Goal: Task Accomplishment & Management: Complete application form

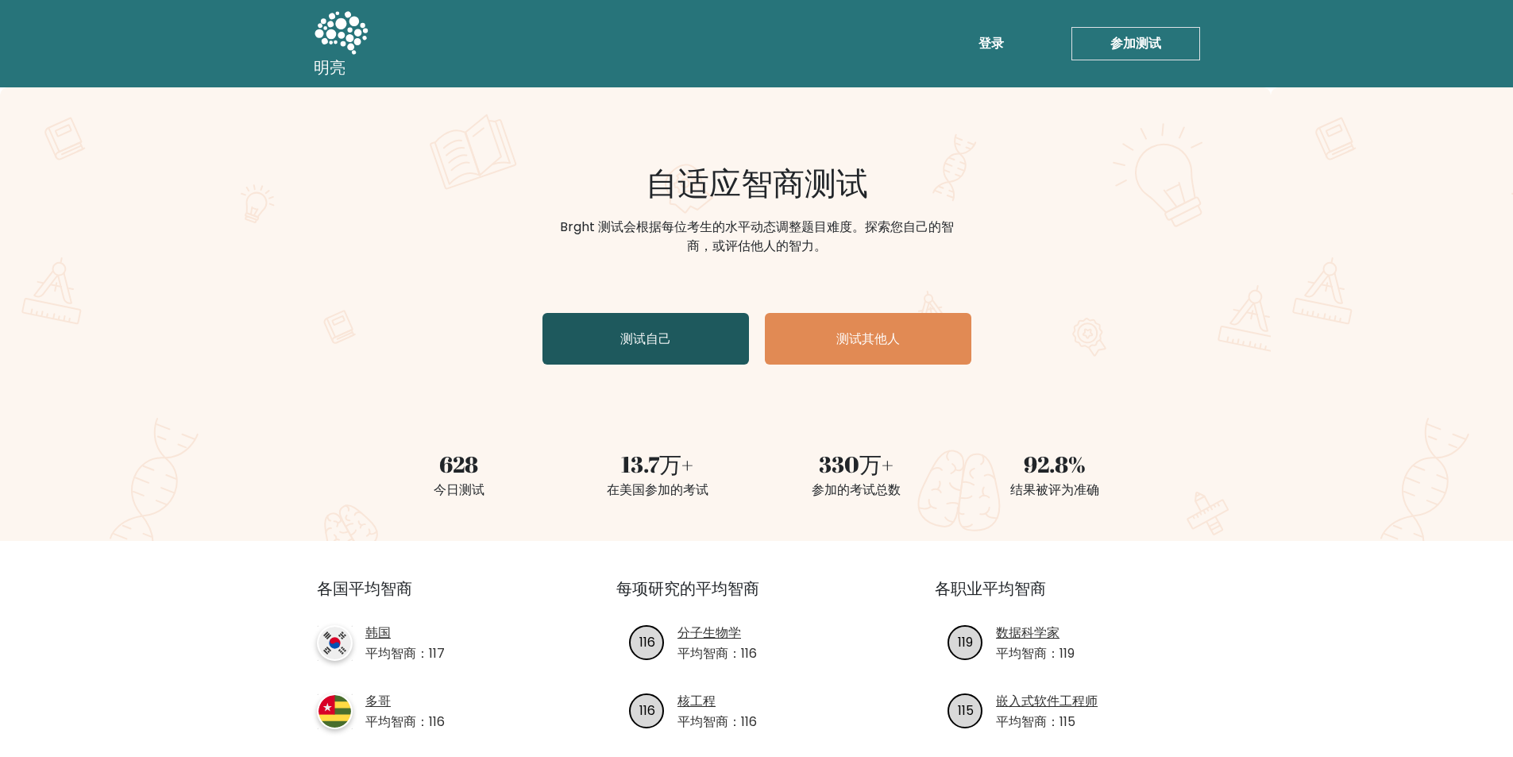
click at [666, 328] on link "测试自己" at bounding box center [646, 339] width 207 height 52
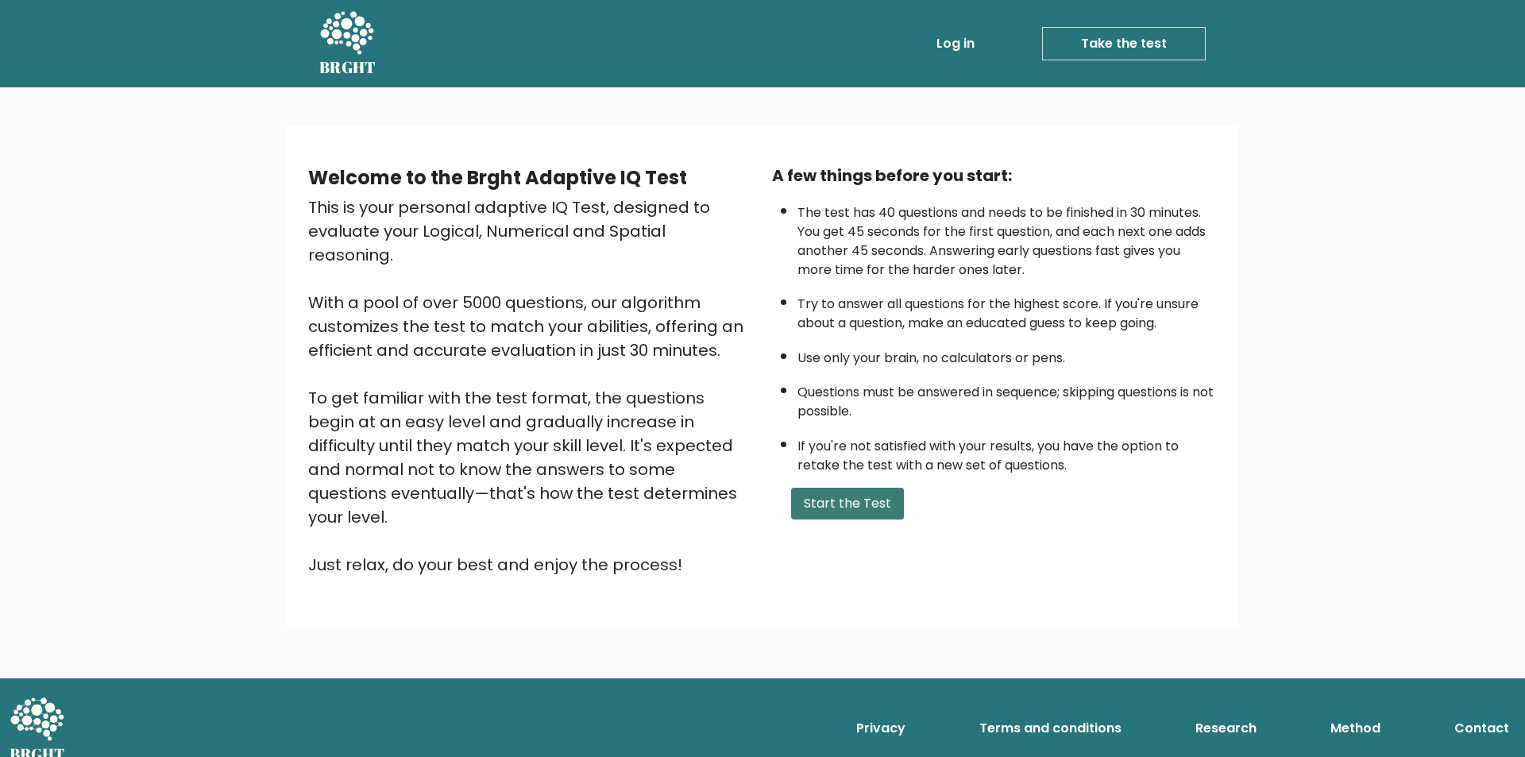
click at [839, 506] on button "Start the Test" at bounding box center [847, 504] width 113 height 32
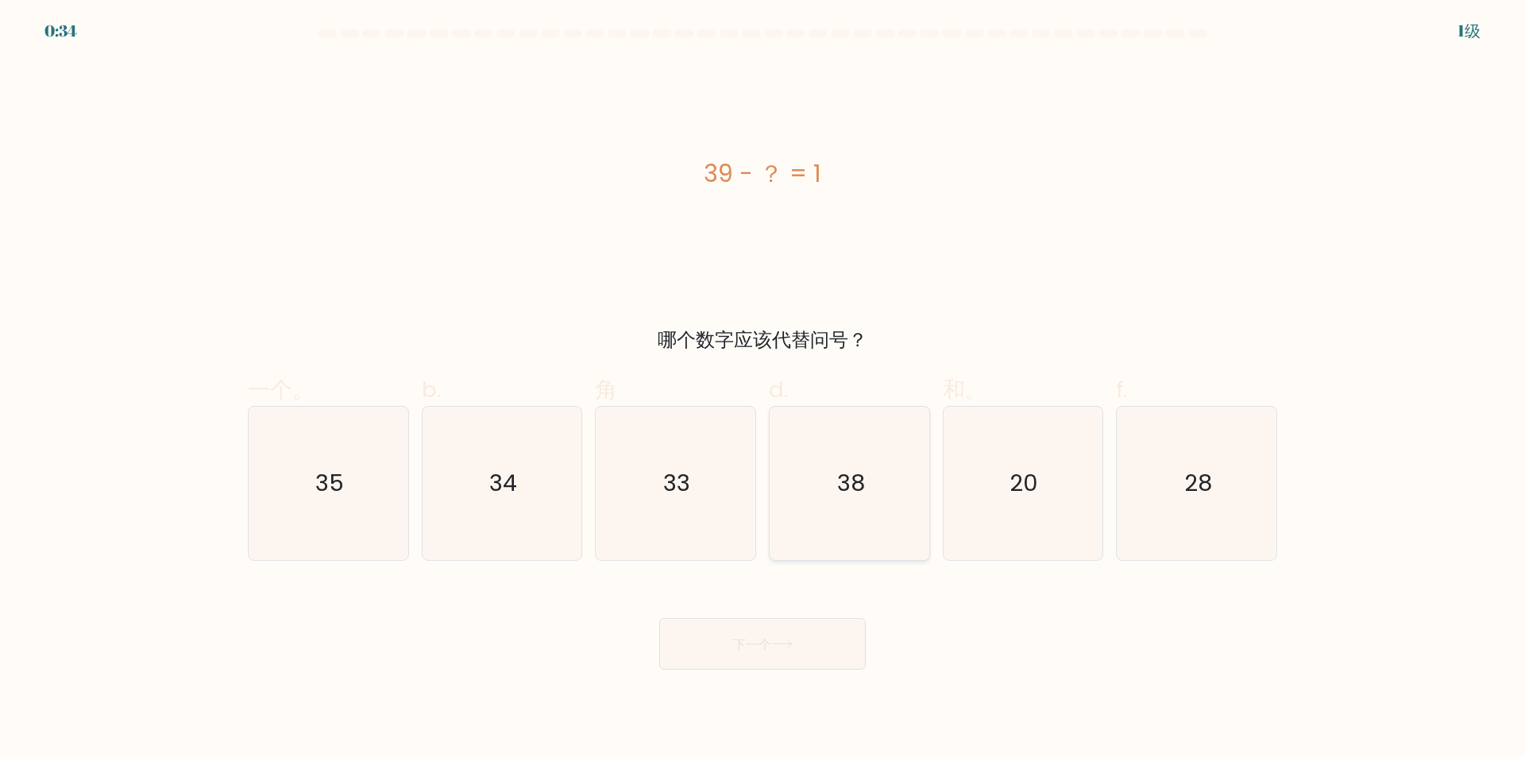
click at [825, 475] on icon "38" at bounding box center [849, 483] width 153 height 153
click at [764, 389] on input "d. 38" at bounding box center [763, 384] width 1 height 10
radio input "true"
click at [733, 644] on font "下一个" at bounding box center [752, 644] width 38 height 18
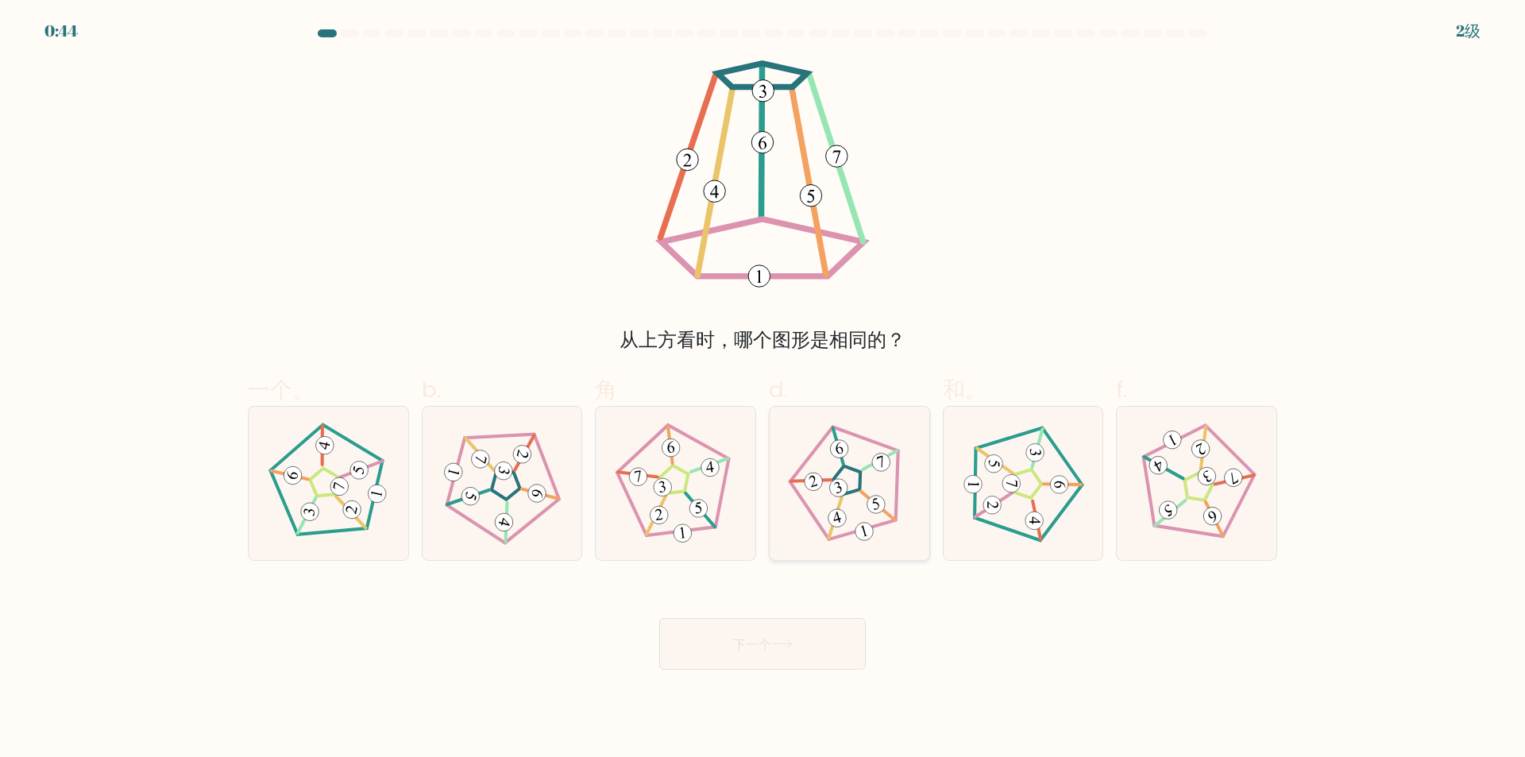
click at [823, 492] on icon at bounding box center [849, 484] width 122 height 122
click at [764, 389] on input "d." at bounding box center [763, 384] width 1 height 10
radio input "true"
click at [764, 650] on font "下一个" at bounding box center [752, 644] width 38 height 18
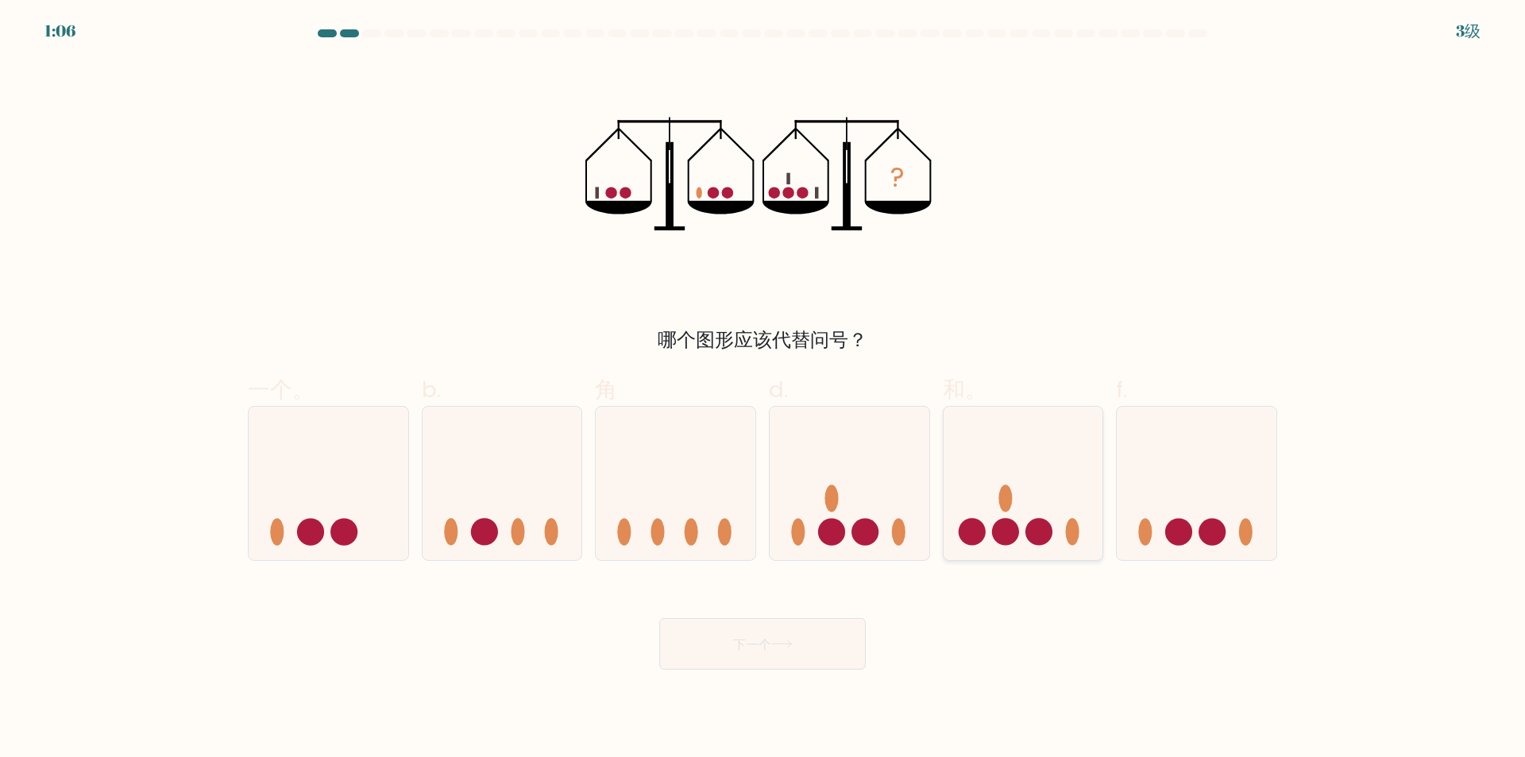
click at [1026, 524] on icon at bounding box center [1024, 484] width 160 height 132
click at [764, 389] on input "和。" at bounding box center [763, 384] width 1 height 10
radio input "true"
click at [760, 669] on button "下一个" at bounding box center [762, 644] width 207 height 52
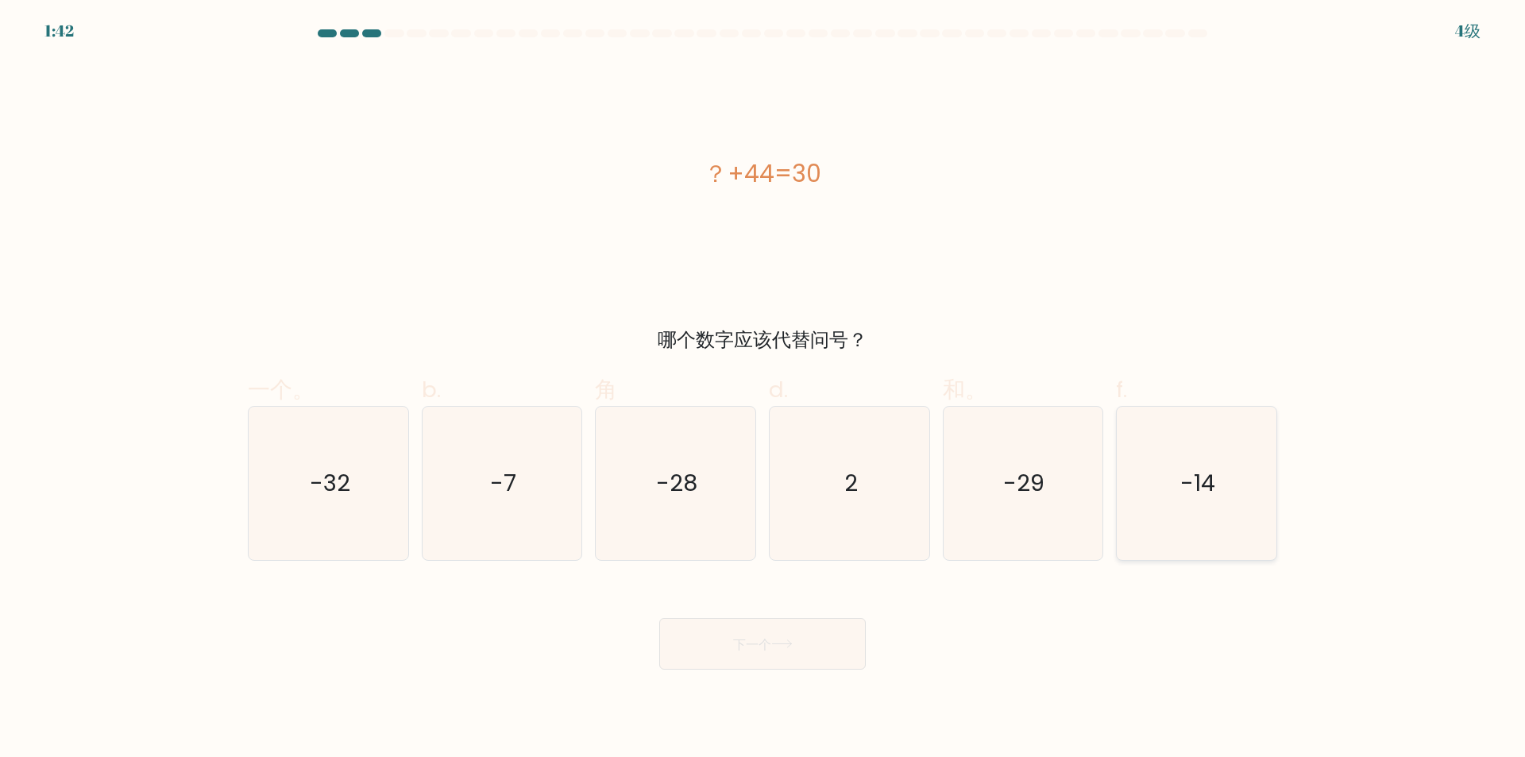
click at [1183, 497] on text "-14" at bounding box center [1198, 484] width 35 height 32
click at [764, 389] on input "f. -14" at bounding box center [763, 384] width 1 height 10
radio input "true"
click at [736, 640] on font "下一个" at bounding box center [752, 644] width 38 height 18
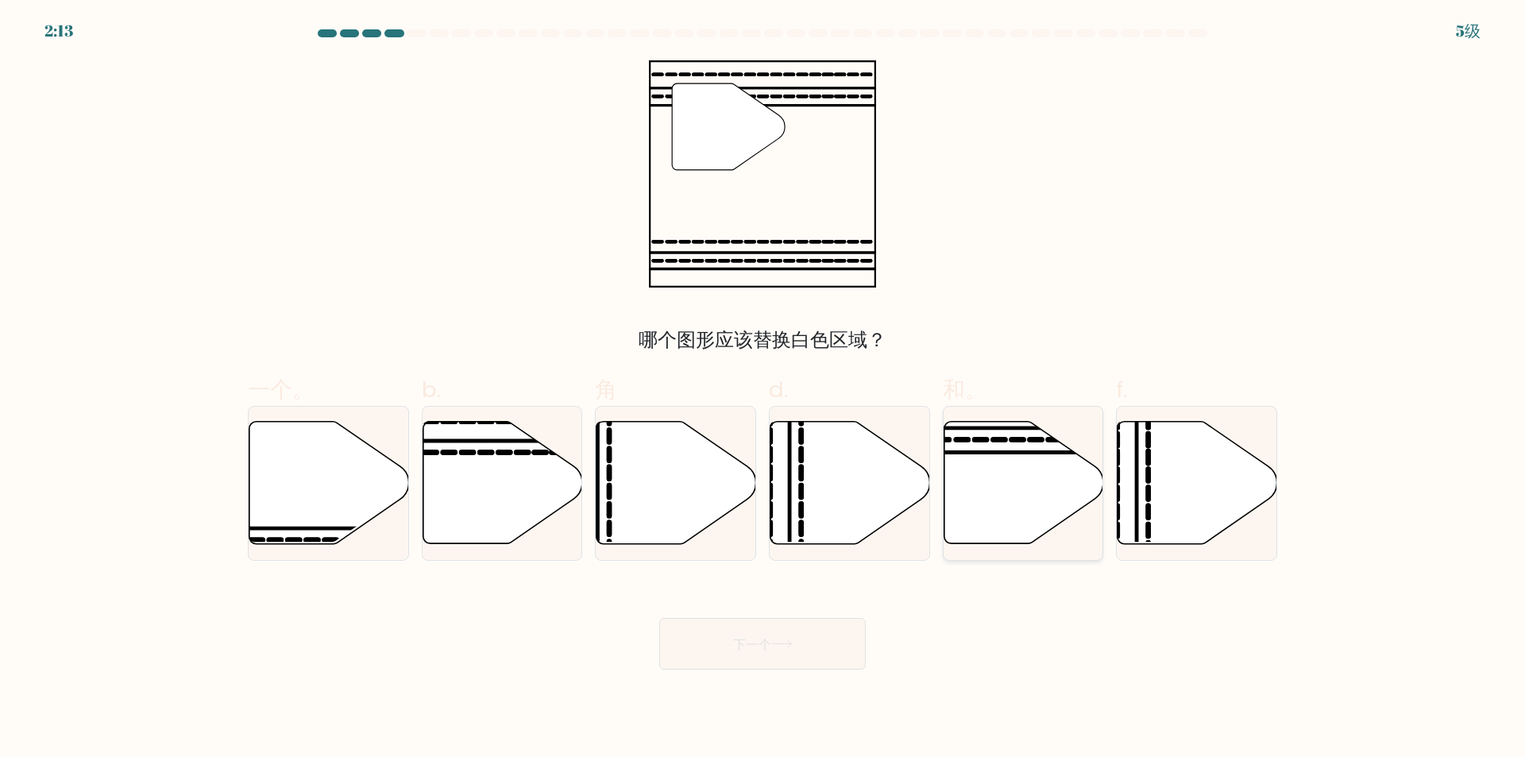
click at [1030, 477] on icon at bounding box center [1024, 483] width 160 height 122
click at [764, 389] on input "和。" at bounding box center [763, 384] width 1 height 10
radio input "true"
click at [771, 633] on button "下一个" at bounding box center [762, 644] width 207 height 52
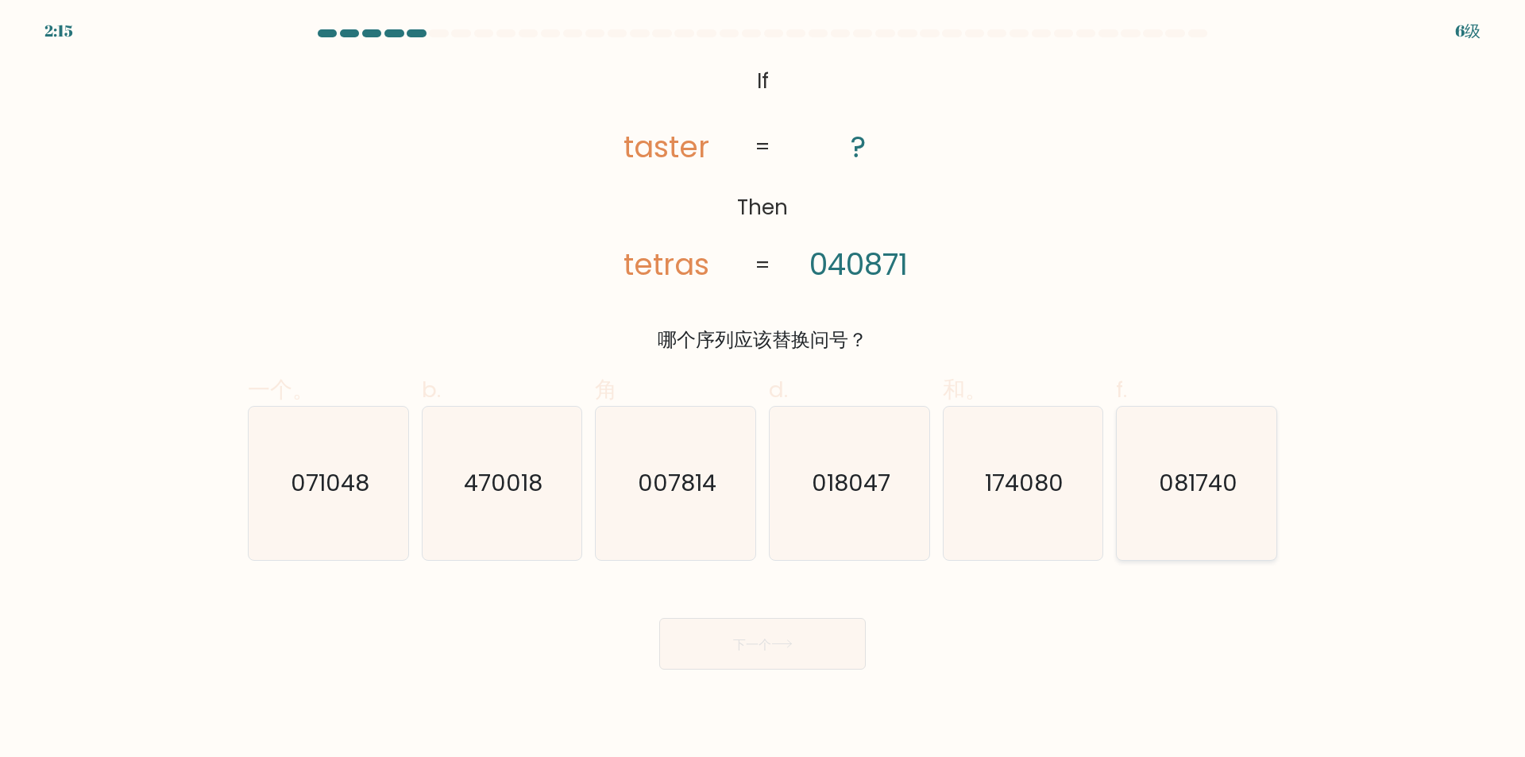
click at [1255, 501] on icon "081740" at bounding box center [1196, 483] width 153 height 153
click at [764, 389] on input "f. 081740" at bounding box center [763, 384] width 1 height 10
radio input "true"
click at [694, 663] on button "下一个" at bounding box center [762, 644] width 207 height 52
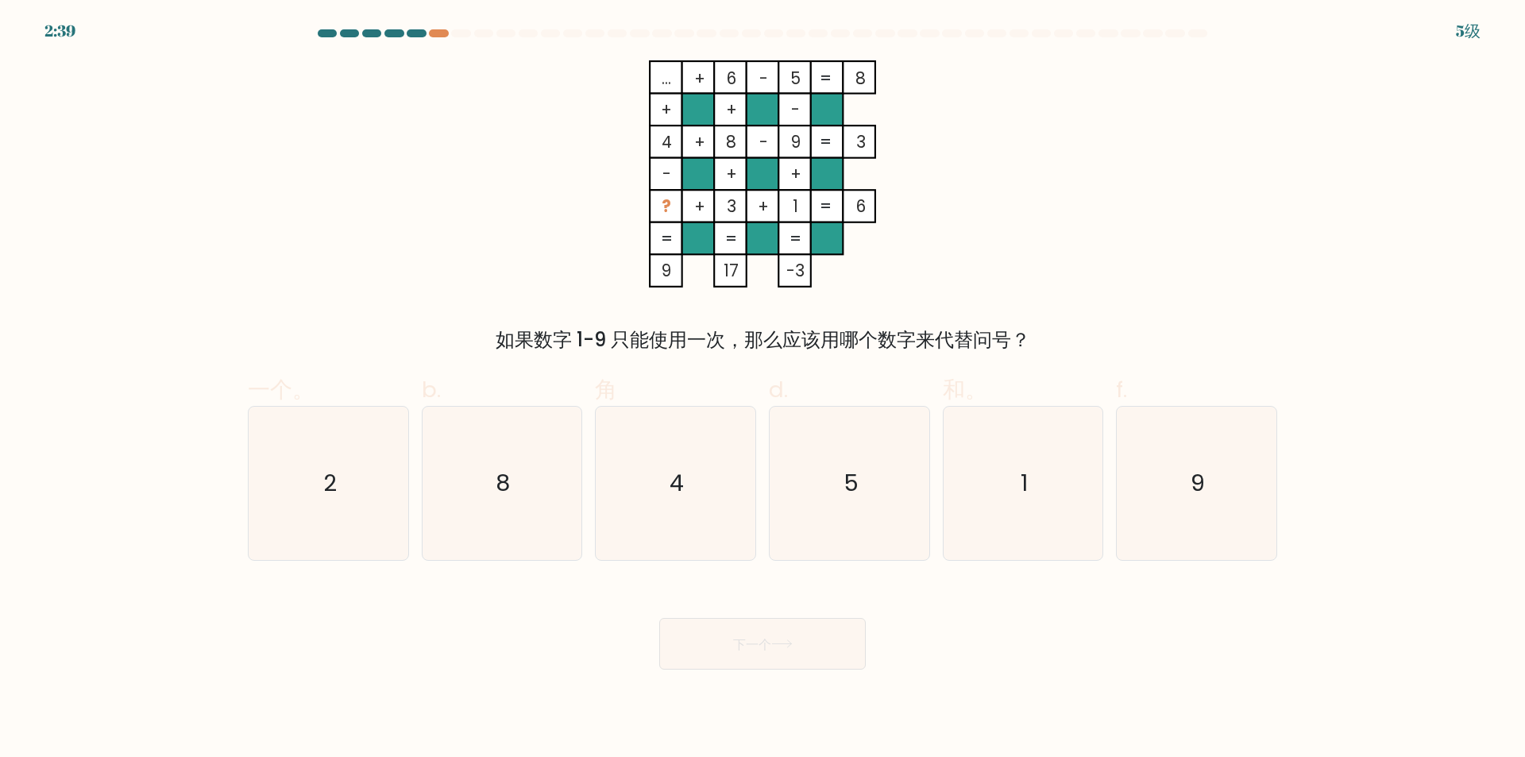
click at [671, 81] on tspan "..." at bounding box center [667, 78] width 10 height 23
click at [326, 493] on text "2" at bounding box center [330, 484] width 14 height 32
click at [763, 389] on input "一个。 2" at bounding box center [763, 384] width 1 height 10
radio input "true"
click at [733, 650] on font "下一个" at bounding box center [752, 644] width 38 height 18
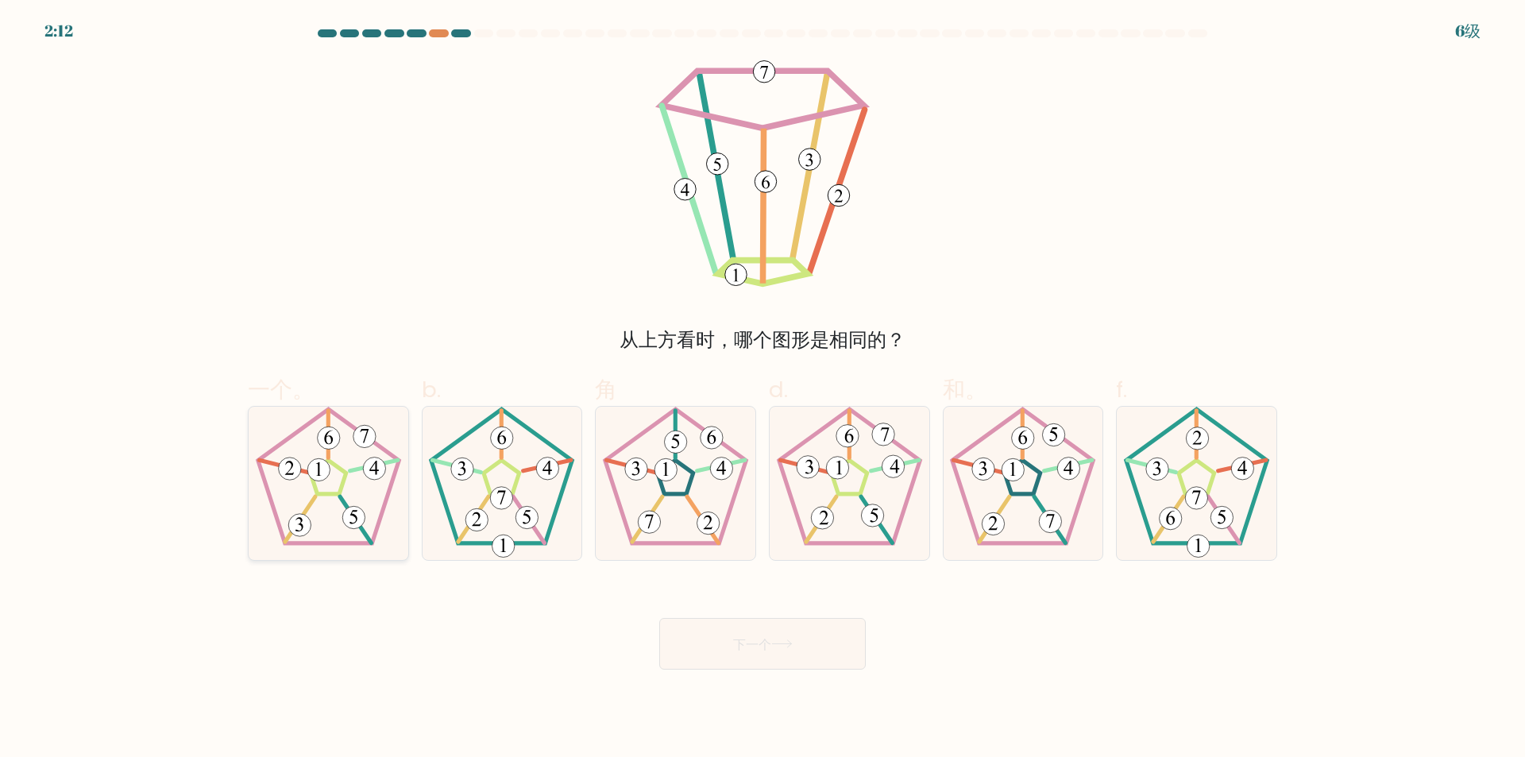
click at [284, 508] on icon at bounding box center [328, 483] width 153 height 153
click at [763, 389] on input "一个。" at bounding box center [763, 384] width 1 height 10
radio input "true"
click at [754, 636] on button "下一个" at bounding box center [762, 644] width 207 height 52
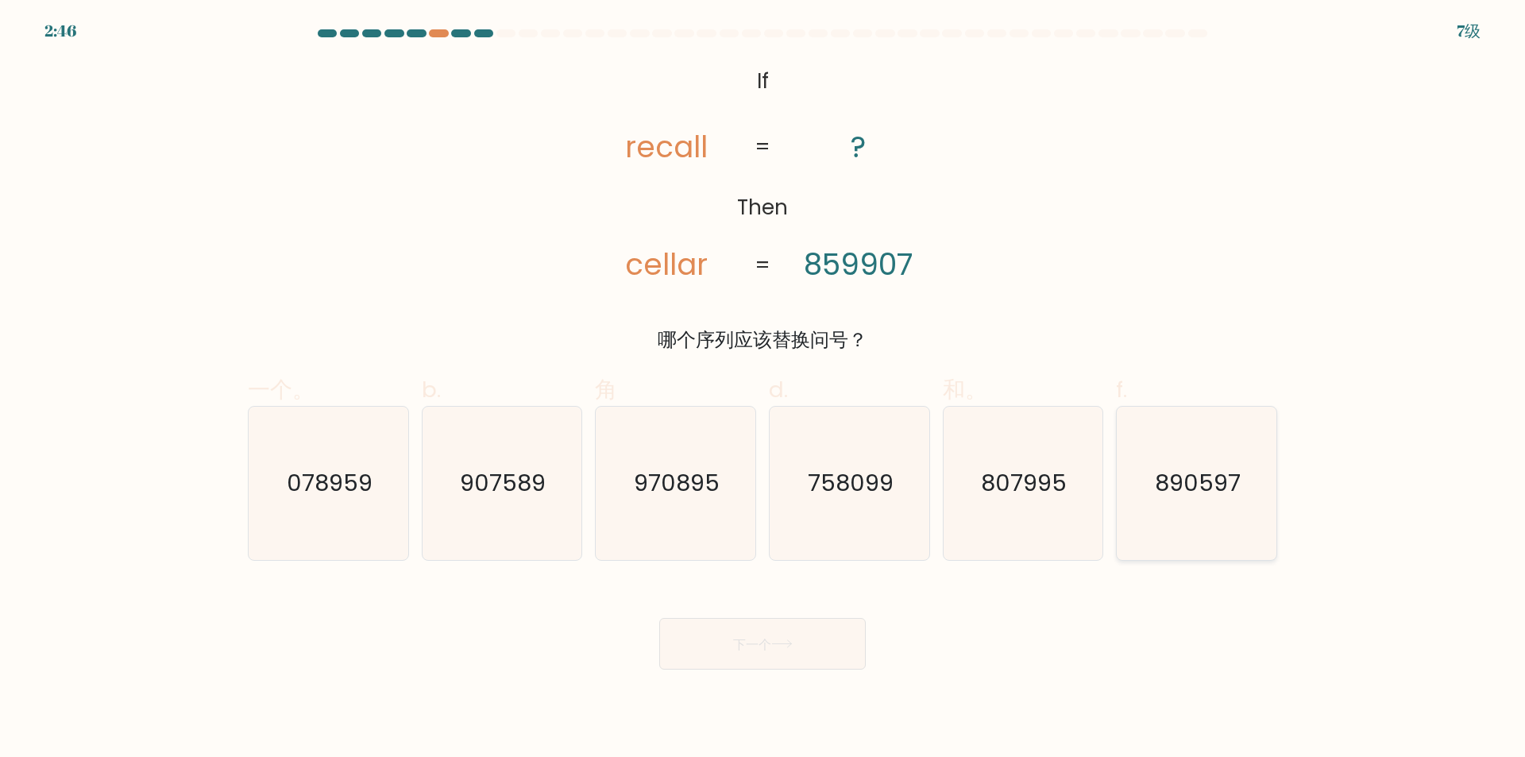
click at [1208, 536] on icon "890597" at bounding box center [1196, 483] width 153 height 153
click at [764, 389] on input "f. 890597" at bounding box center [763, 384] width 1 height 10
radio input "true"
click at [698, 648] on button "下一个" at bounding box center [762, 644] width 207 height 52
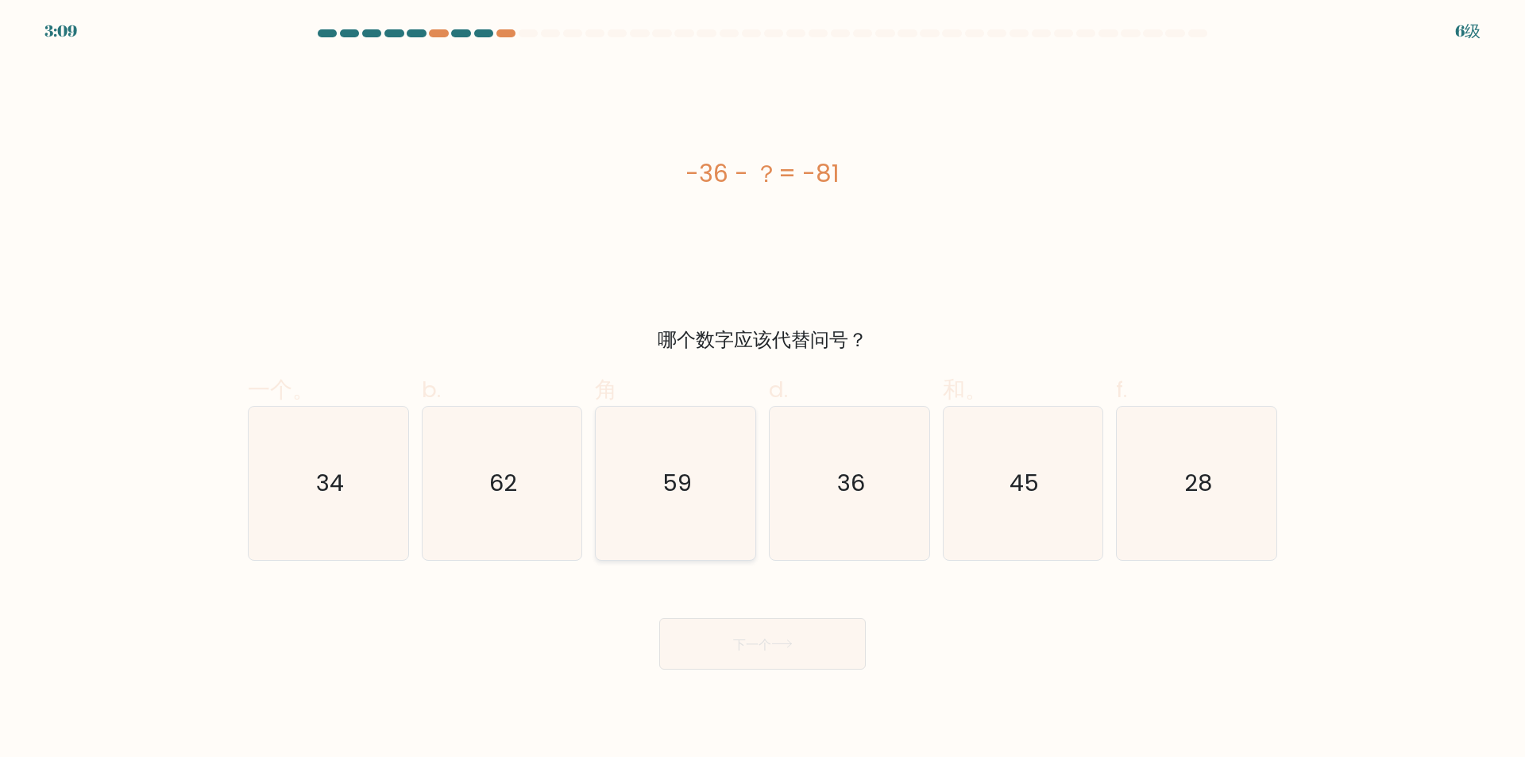
click at [694, 441] on icon "59" at bounding box center [675, 483] width 153 height 153
click at [763, 389] on input "角 59" at bounding box center [763, 384] width 1 height 10
radio input "true"
click at [726, 639] on button "下一个" at bounding box center [762, 644] width 207 height 52
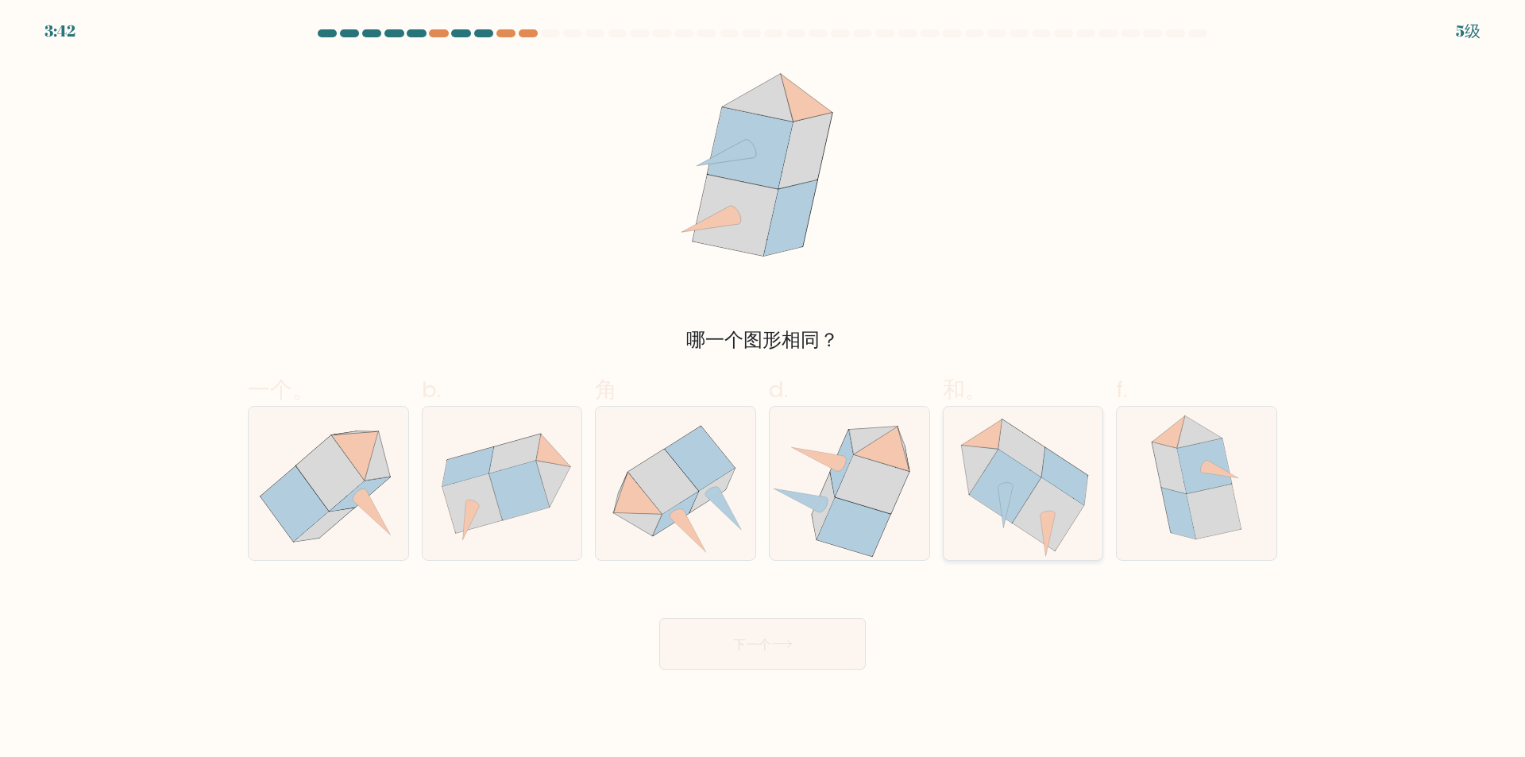
click at [1073, 502] on icon at bounding box center [1049, 514] width 72 height 73
click at [764, 389] on input "和。" at bounding box center [763, 384] width 1 height 10
radio input "true"
click at [797, 655] on button "下一个" at bounding box center [762, 644] width 207 height 52
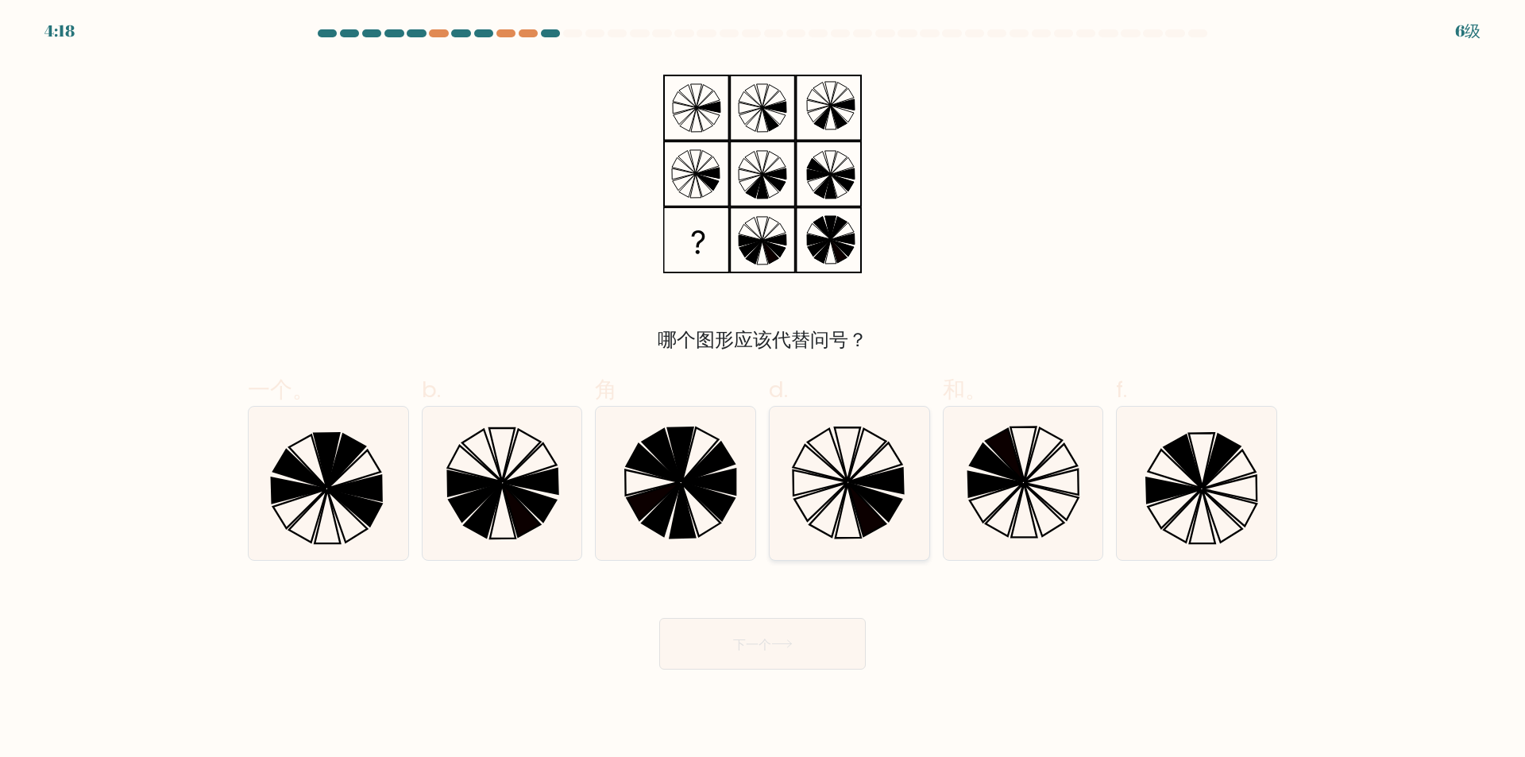
click at [874, 502] on icon at bounding box center [875, 502] width 53 height 38
click at [764, 389] on input "d." at bounding box center [763, 384] width 1 height 10
radio input "true"
click at [729, 660] on button "下一个" at bounding box center [762, 644] width 207 height 52
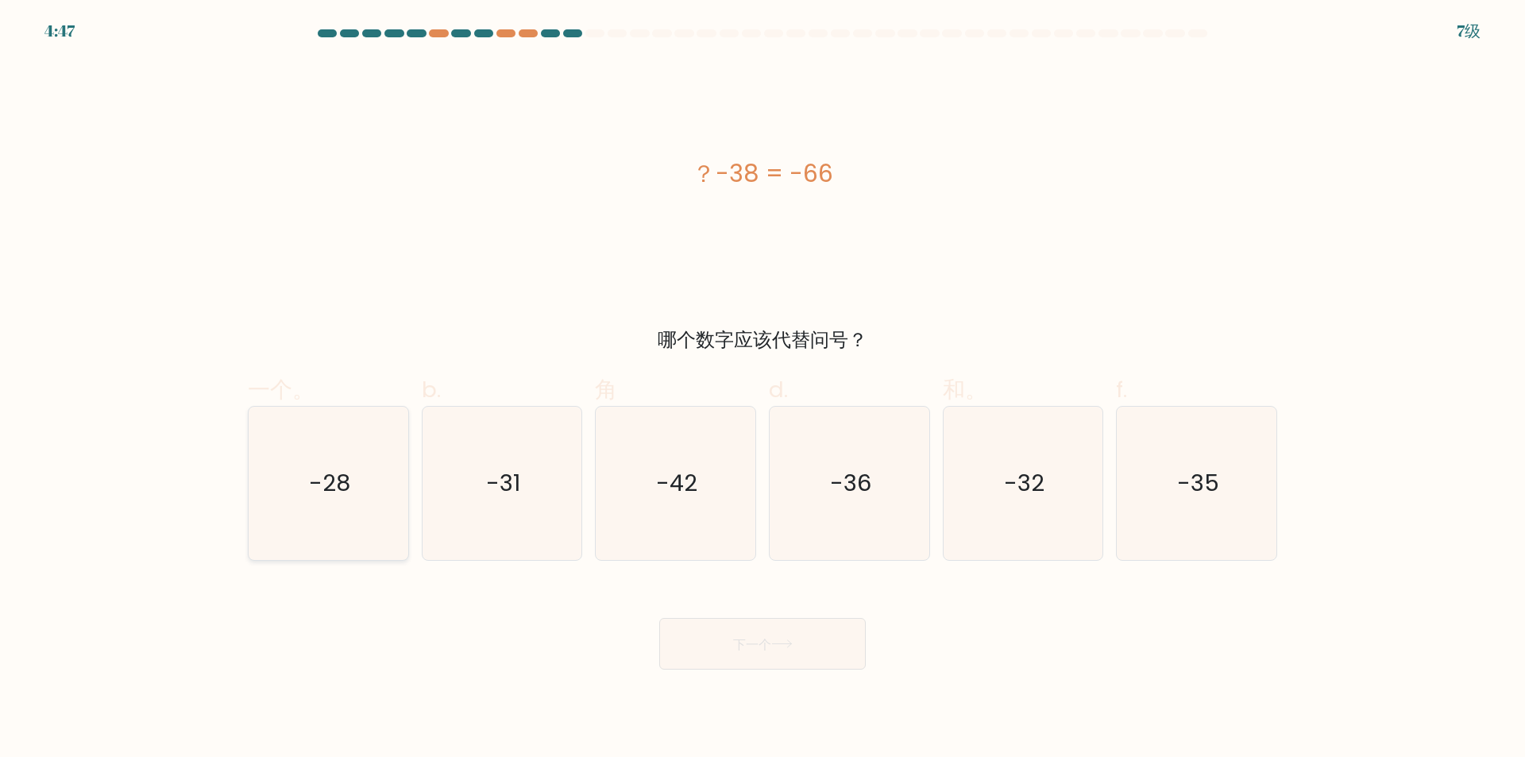
click at [396, 482] on icon "-28" at bounding box center [328, 483] width 153 height 153
click at [763, 389] on input "一个。 -28" at bounding box center [763, 384] width 1 height 10
radio input "true"
click at [774, 656] on button "下一个" at bounding box center [762, 644] width 207 height 52
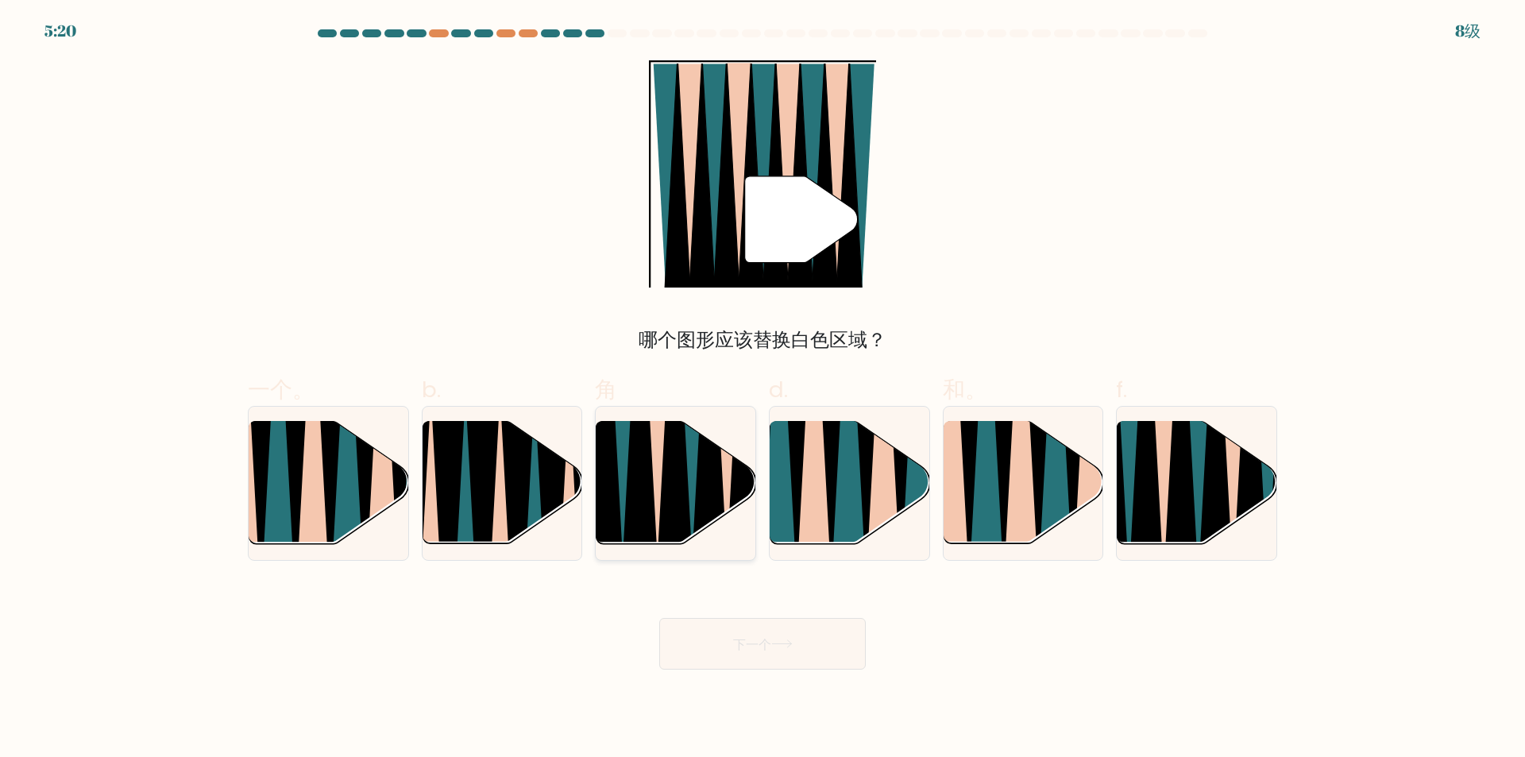
click at [676, 447] on icon at bounding box center [675, 422] width 36 height 319
click at [763, 389] on input "角" at bounding box center [763, 384] width 1 height 10
radio input "true"
click at [702, 629] on button "下一个" at bounding box center [762, 644] width 207 height 52
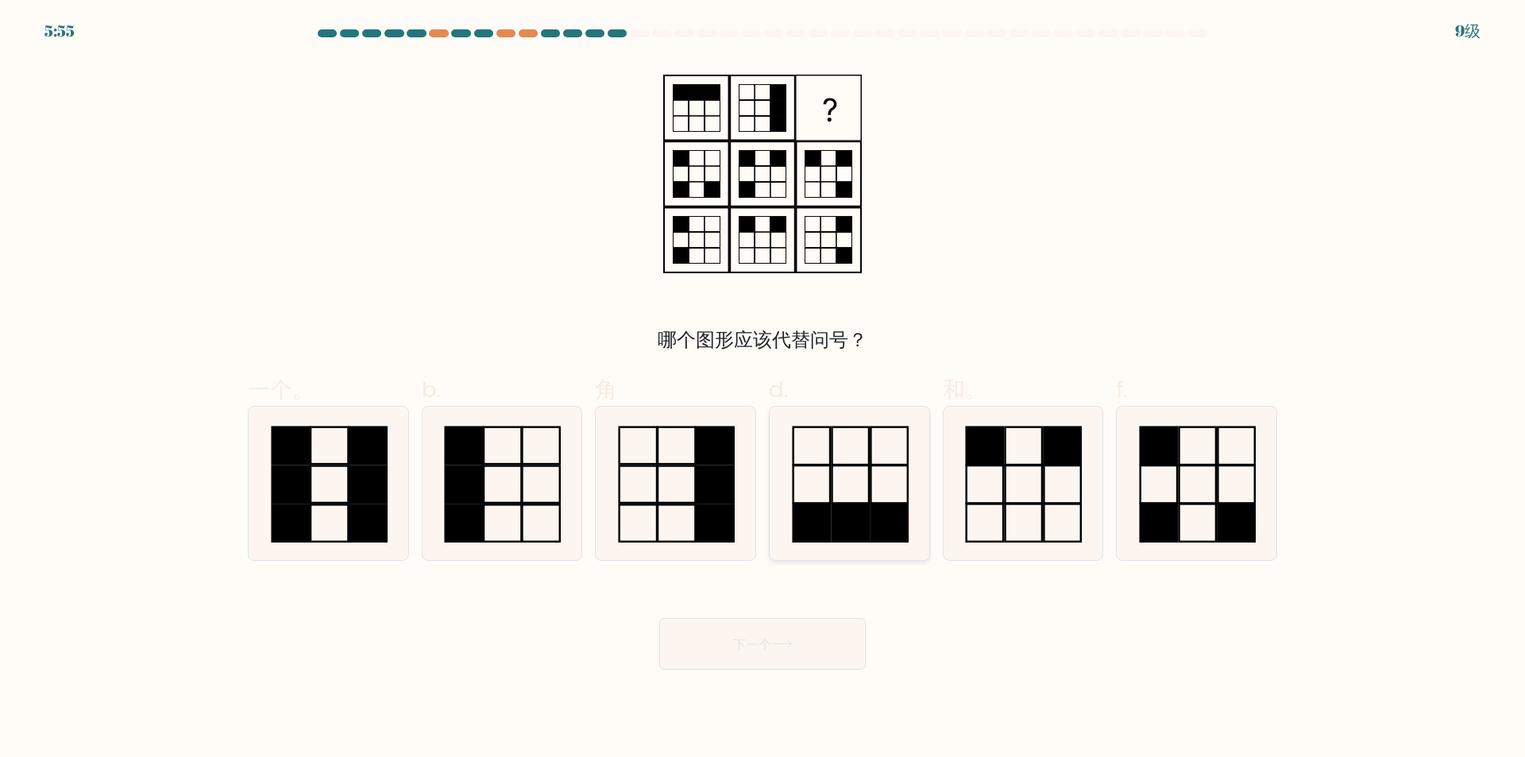
click at [819, 476] on icon at bounding box center [849, 483] width 153 height 153
click at [764, 389] on input "d." at bounding box center [763, 384] width 1 height 10
radio input "true"
click at [760, 663] on button "下一个" at bounding box center [762, 644] width 207 height 52
click at [757, 655] on button "下一个" at bounding box center [762, 644] width 207 height 52
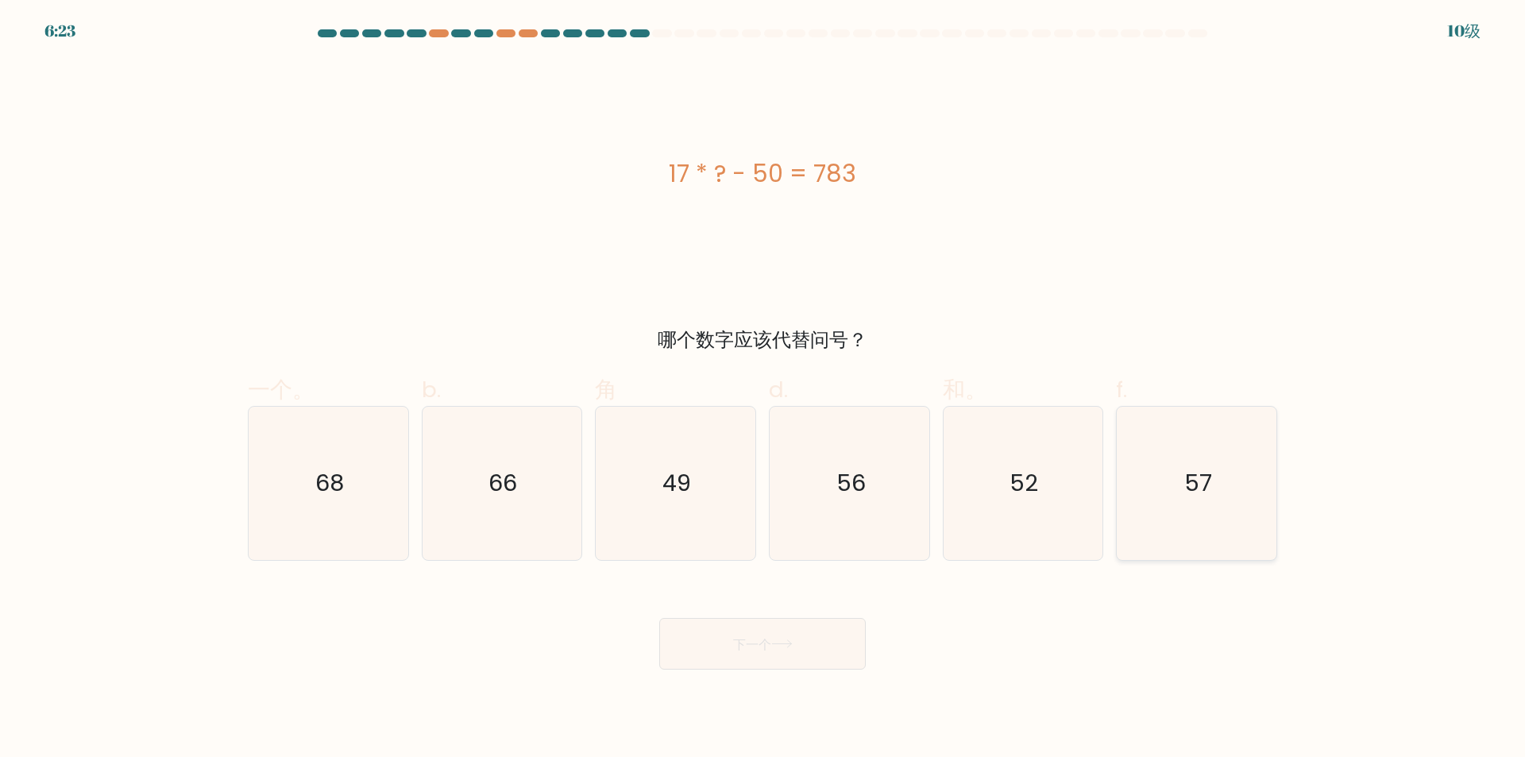
click at [1262, 517] on icon "57" at bounding box center [1196, 483] width 153 height 153
click at [764, 389] on input "f. 57" at bounding box center [763, 384] width 1 height 10
radio input "true"
click at [803, 664] on button "下一个" at bounding box center [762, 644] width 207 height 52
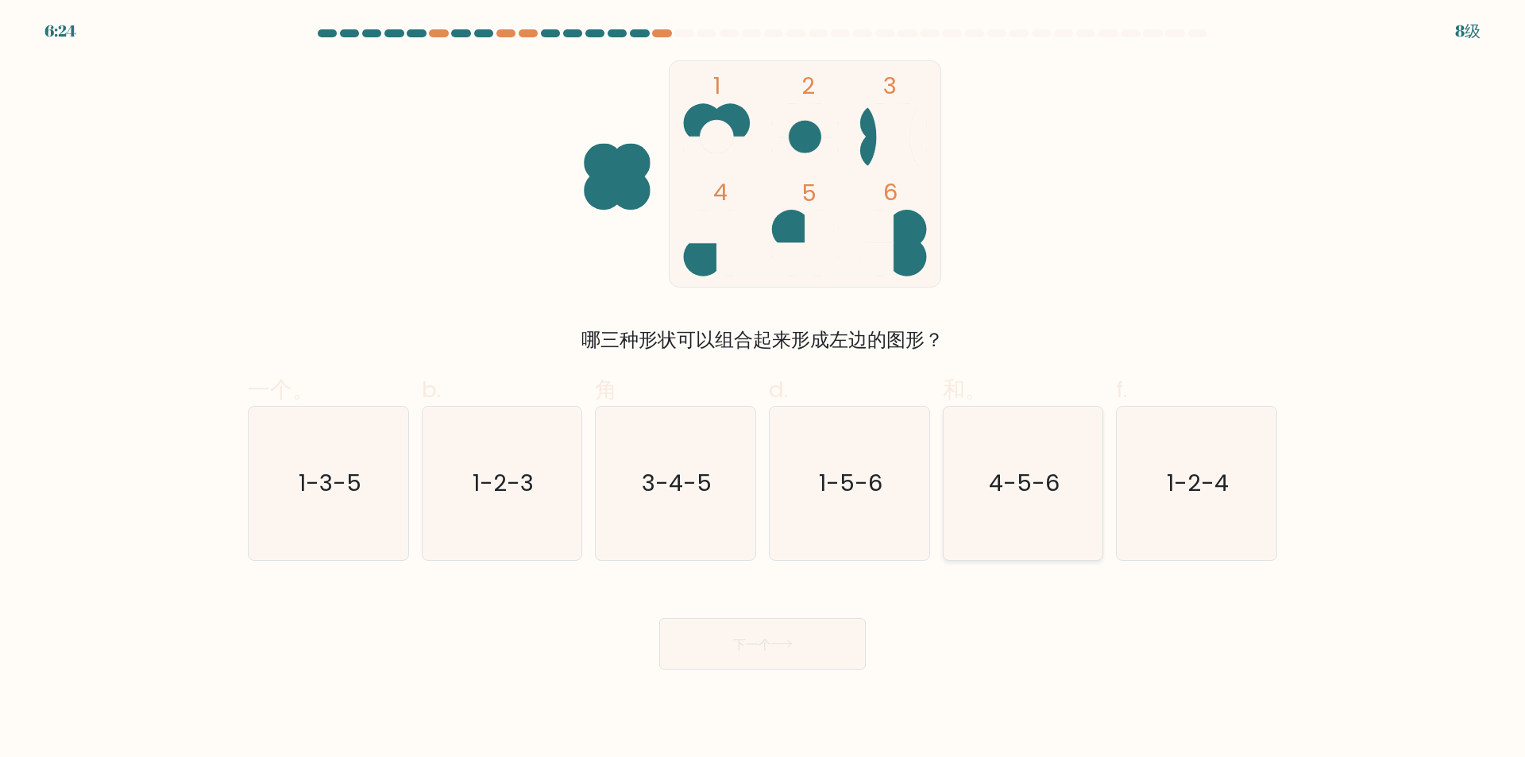
click at [1085, 493] on icon "4-5-6" at bounding box center [1022, 483] width 153 height 153
click at [764, 389] on input "和。 4-5-6" at bounding box center [763, 384] width 1 height 10
radio input "true"
click at [733, 657] on button "下一个" at bounding box center [762, 644] width 207 height 52
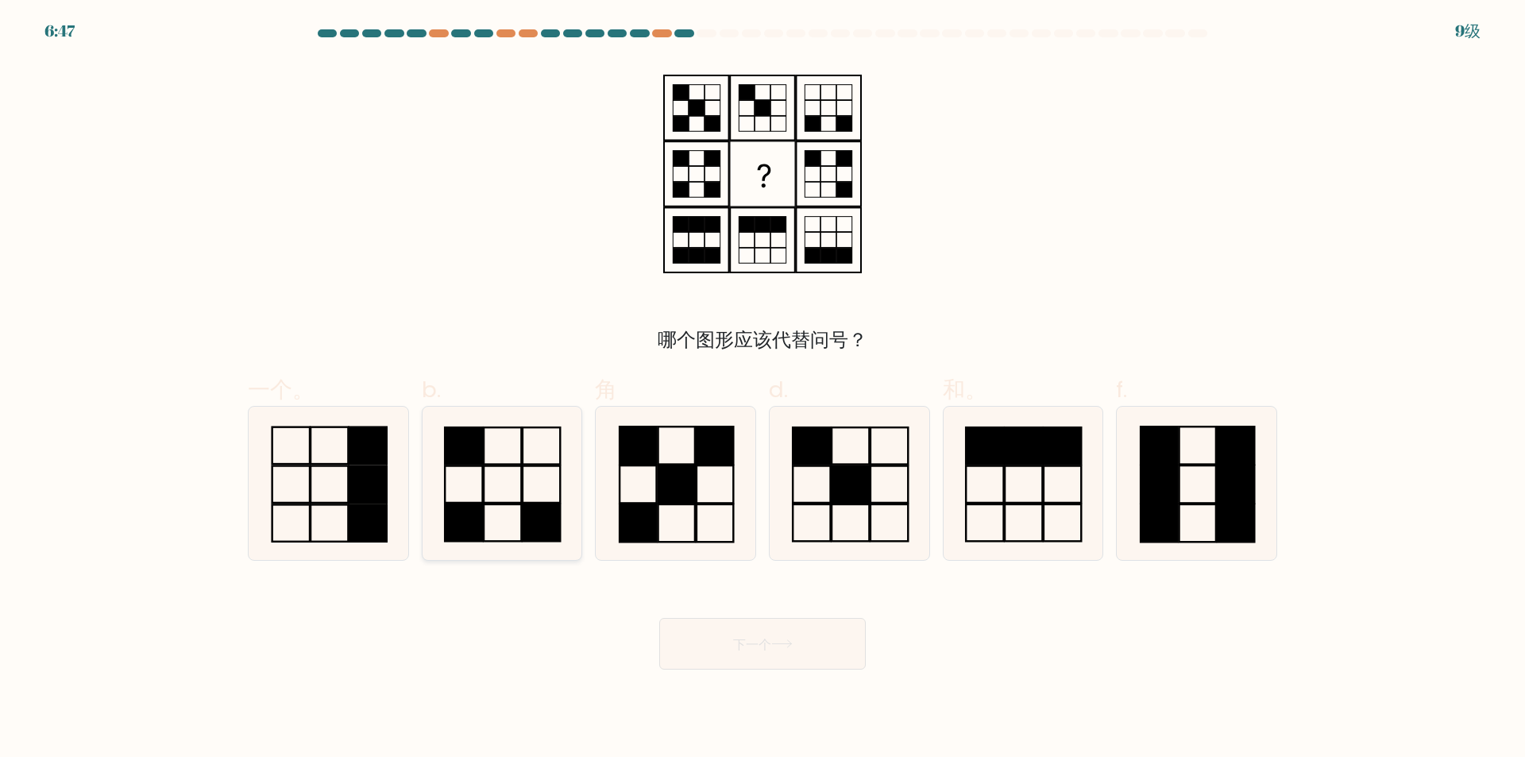
click at [539, 503] on rect at bounding box center [541, 484] width 37 height 37
click at [763, 389] on input "b." at bounding box center [763, 384] width 1 height 10
radio input "true"
click at [727, 654] on button "下一个" at bounding box center [762, 644] width 207 height 52
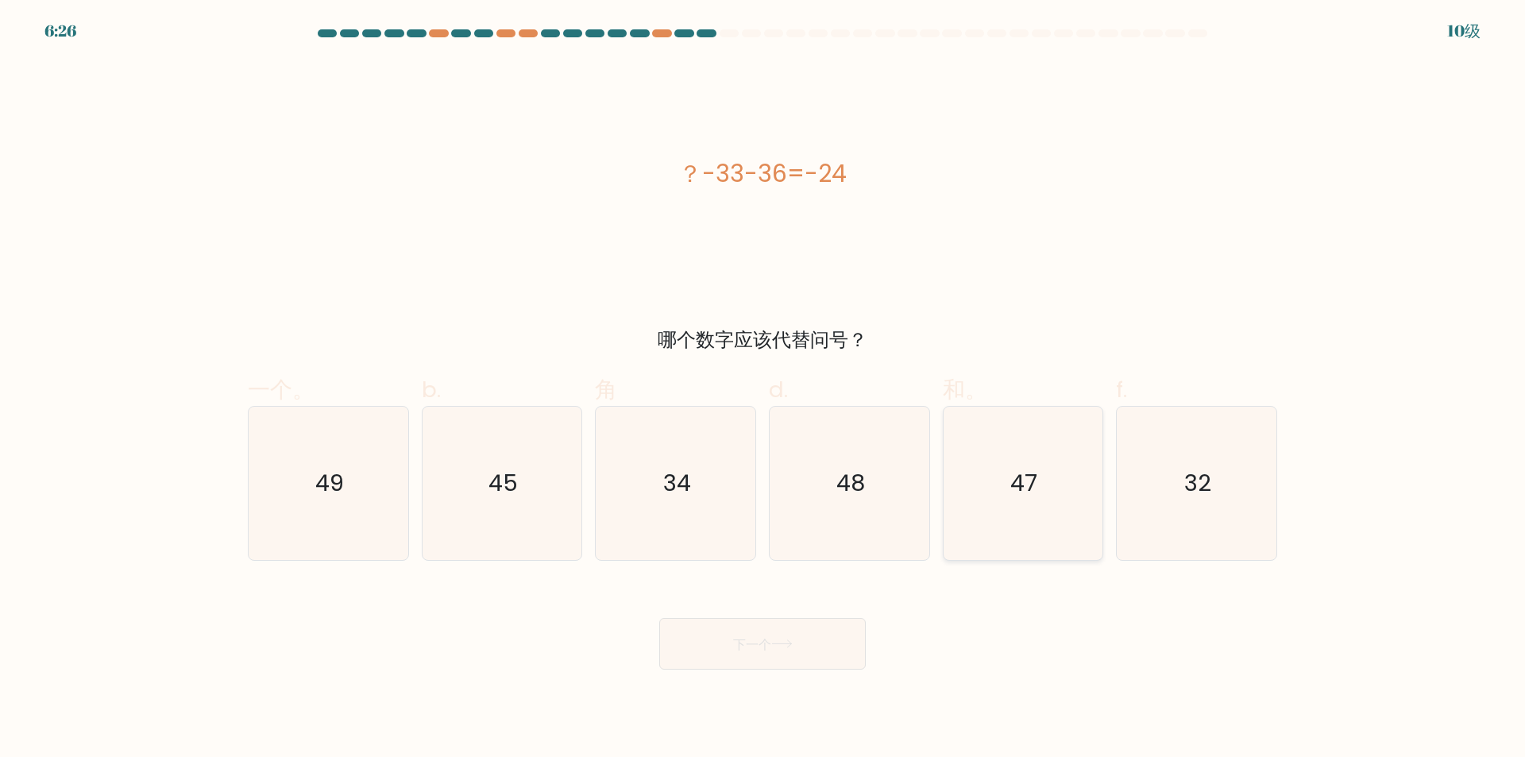
click at [987, 513] on icon "47" at bounding box center [1022, 483] width 153 height 153
click at [764, 389] on input "和。 47" at bounding box center [763, 384] width 1 height 10
radio input "true"
click at [863, 477] on text "48" at bounding box center [851, 484] width 29 height 32
click at [764, 389] on input "d. 48" at bounding box center [763, 384] width 1 height 10
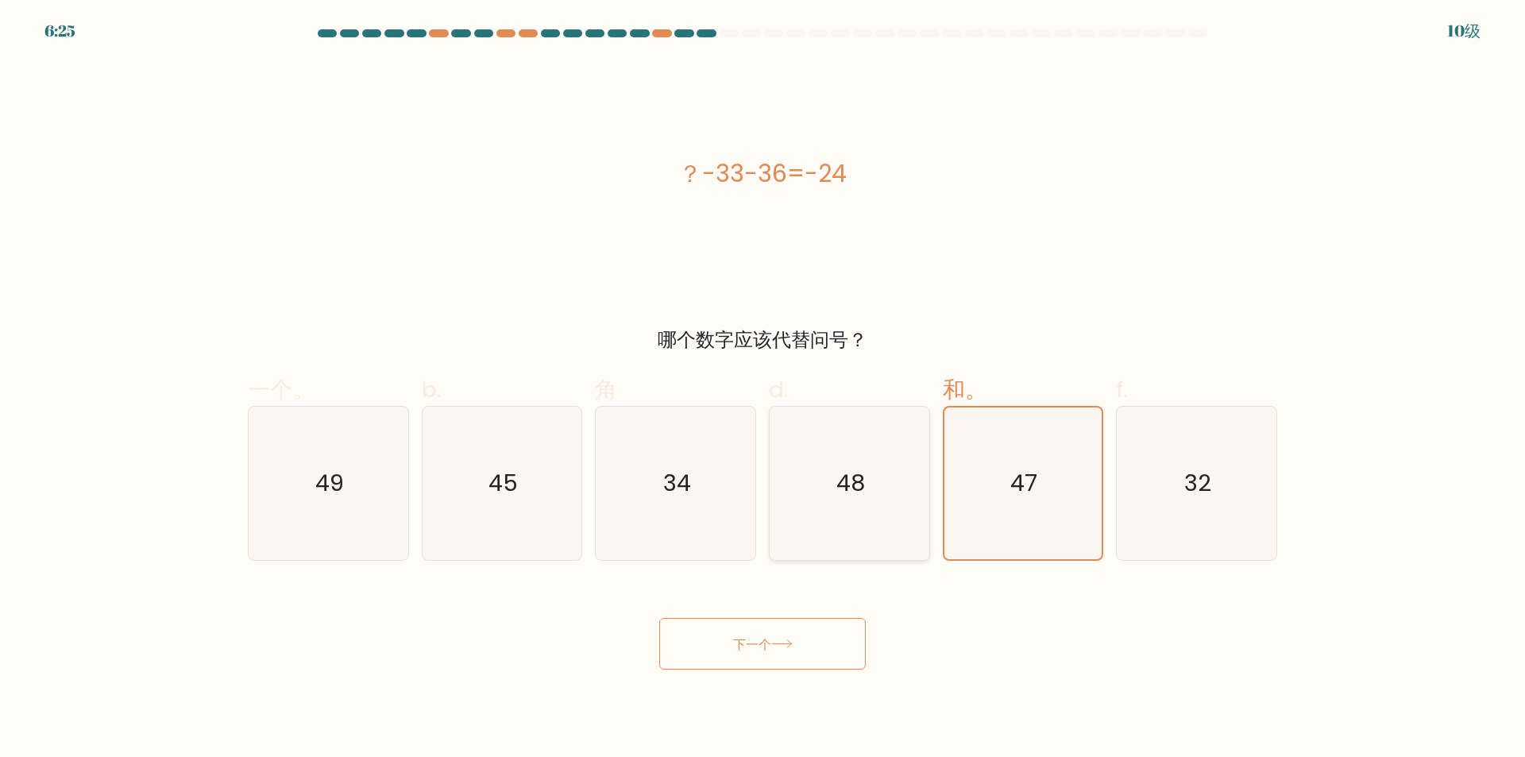
radio input "true"
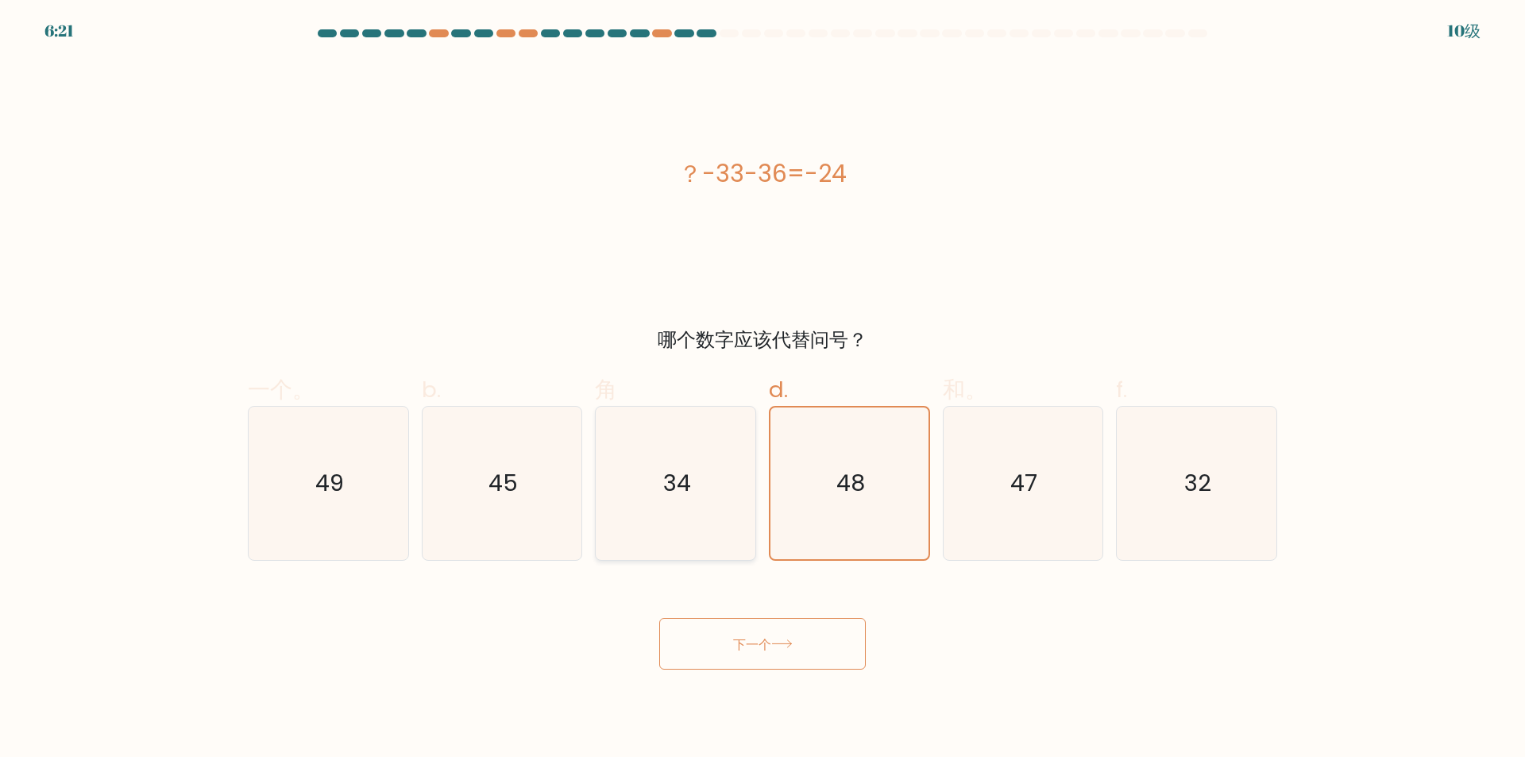
click at [696, 487] on icon "34" at bounding box center [675, 483] width 153 height 153
click at [763, 389] on input "角 34" at bounding box center [763, 384] width 1 height 10
radio input "true"
click at [1201, 473] on text "32" at bounding box center [1198, 484] width 27 height 32
click at [764, 389] on input "f. 32" at bounding box center [763, 384] width 1 height 10
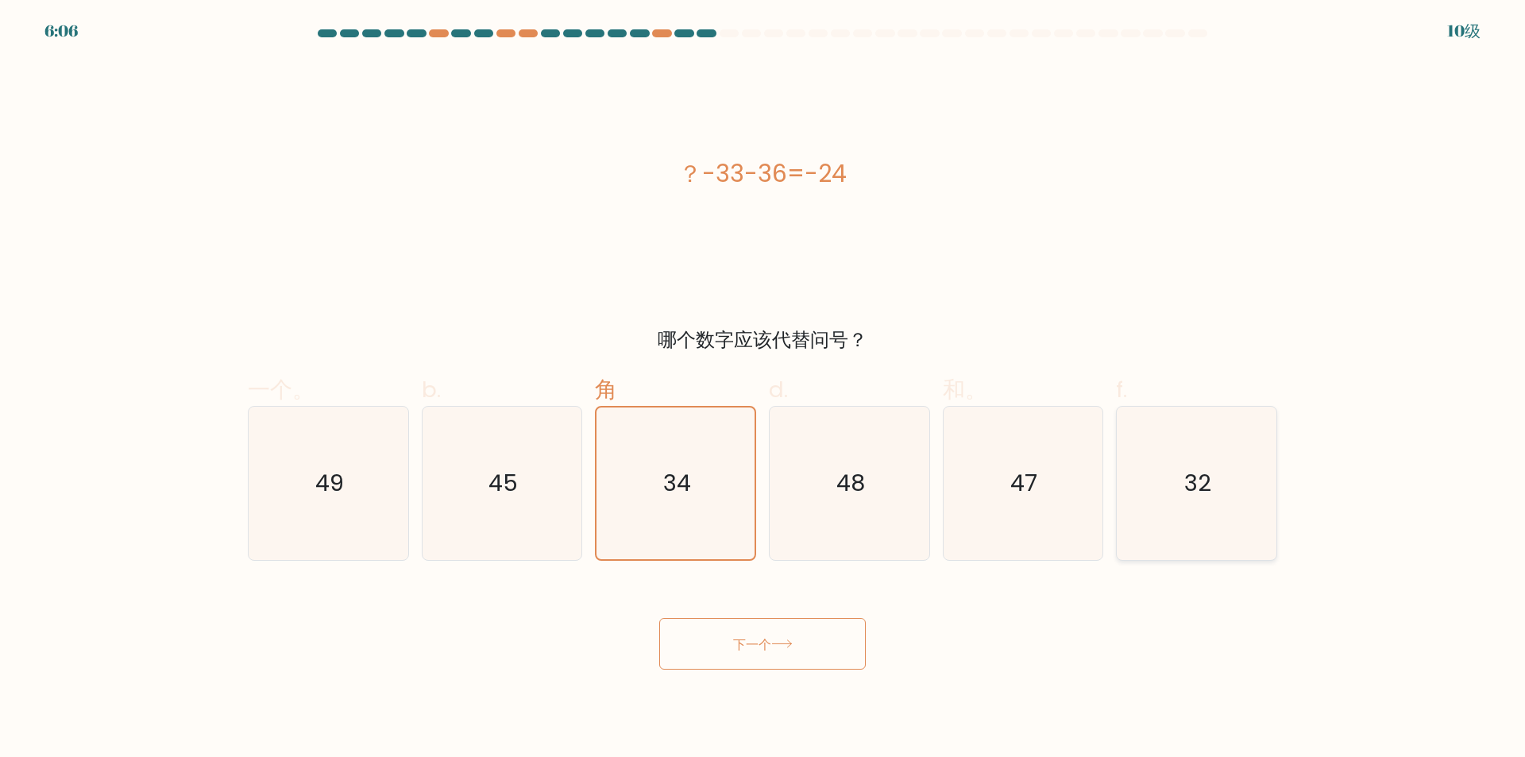
radio input "true"
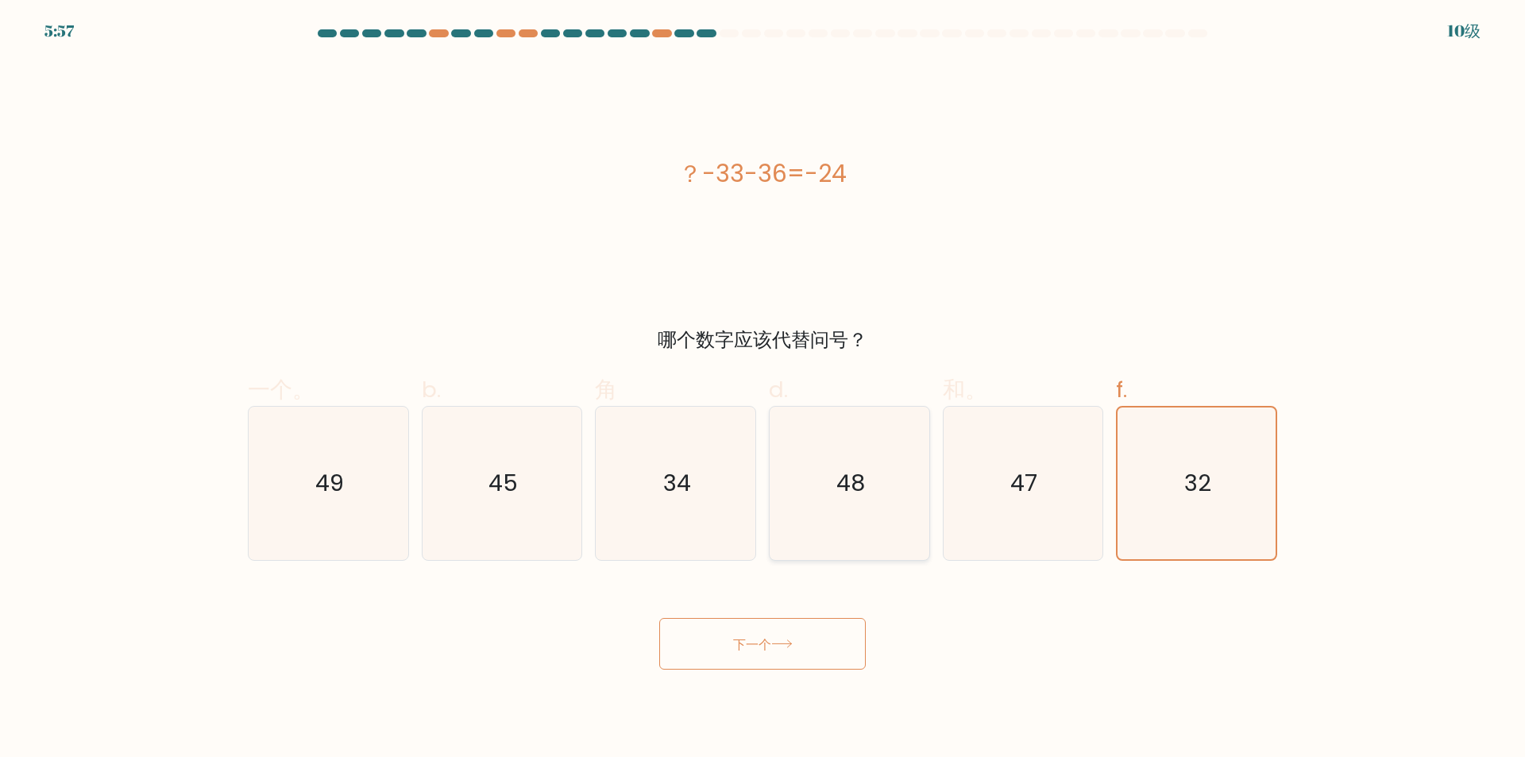
click at [880, 506] on icon "48" at bounding box center [849, 483] width 153 height 153
click at [764, 389] on input "d. 48" at bounding box center [763, 384] width 1 height 10
radio input "true"
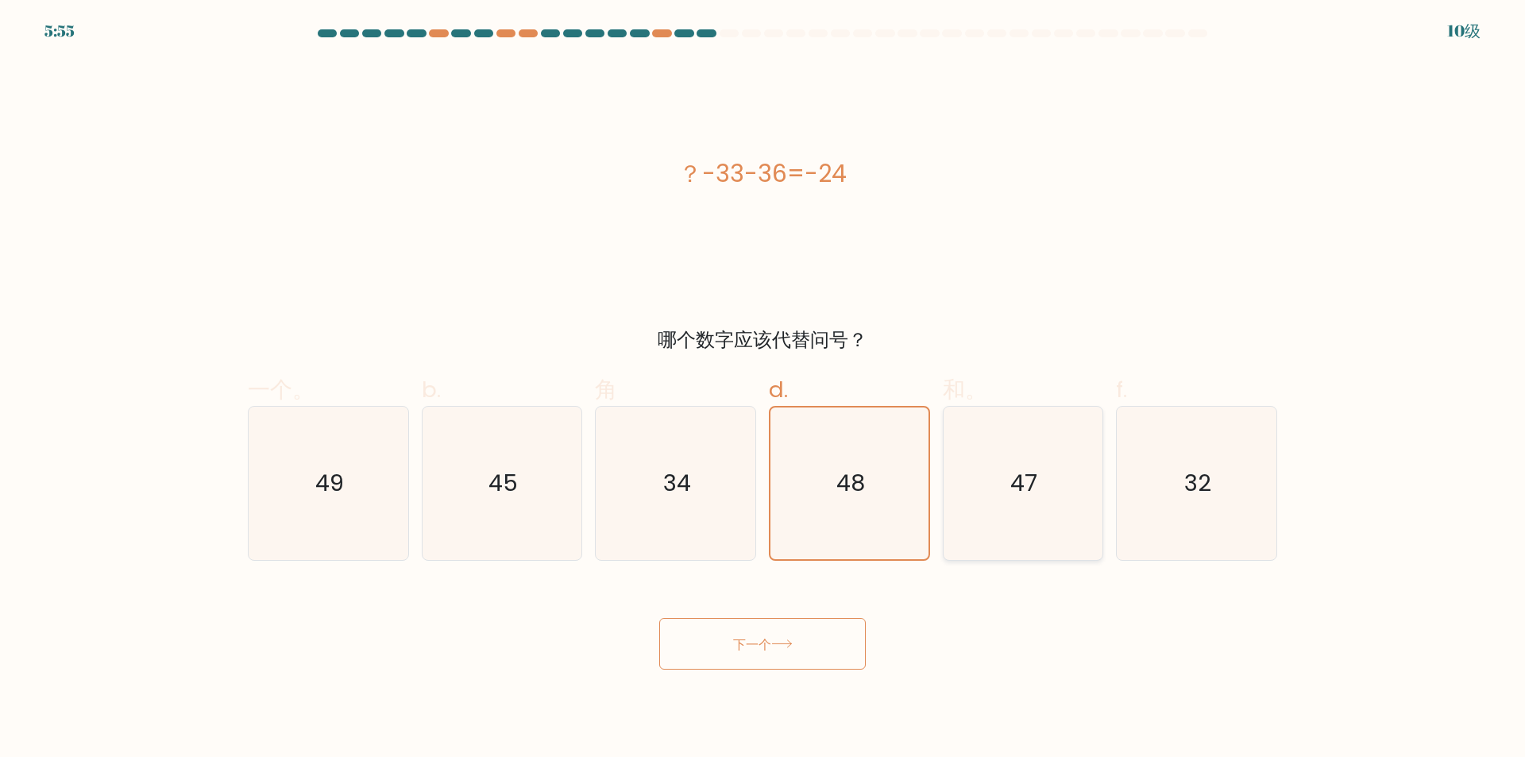
click at [1040, 494] on icon "47" at bounding box center [1022, 483] width 153 height 153
click at [764, 389] on input "和。 47" at bounding box center [763, 384] width 1 height 10
radio input "true"
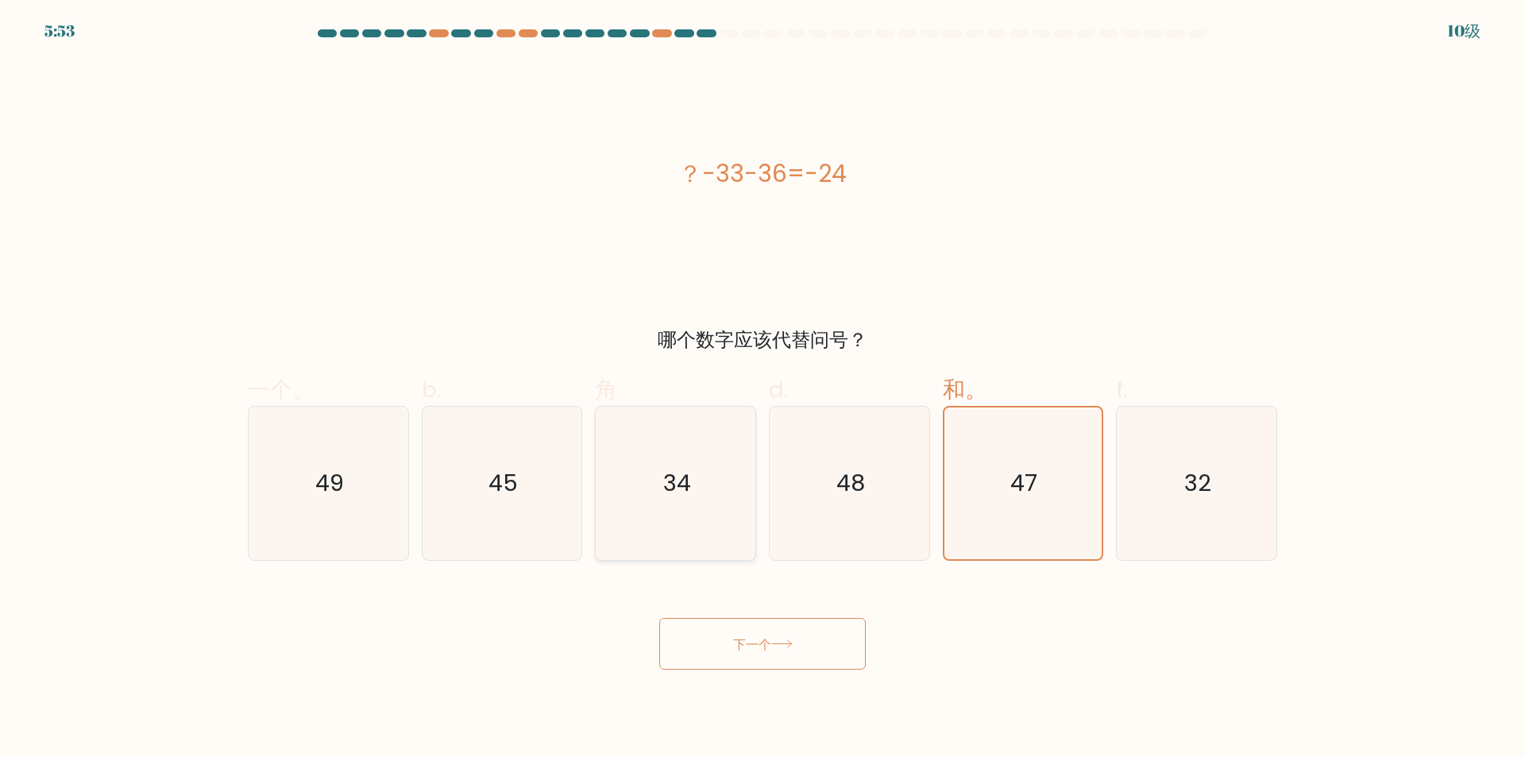
click at [687, 423] on icon "34" at bounding box center [675, 483] width 153 height 153
click at [763, 389] on input "角 34" at bounding box center [763, 384] width 1 height 10
radio input "true"
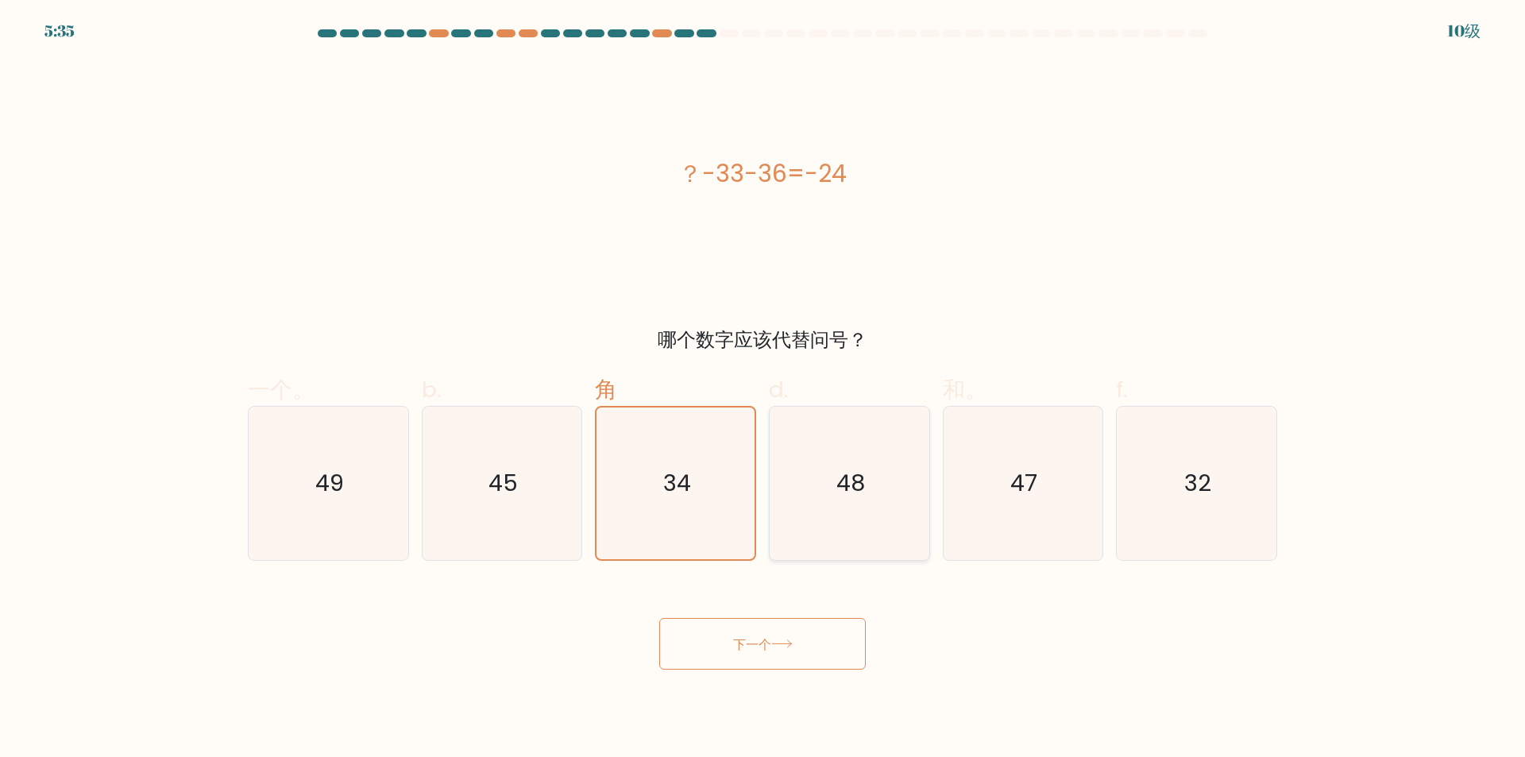
click at [804, 430] on icon "48" at bounding box center [849, 483] width 153 height 153
click at [764, 389] on input "d. 48" at bounding box center [763, 384] width 1 height 10
radio input "true"
click at [949, 447] on icon "47" at bounding box center [1022, 483] width 153 height 153
click at [764, 389] on input "和。 47" at bounding box center [763, 384] width 1 height 10
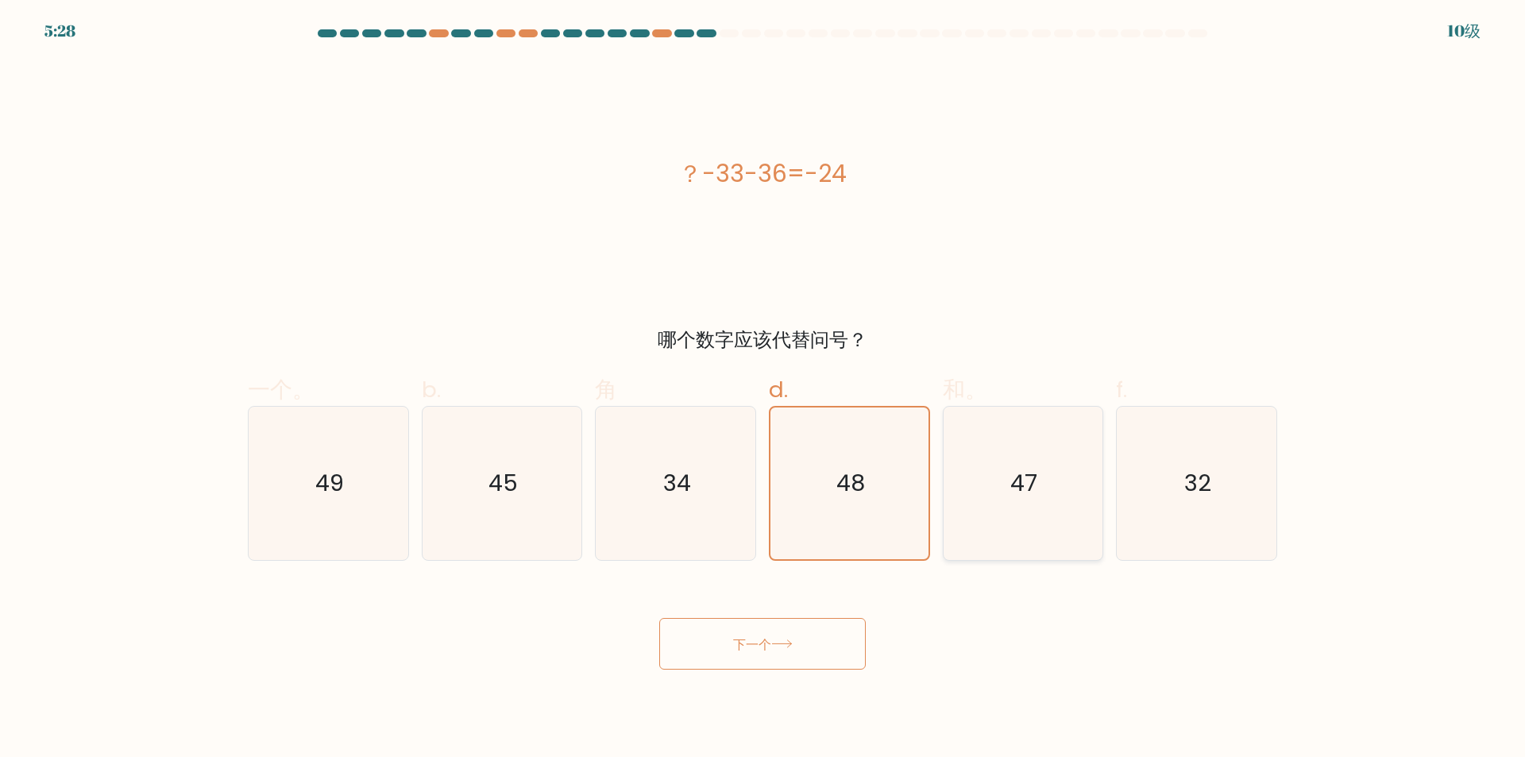
radio input "true"
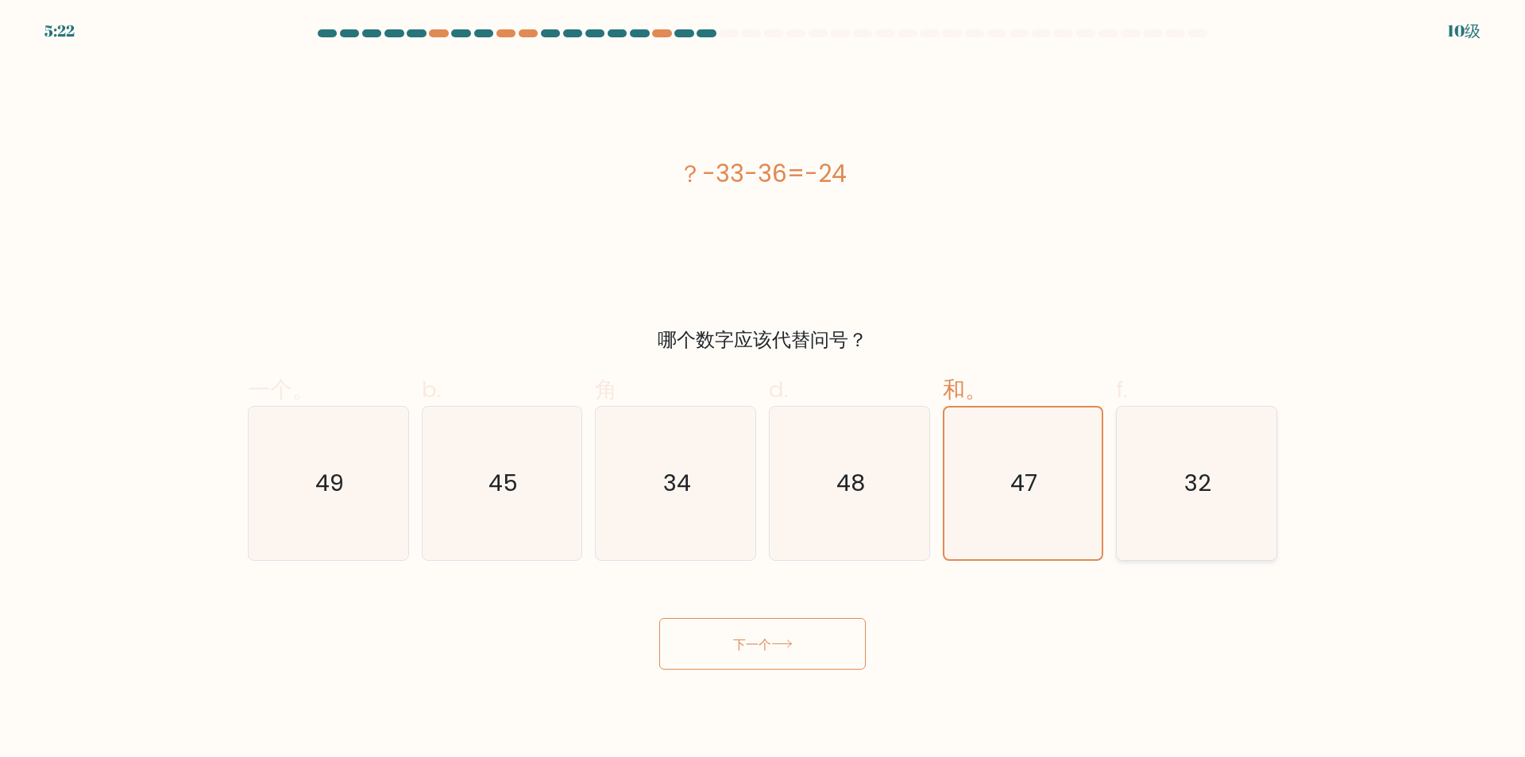
click at [1212, 485] on icon "32" at bounding box center [1196, 483] width 153 height 153
click at [764, 389] on input "f. 32" at bounding box center [763, 384] width 1 height 10
radio input "true"
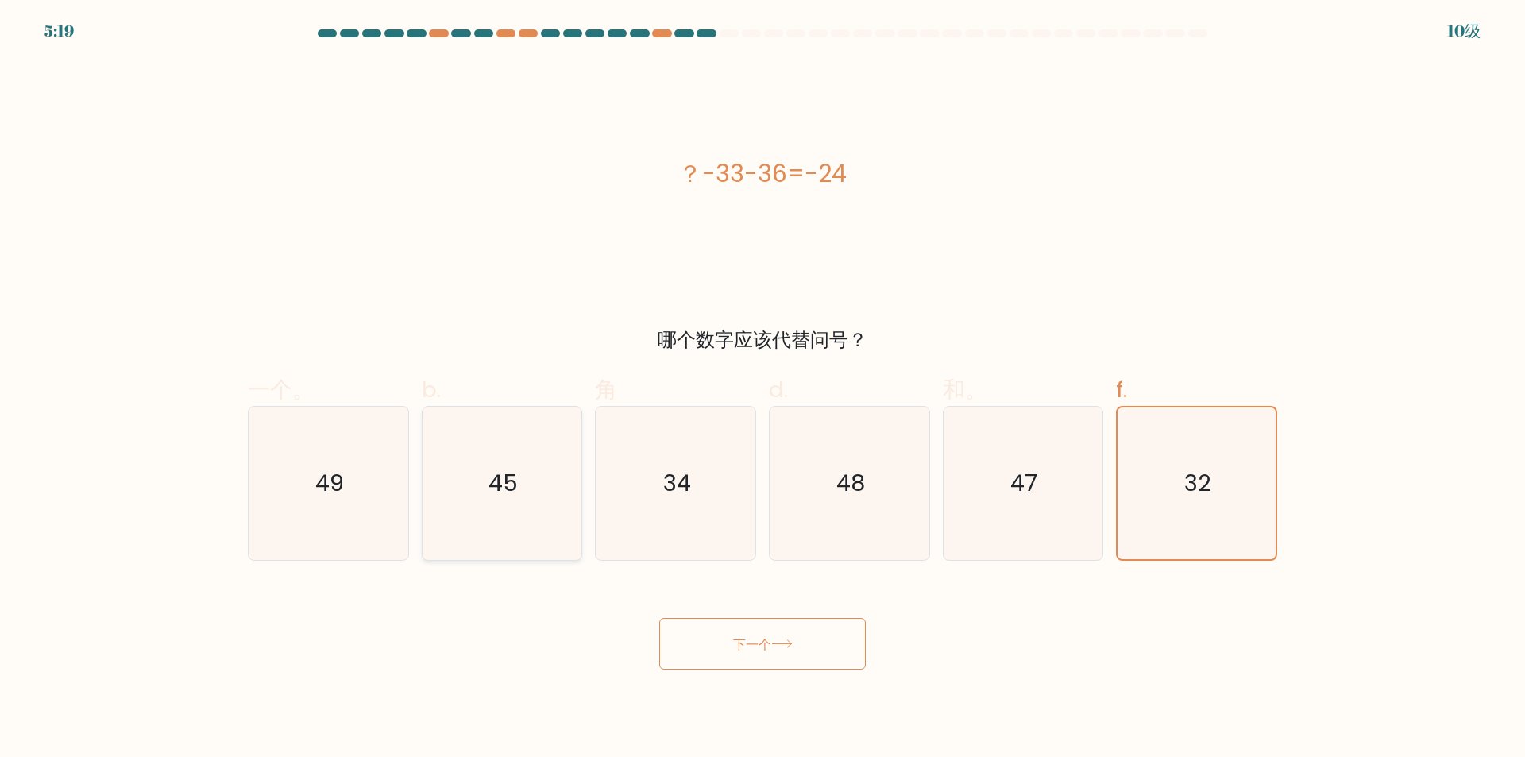
click at [477, 500] on icon "45" at bounding box center [501, 483] width 153 height 153
click at [763, 389] on input "b. 45" at bounding box center [763, 384] width 1 height 10
radio input "true"
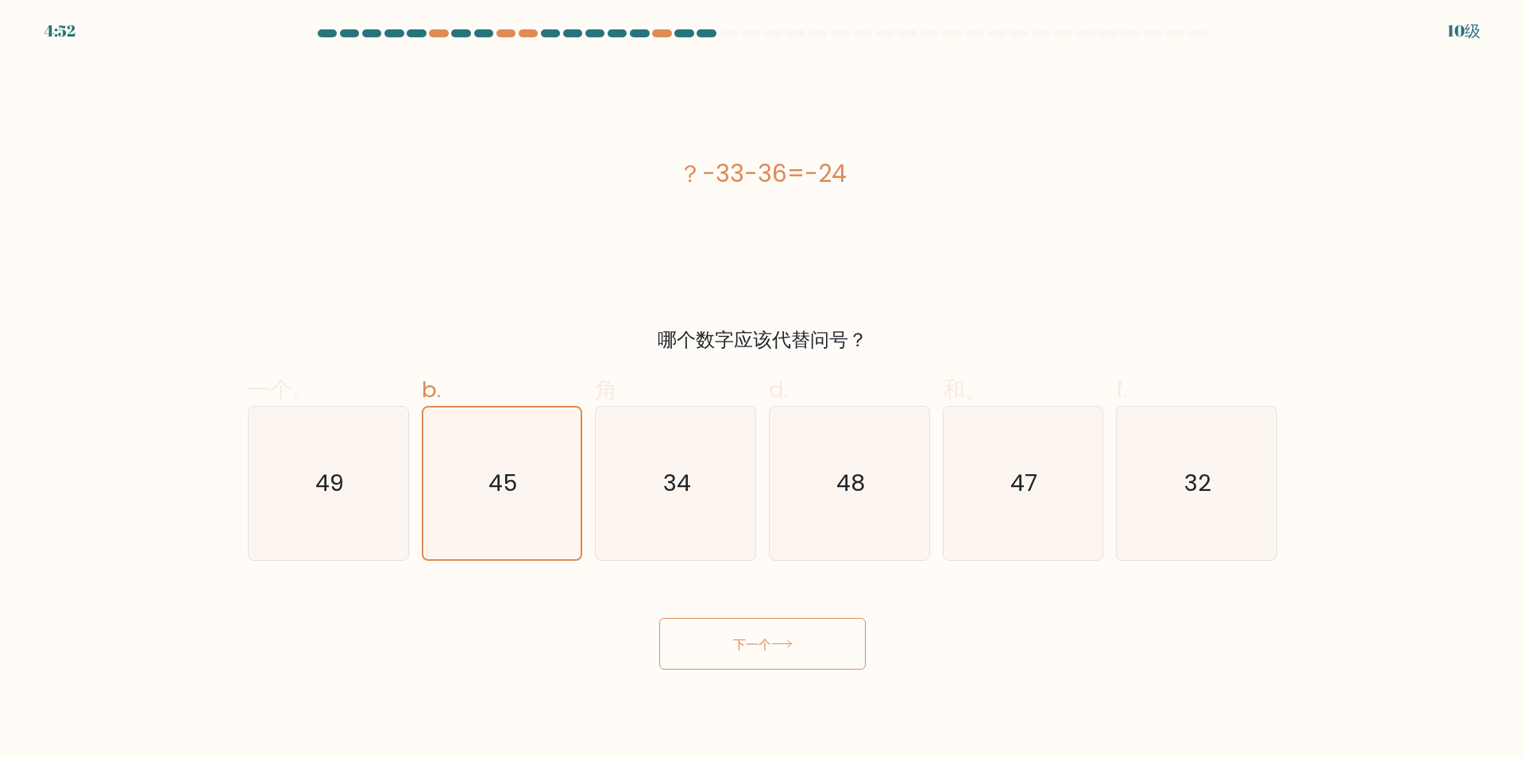
click at [768, 623] on button "下一个" at bounding box center [762, 644] width 207 height 52
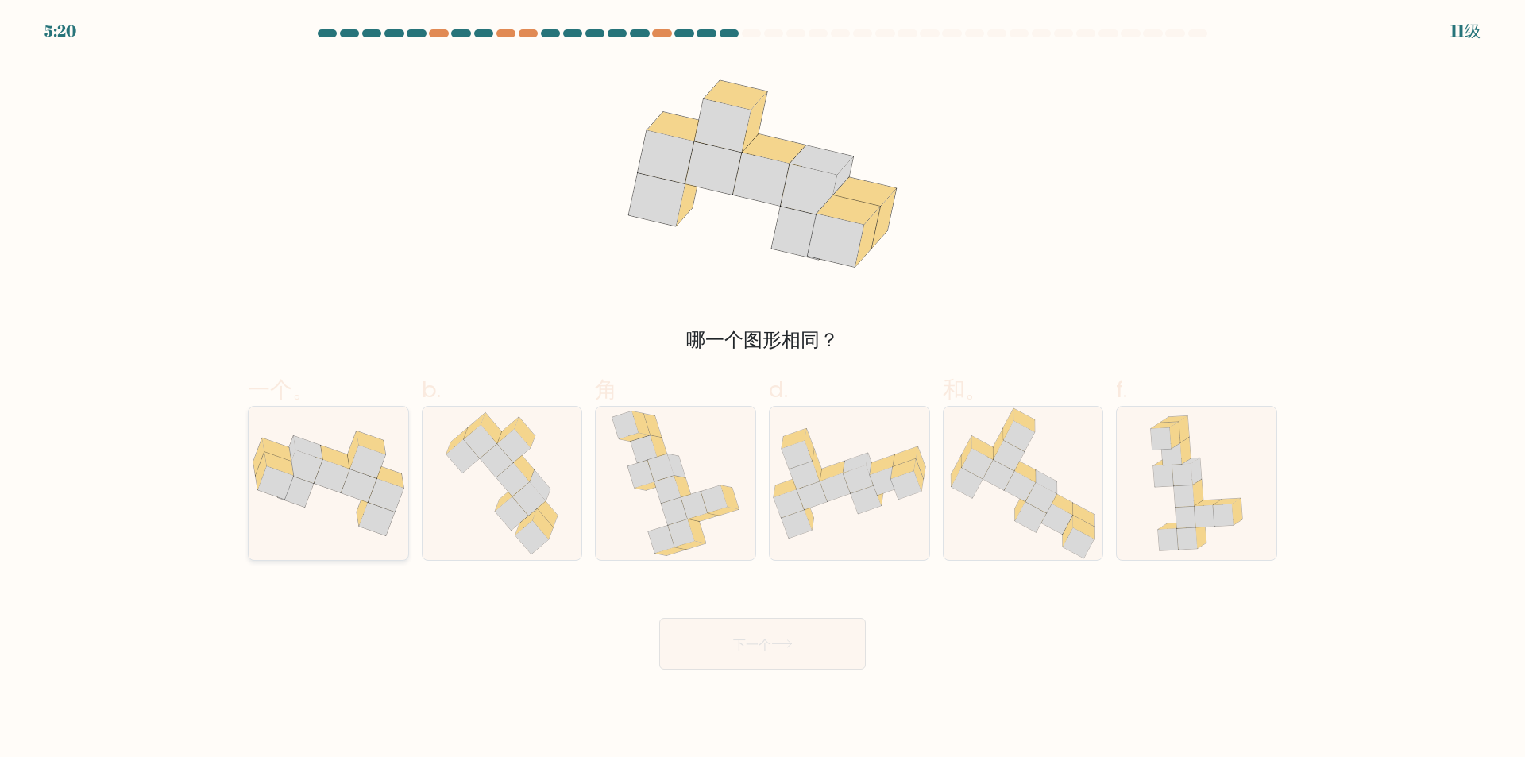
click at [296, 473] on icon at bounding box center [305, 466] width 36 height 33
click at [763, 389] on input "一个。" at bounding box center [763, 384] width 1 height 10
radio input "true"
click at [775, 661] on button "下一个" at bounding box center [762, 644] width 207 height 52
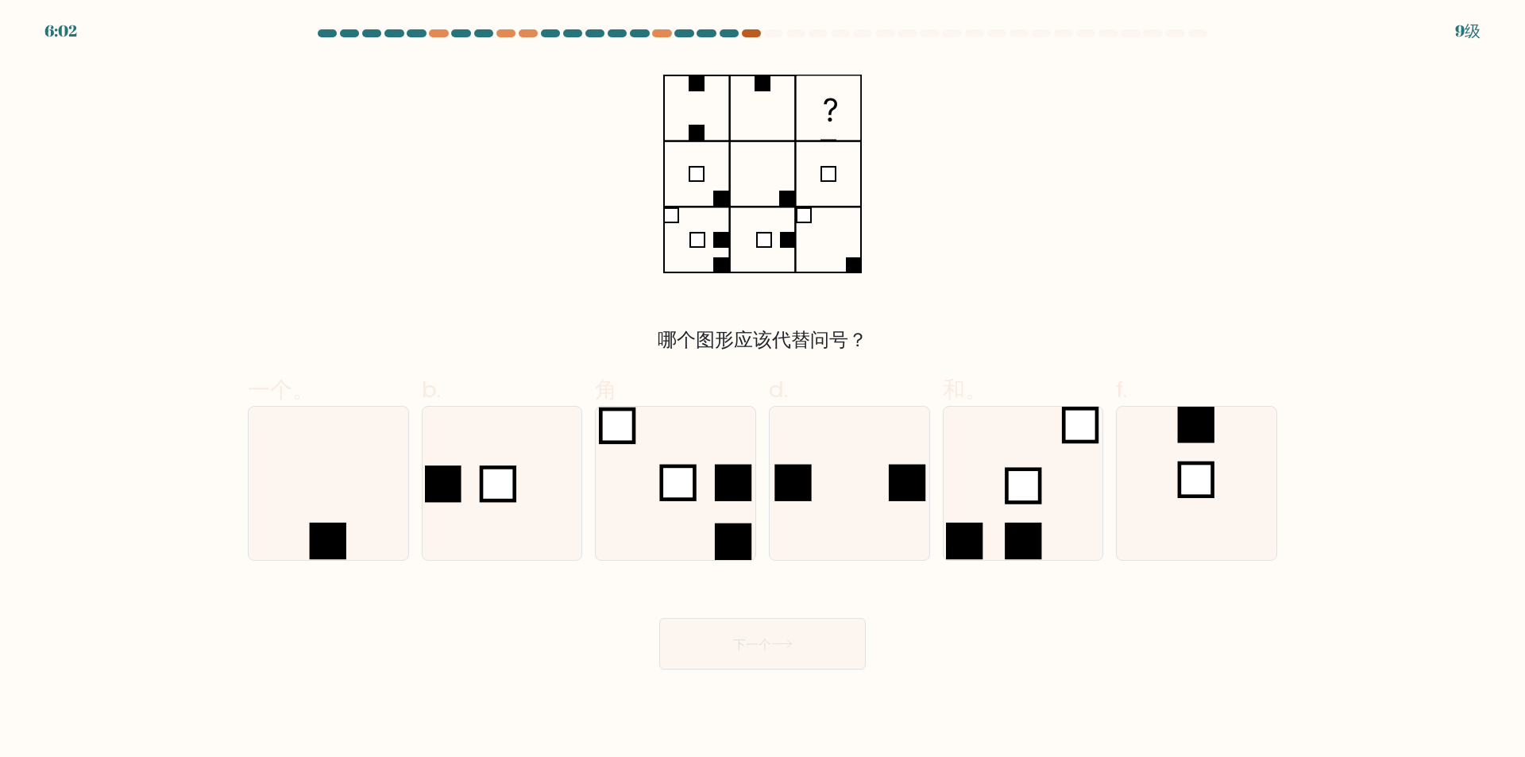
click at [754, 35] on div at bounding box center [751, 33] width 19 height 8
click at [736, 34] on at bounding box center [762, 33] width 893 height 8
click at [736, 34] on div at bounding box center [729, 33] width 19 height 8
click at [748, 32] on div at bounding box center [751, 33] width 19 height 8
click at [383, 519] on icon at bounding box center [328, 483] width 153 height 153
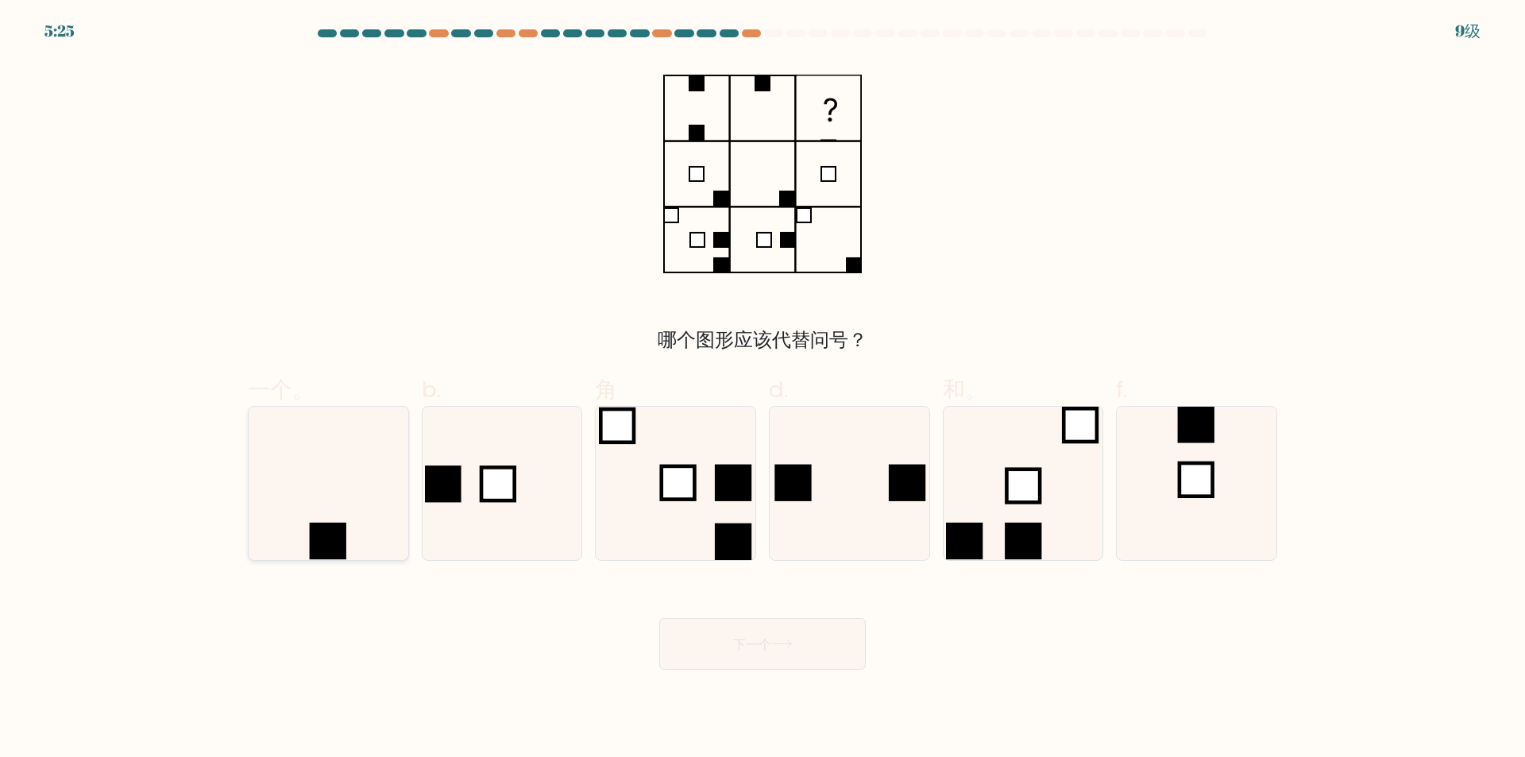
click at [763, 389] on input "一个。" at bounding box center [763, 384] width 1 height 10
radio input "true"
click at [748, 661] on button "下一个" at bounding box center [762, 644] width 207 height 52
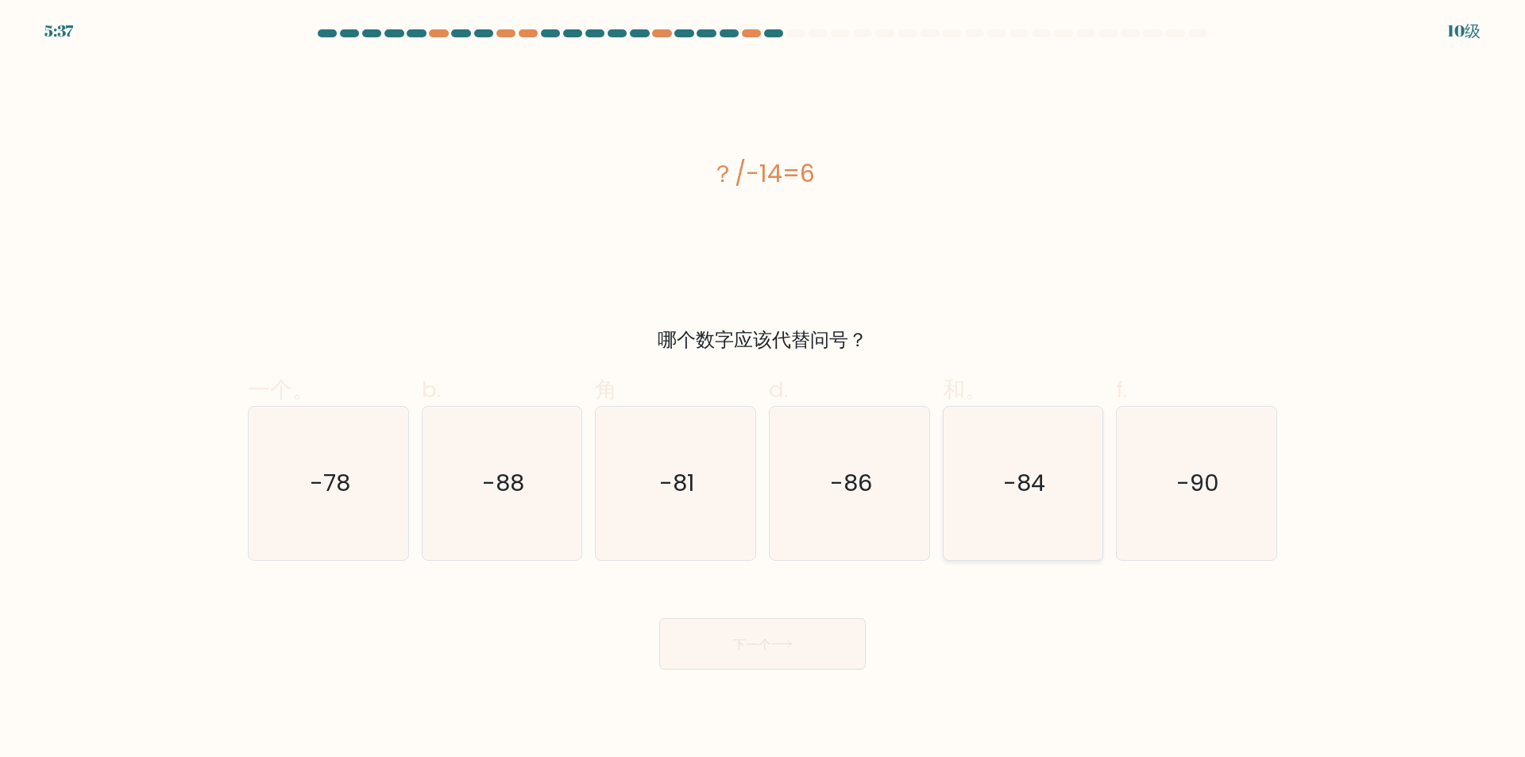
click at [1069, 508] on icon "-84" at bounding box center [1022, 483] width 153 height 153
click at [764, 389] on input "和。 -84" at bounding box center [763, 384] width 1 height 10
radio input "true"
click at [727, 680] on body "5:37 10级 -78" at bounding box center [762, 378] width 1525 height 757
click at [744, 663] on button "下一个" at bounding box center [762, 644] width 207 height 52
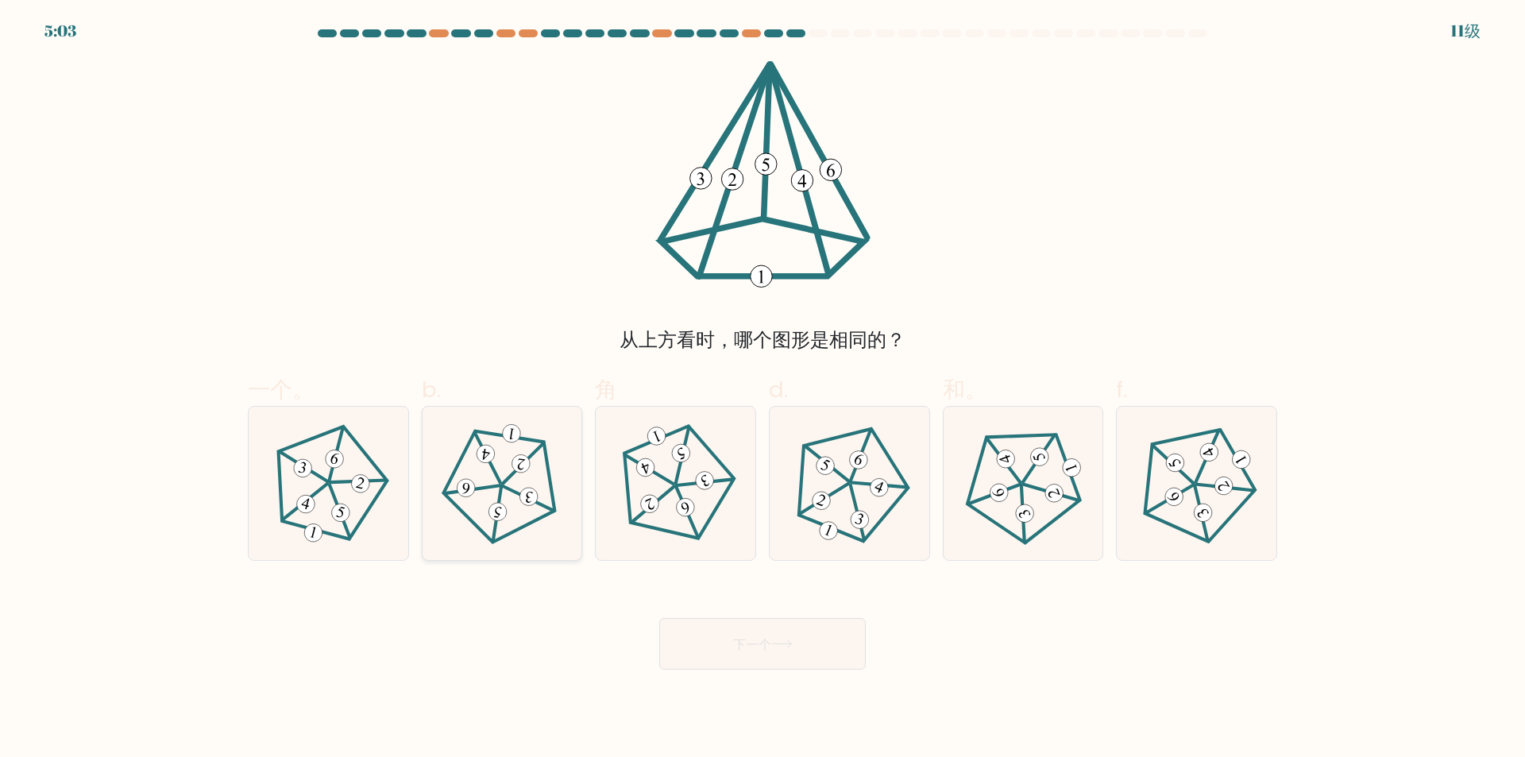
click at [481, 513] on icon at bounding box center [502, 484] width 122 height 122
click at [763, 389] on input "b." at bounding box center [763, 384] width 1 height 10
radio input "true"
click at [776, 663] on button "下一个" at bounding box center [762, 644] width 207 height 52
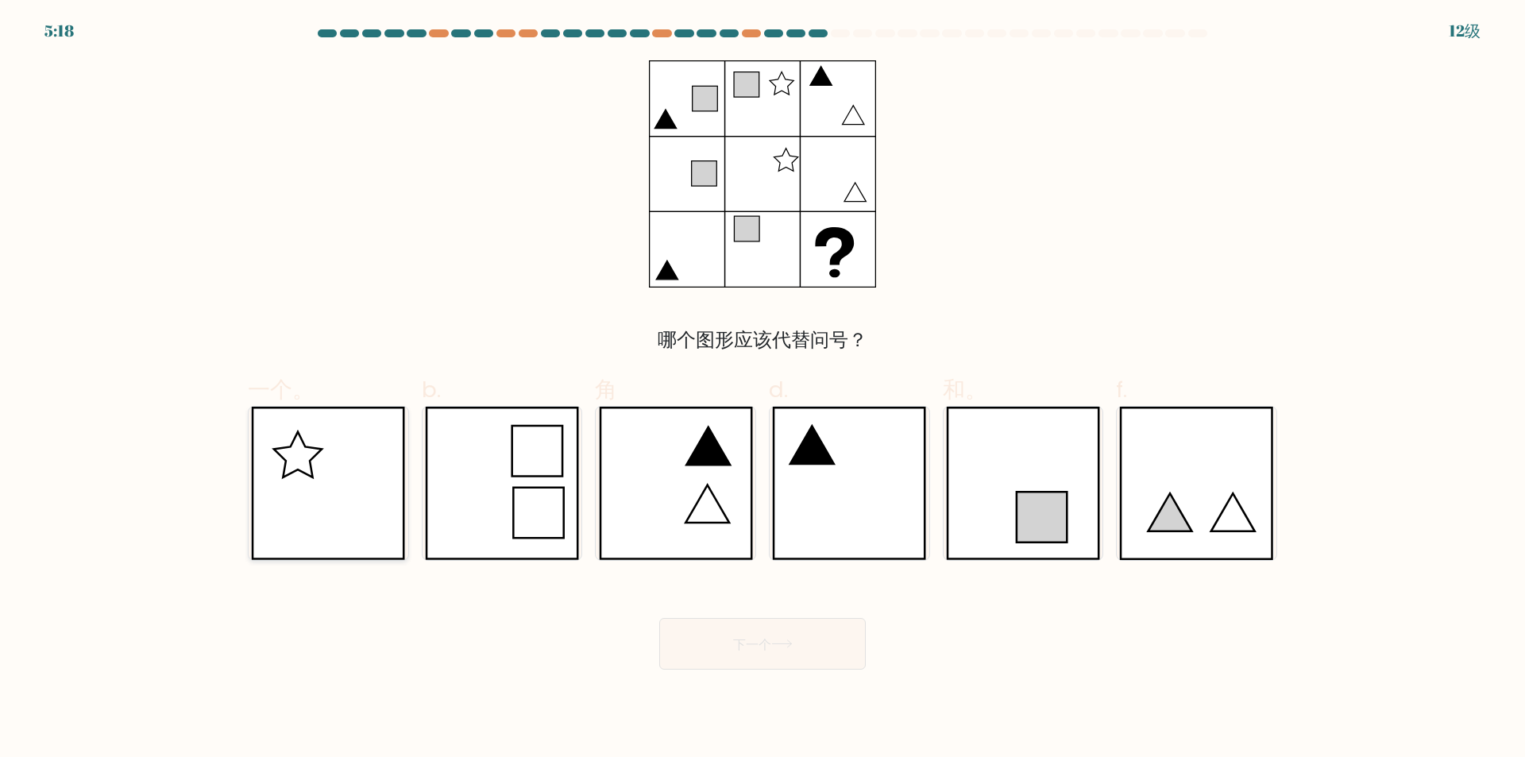
click at [323, 482] on icon at bounding box center [328, 483] width 154 height 153
click at [763, 389] on input "一个。" at bounding box center [763, 384] width 1 height 10
radio input "true"
click at [702, 620] on button "下一个" at bounding box center [762, 644] width 207 height 52
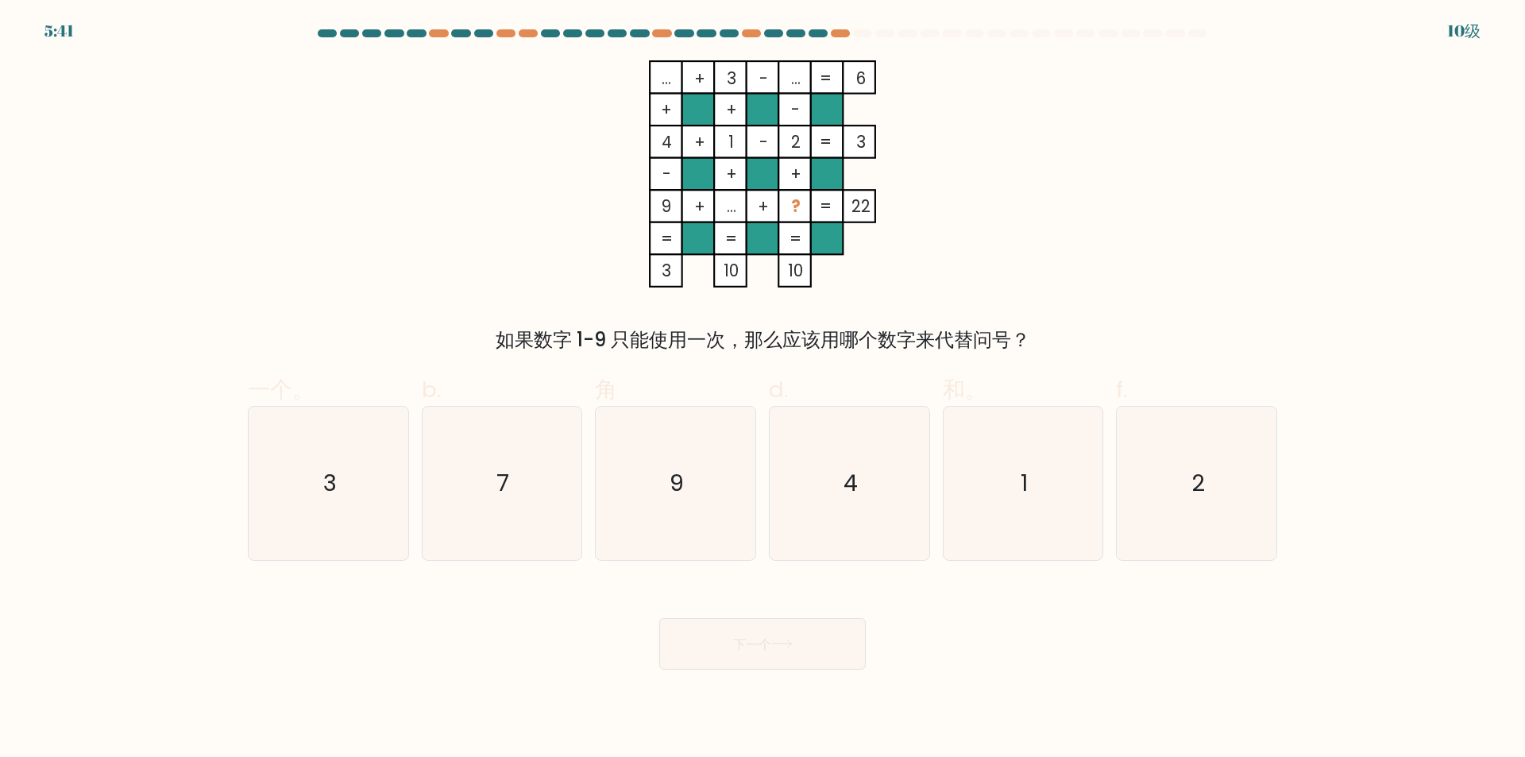
click at [516, 37] on at bounding box center [762, 33] width 893 height 8
click at [524, 36] on div at bounding box center [528, 33] width 19 height 8
click at [675, 490] on text "9" at bounding box center [678, 484] width 14 height 32
click at [763, 389] on input "角 9" at bounding box center [763, 384] width 1 height 10
radio input "true"
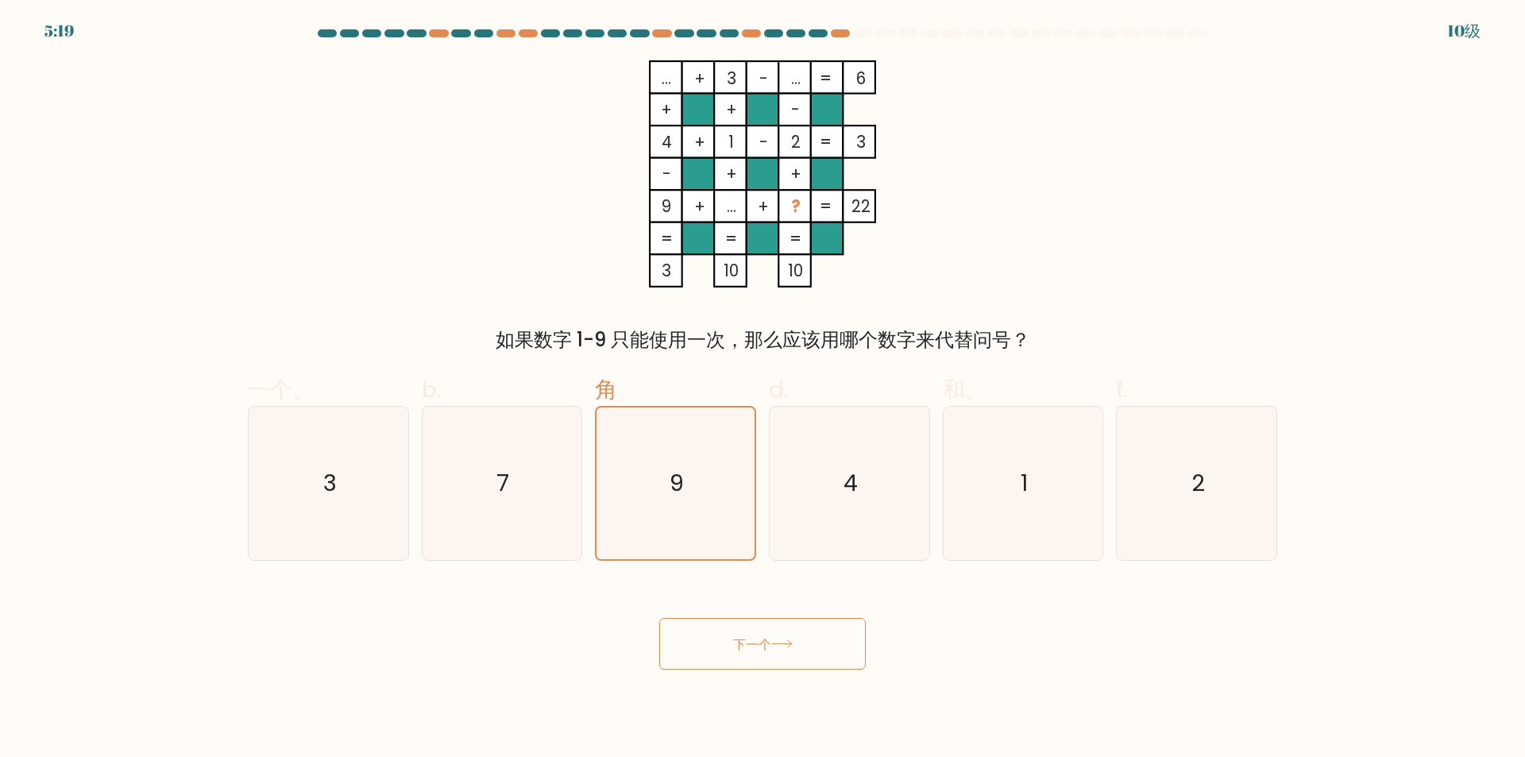
click at [714, 644] on button "下一个" at bounding box center [762, 644] width 207 height 52
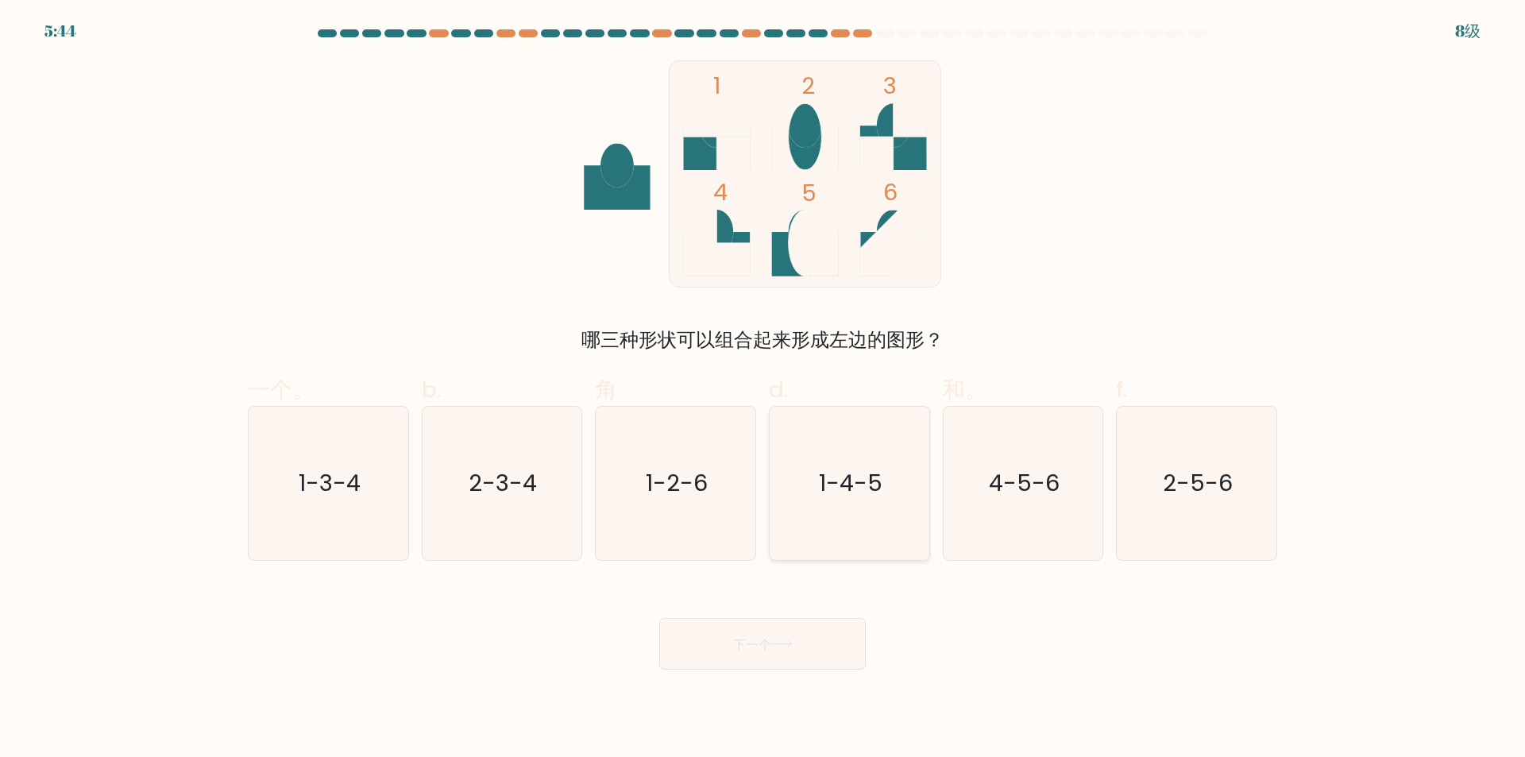
click at [878, 500] on icon "1-4-5" at bounding box center [849, 483] width 153 height 153
click at [764, 389] on input "d. 1-4-5" at bounding box center [763, 384] width 1 height 10
radio input "true"
click at [717, 512] on icon "1-2-6" at bounding box center [675, 483] width 153 height 153
click at [763, 389] on input "角 1-2-6" at bounding box center [763, 384] width 1 height 10
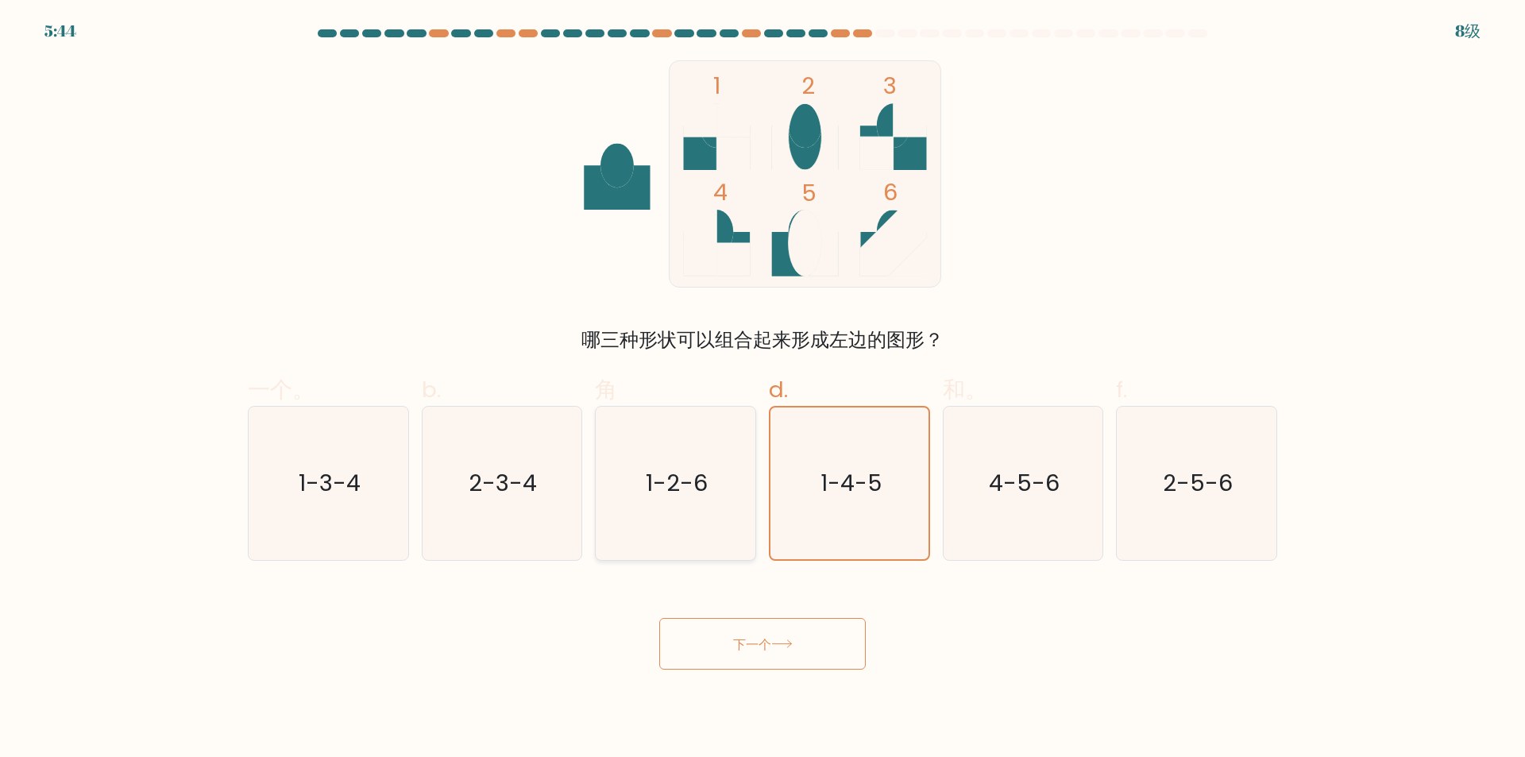
radio input "true"
click at [760, 683] on body "5:37 8级" at bounding box center [762, 378] width 1525 height 757
click at [765, 661] on button "下一个" at bounding box center [762, 644] width 207 height 52
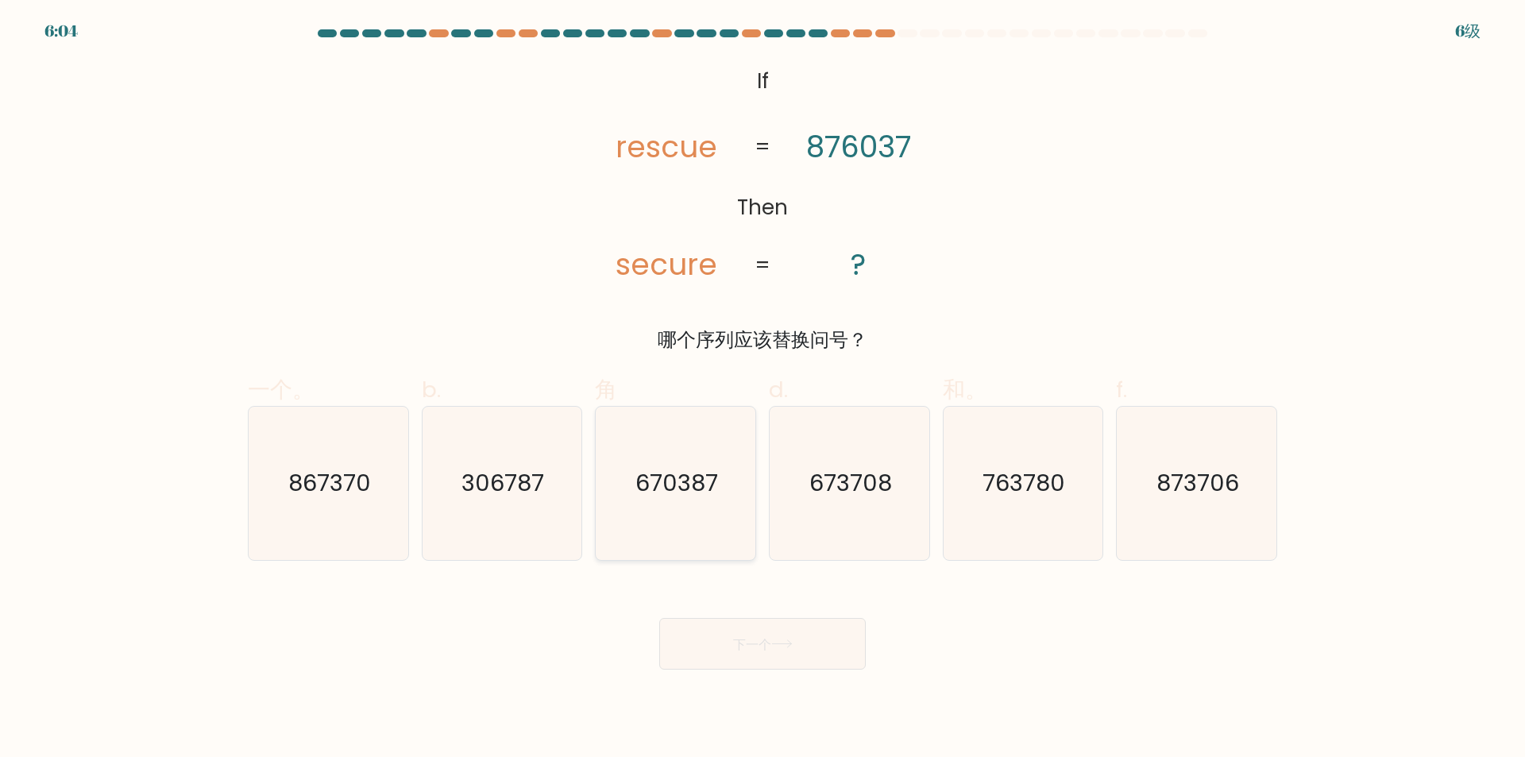
click at [678, 522] on icon "670387" at bounding box center [675, 483] width 153 height 153
click at [763, 389] on input "角 670387" at bounding box center [763, 384] width 1 height 10
radio input "true"
click at [710, 646] on button "下一个" at bounding box center [762, 644] width 207 height 52
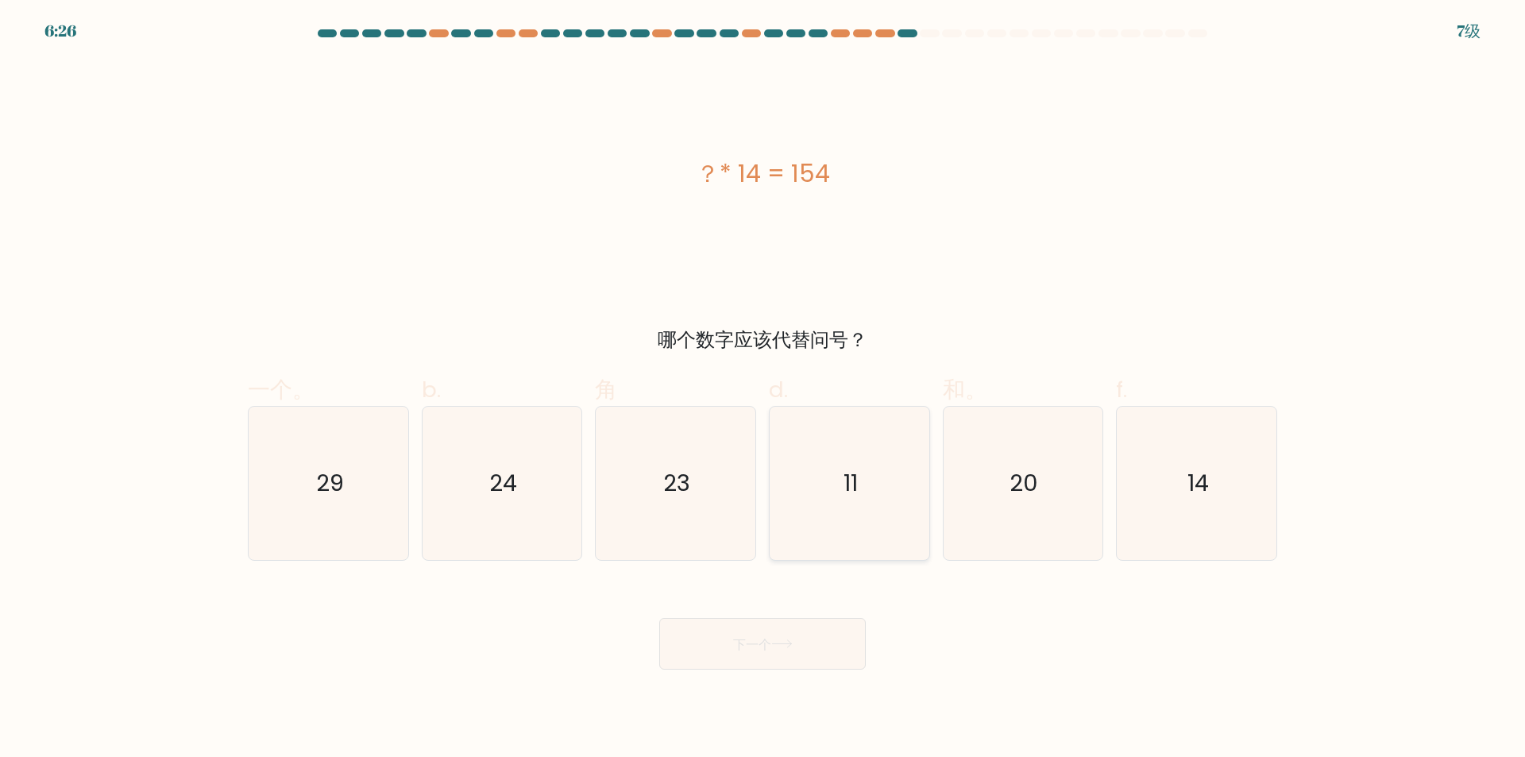
click at [808, 519] on icon "11" at bounding box center [849, 483] width 153 height 153
click at [764, 389] on input "d. 11" at bounding box center [763, 384] width 1 height 10
radio input "true"
click at [750, 642] on font "下一个" at bounding box center [752, 644] width 38 height 18
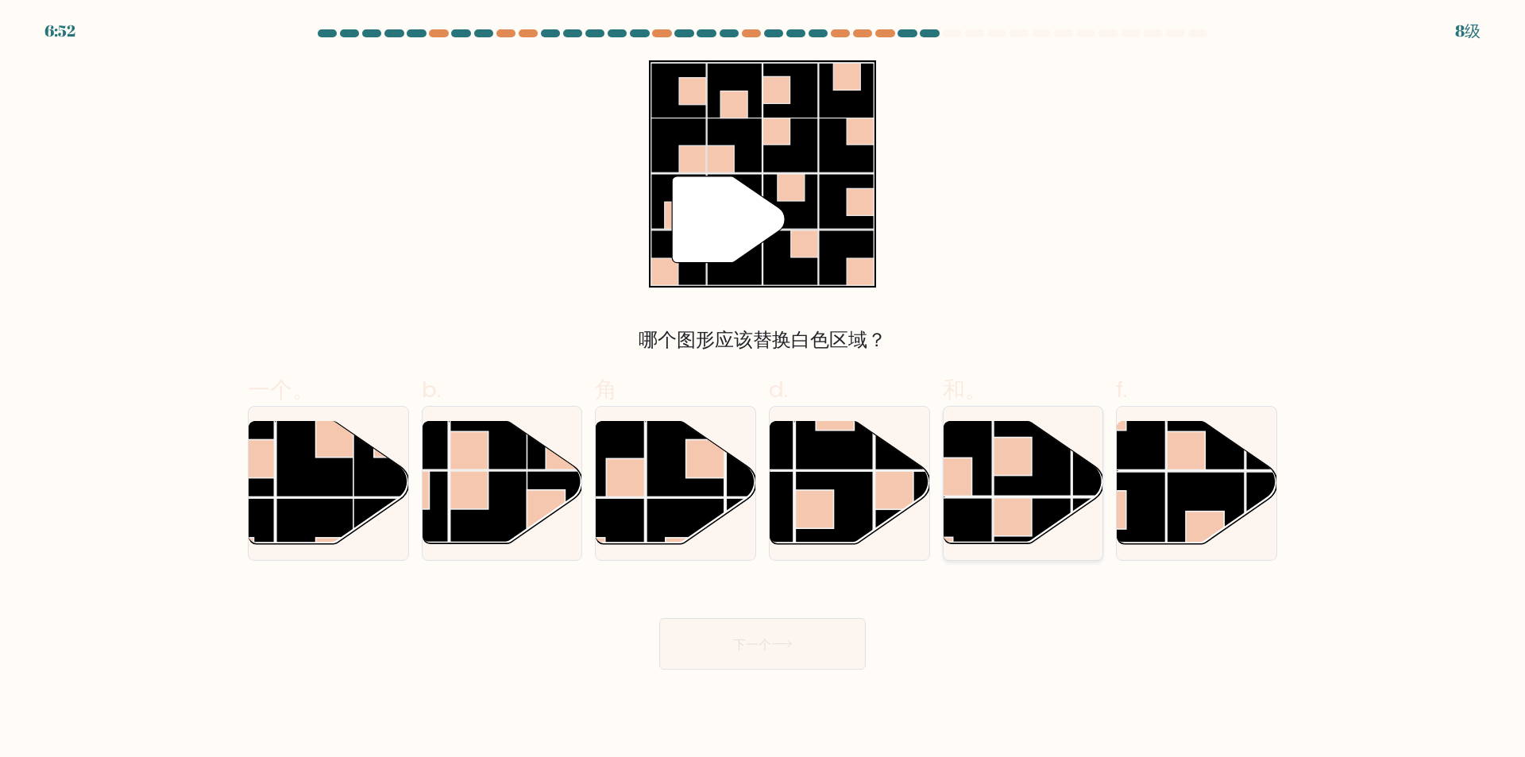
click at [1010, 480] on rect at bounding box center [1033, 458] width 78 height 78
click at [764, 389] on input "和。" at bounding box center [763, 384] width 1 height 10
radio input "true"
click at [810, 656] on button "下一个" at bounding box center [762, 644] width 207 height 52
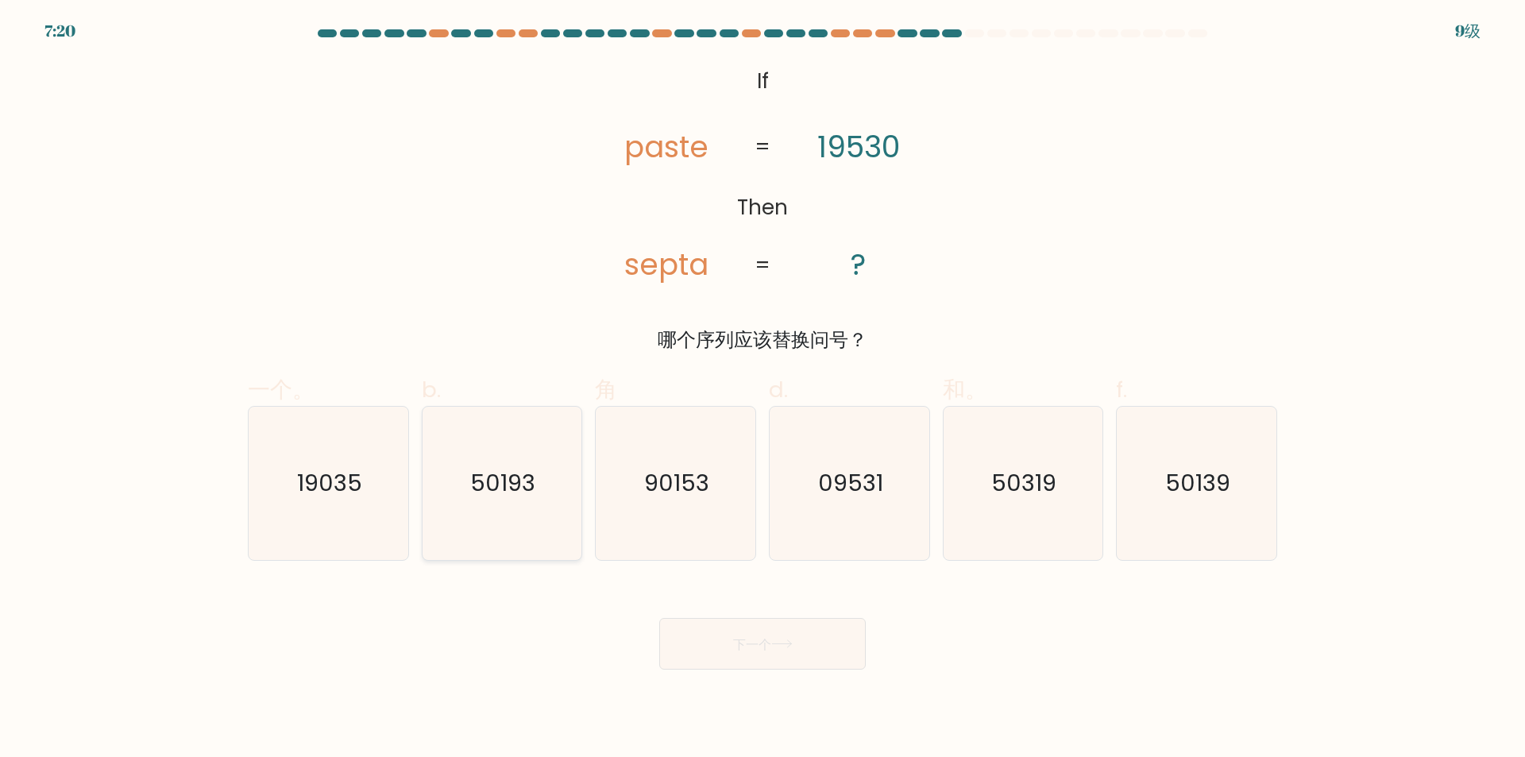
click at [516, 457] on icon "50193" at bounding box center [501, 483] width 153 height 153
click at [763, 389] on input "b. 50193" at bounding box center [763, 384] width 1 height 10
radio input "true"
click at [755, 640] on font "下一个" at bounding box center [752, 644] width 38 height 18
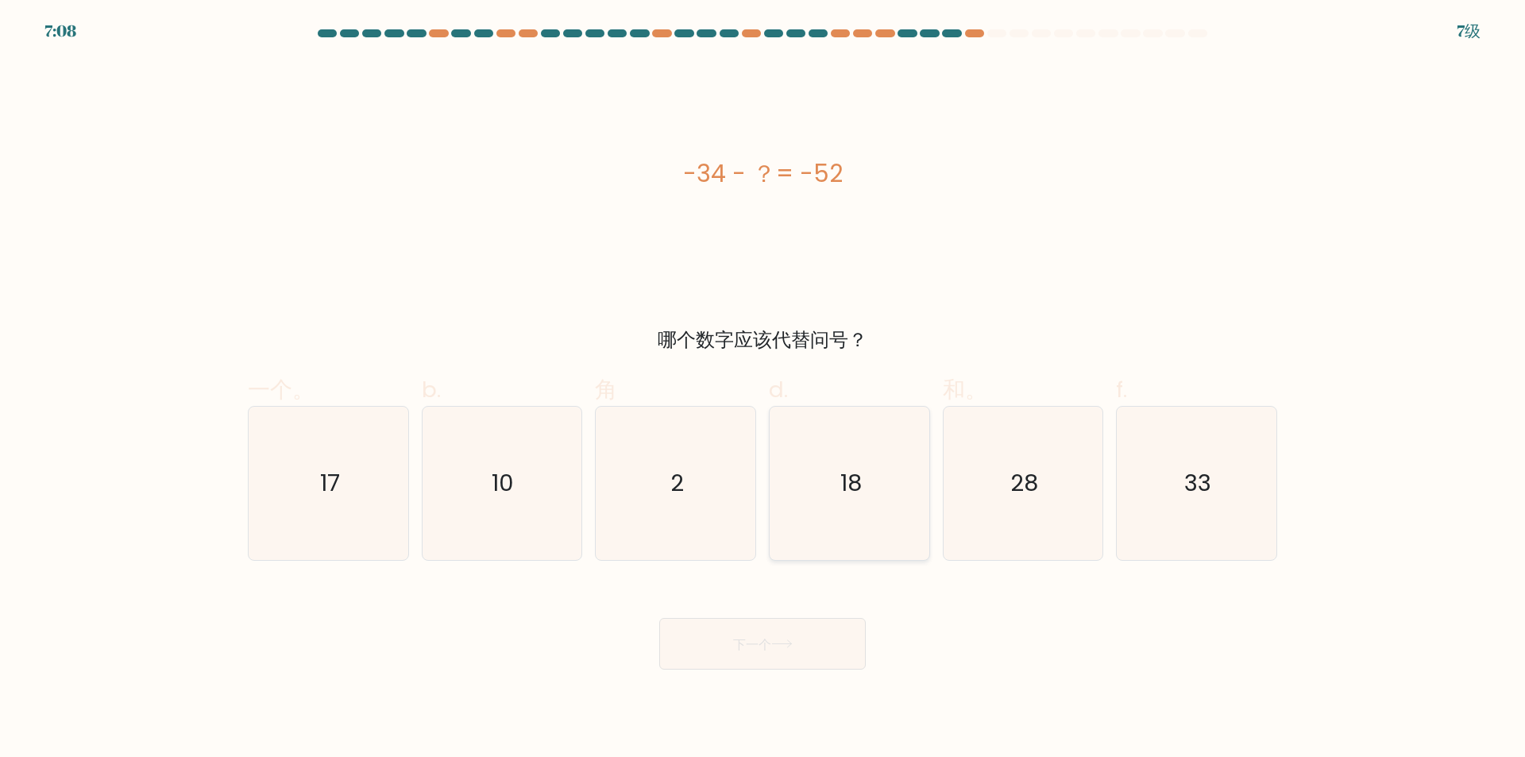
click at [823, 498] on icon "18" at bounding box center [849, 483] width 153 height 153
click at [764, 389] on input "d. 18" at bounding box center [763, 384] width 1 height 10
radio input "true"
click at [789, 631] on button "下一个" at bounding box center [762, 644] width 207 height 52
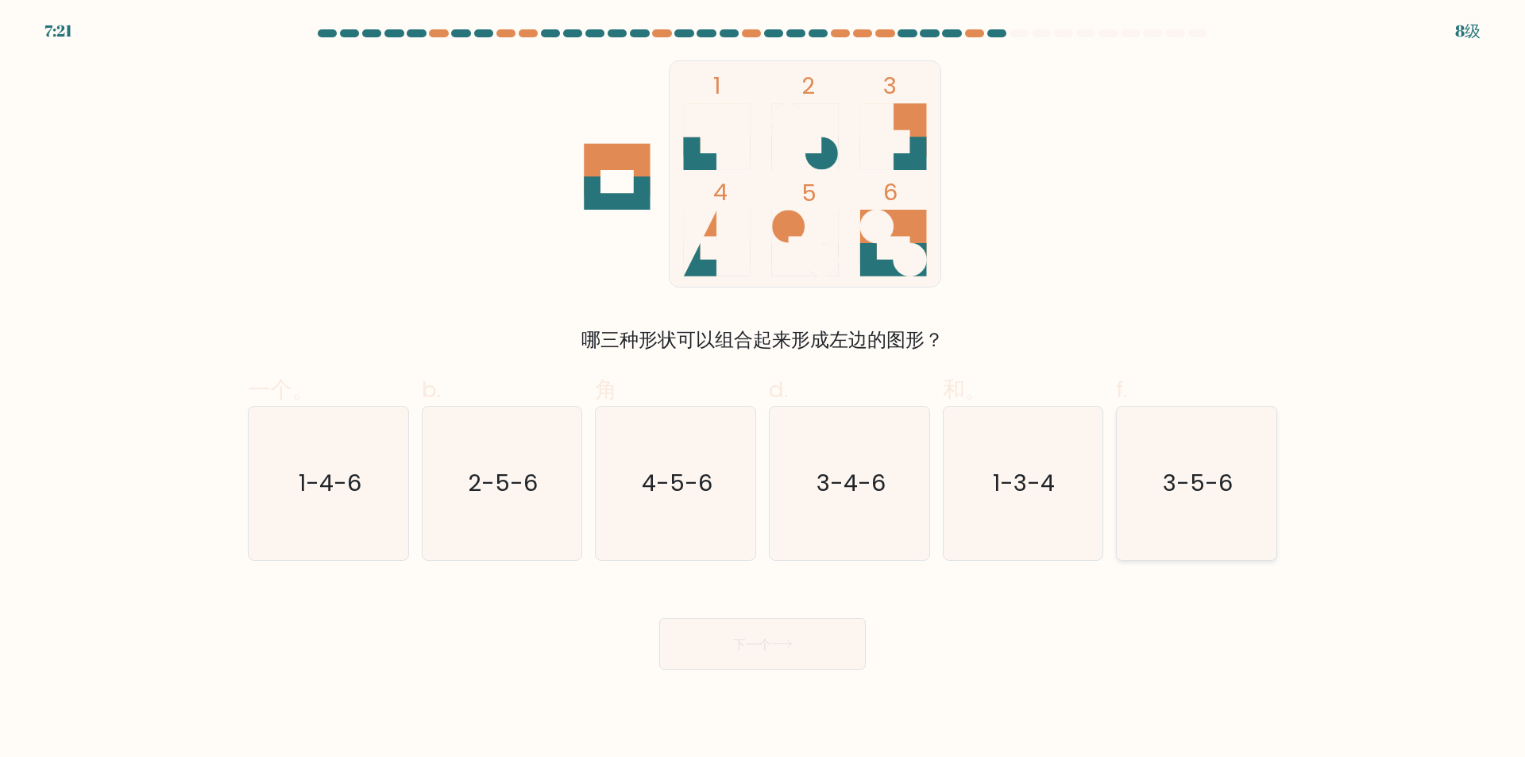
click at [1223, 502] on icon "3-5-6" at bounding box center [1196, 483] width 153 height 153
click at [764, 389] on input "f. 3-5-6" at bounding box center [763, 384] width 1 height 10
radio input "true"
click at [758, 668] on button "下一个" at bounding box center [762, 644] width 207 height 52
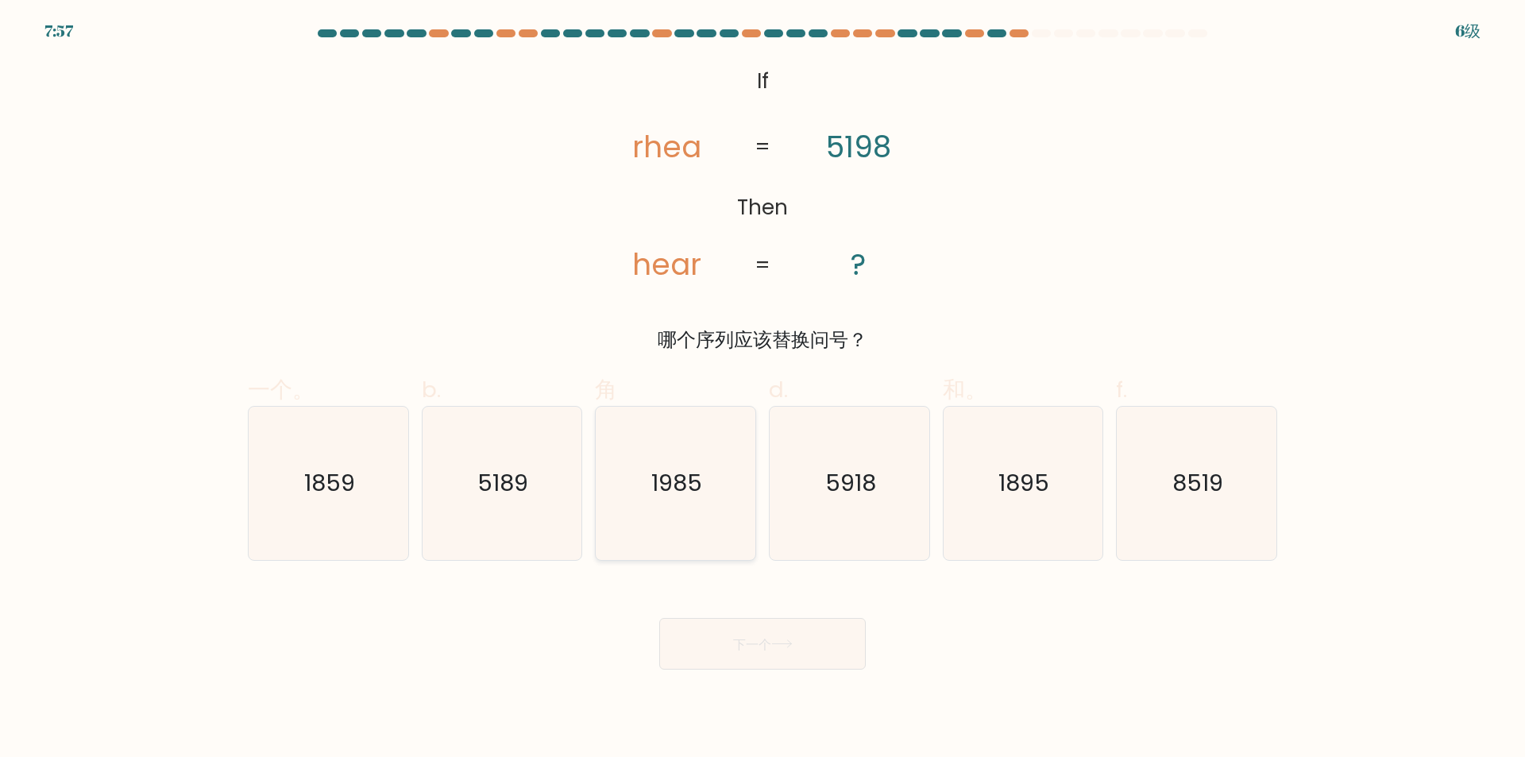
click at [694, 509] on icon "1985" at bounding box center [675, 483] width 153 height 153
click at [763, 389] on input "角 1985" at bounding box center [763, 384] width 1 height 10
radio input "true"
click at [764, 655] on button "下一个" at bounding box center [762, 644] width 207 height 52
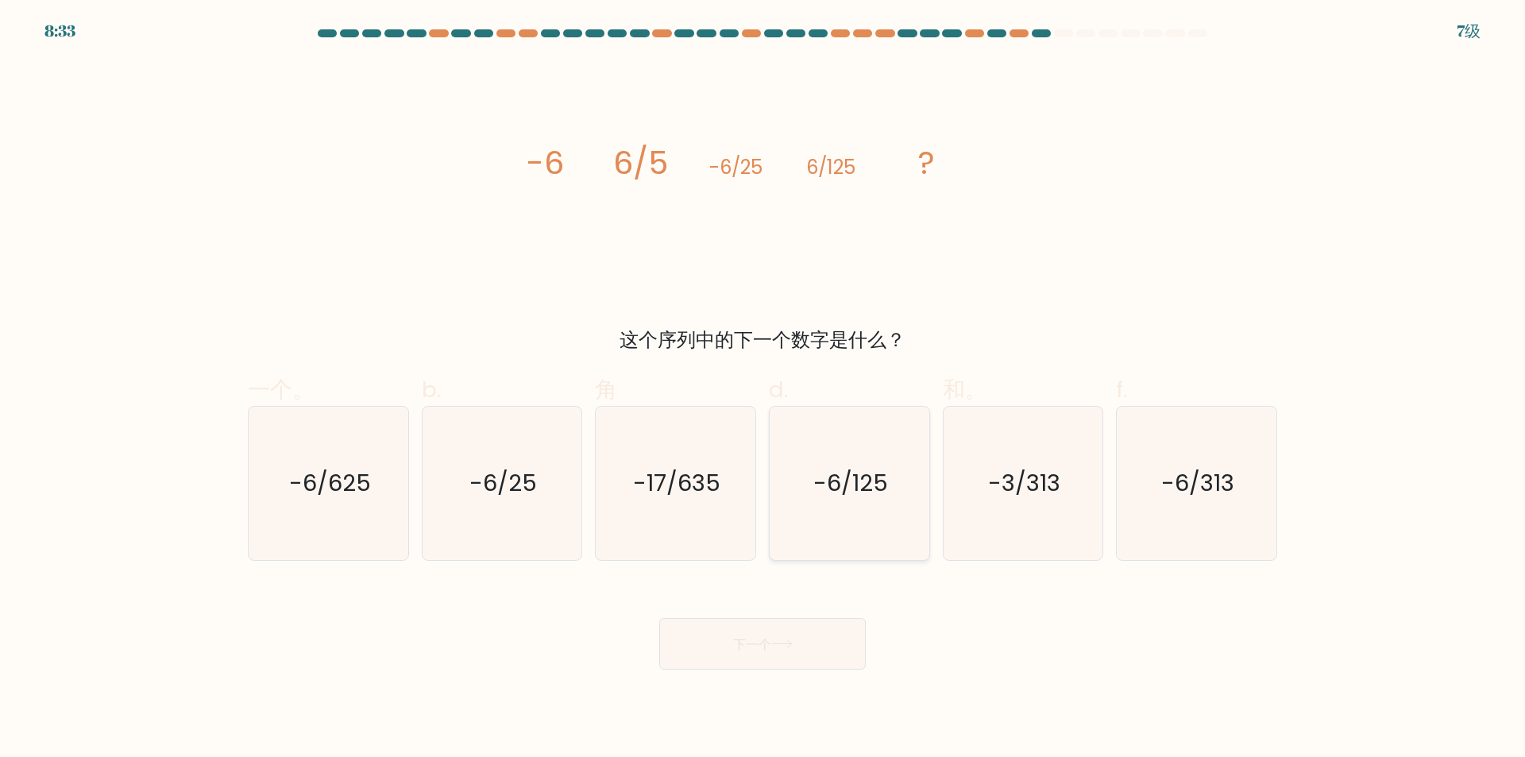
click at [872, 500] on icon "-6/125" at bounding box center [849, 483] width 153 height 153
click at [764, 389] on input "d. -6/125" at bounding box center [763, 384] width 1 height 10
radio input "true"
click at [793, 640] on icon at bounding box center [781, 644] width 21 height 9
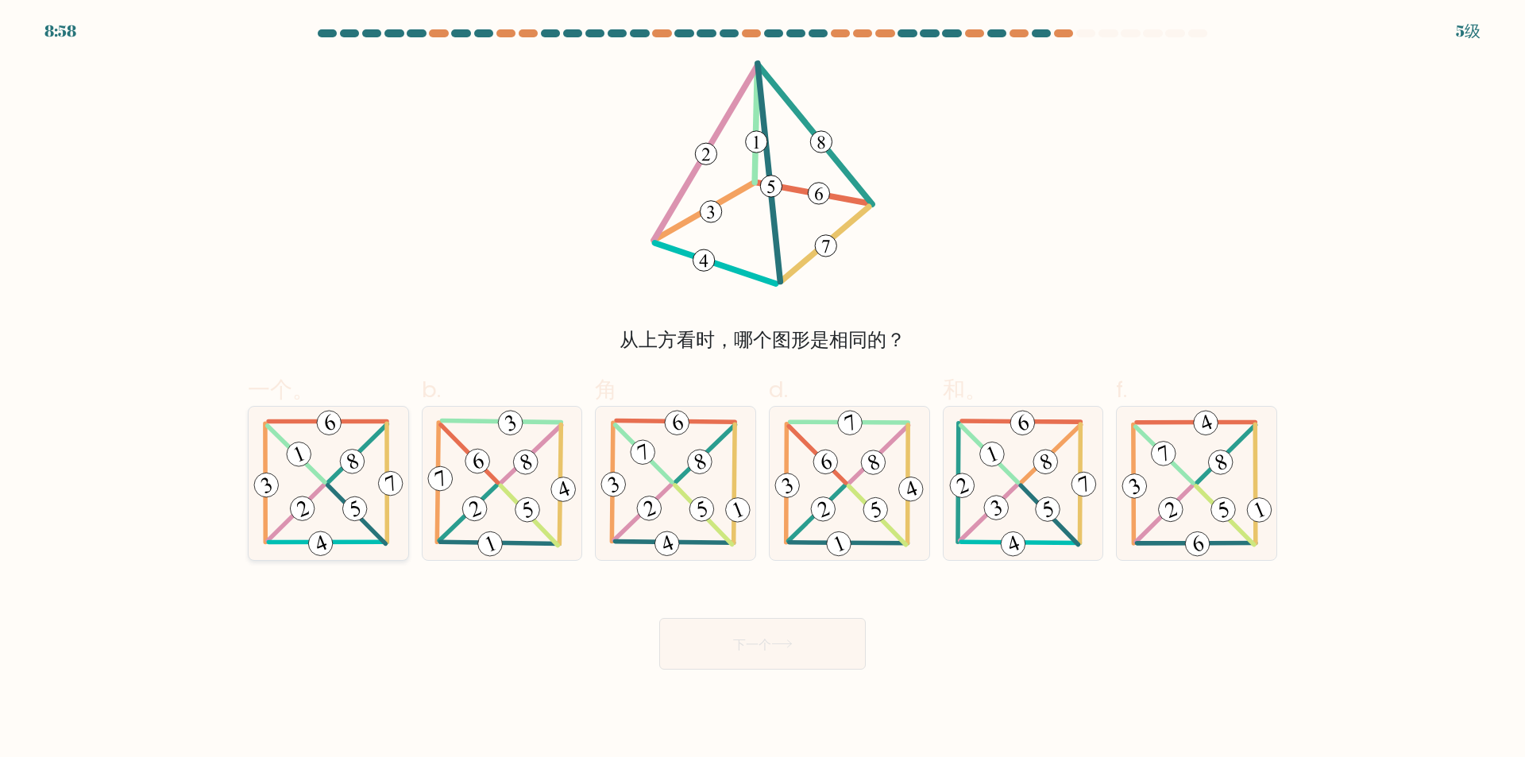
click at [372, 499] on icon at bounding box center [328, 483] width 157 height 153
click at [763, 389] on input "一个。" at bounding box center [763, 384] width 1 height 10
radio input "true"
click at [771, 632] on button "下一个" at bounding box center [762, 644] width 207 height 52
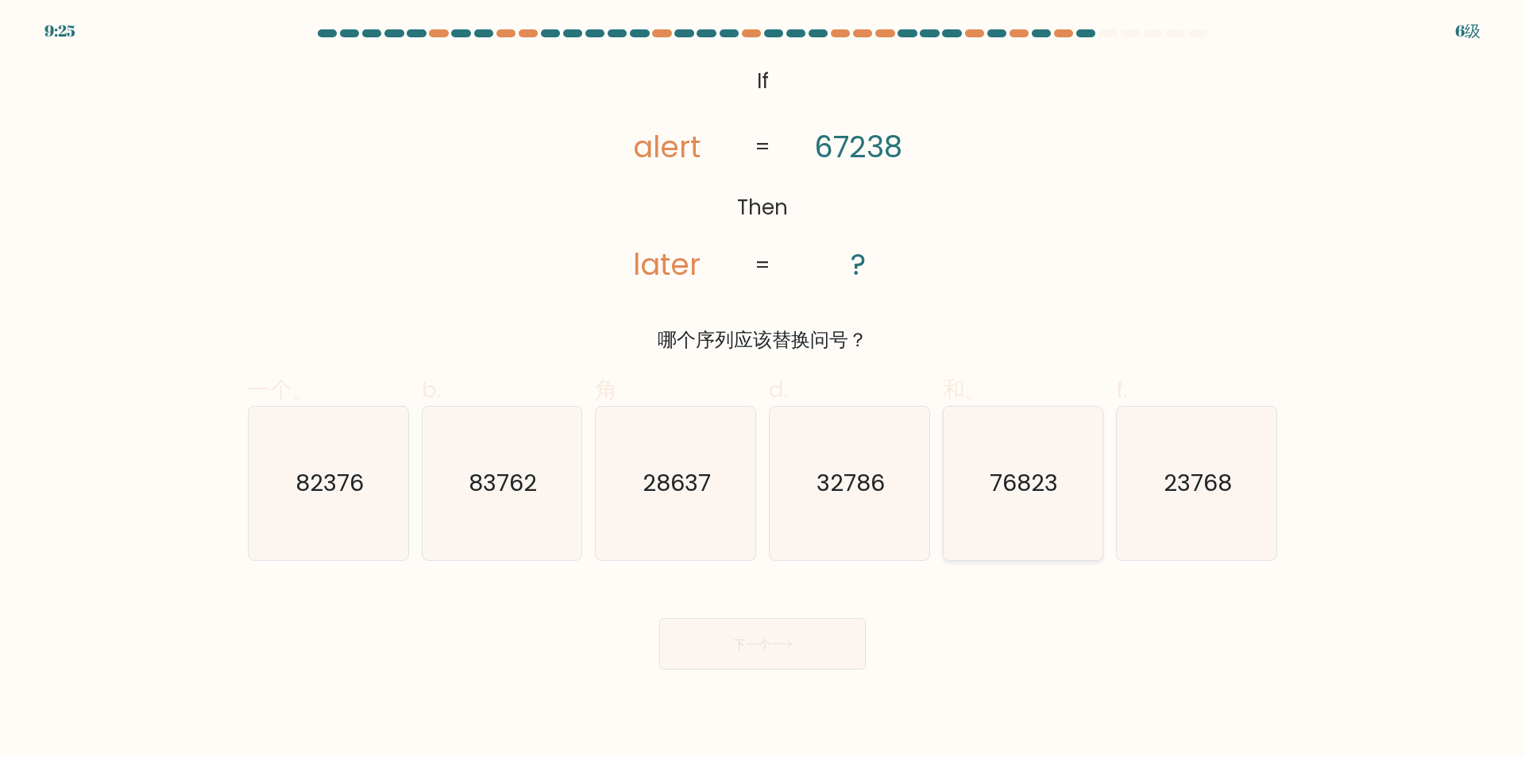
click at [1071, 538] on icon "76823" at bounding box center [1022, 483] width 153 height 153
click at [764, 389] on input "和。 76823" at bounding box center [763, 384] width 1 height 10
radio input "true"
click at [743, 641] on font "下一个" at bounding box center [752, 644] width 38 height 18
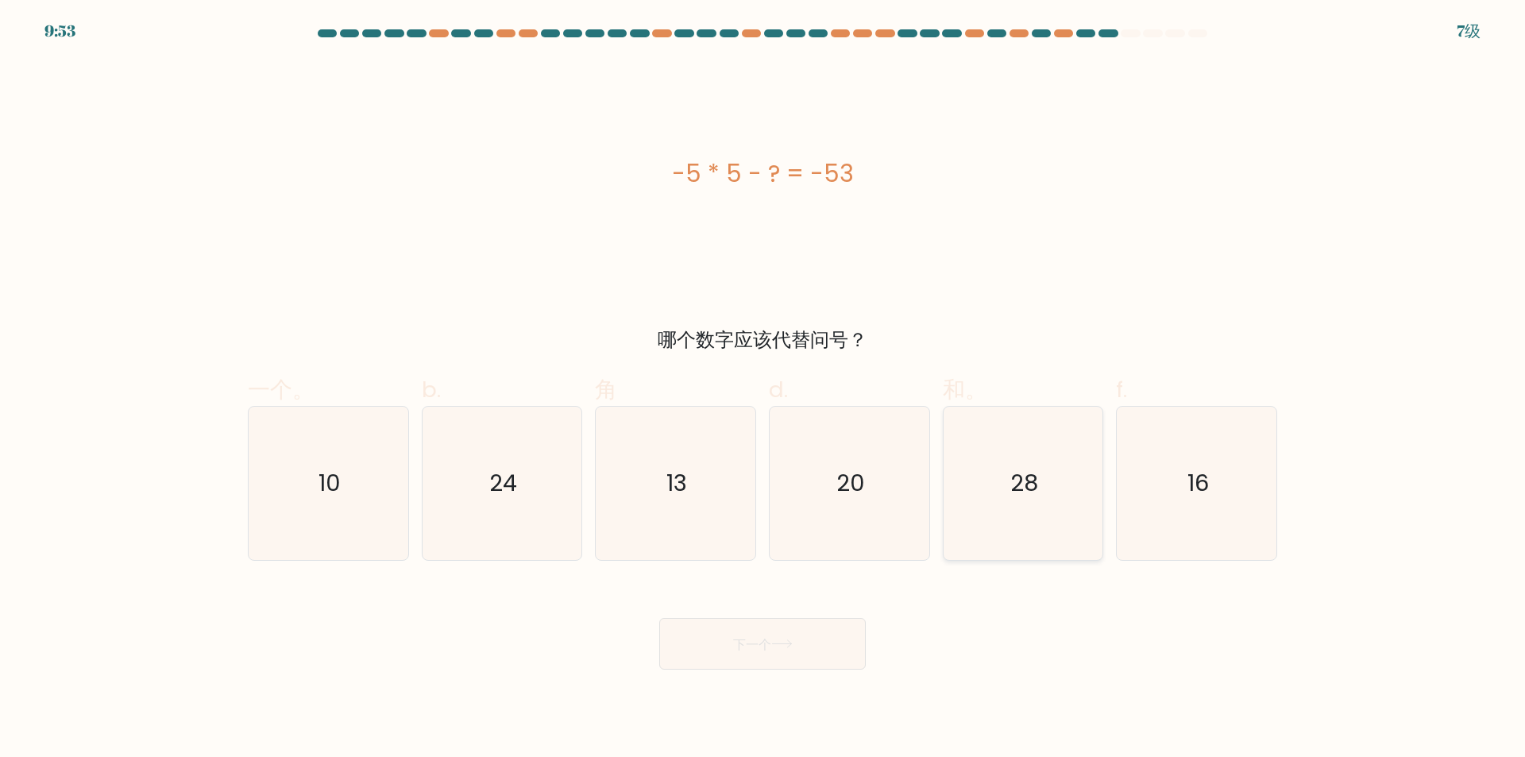
click at [1004, 532] on icon "28" at bounding box center [1022, 483] width 153 height 153
click at [764, 389] on input "和。 28" at bounding box center [763, 384] width 1 height 10
radio input "true"
click at [803, 647] on button "下一个" at bounding box center [762, 644] width 207 height 52
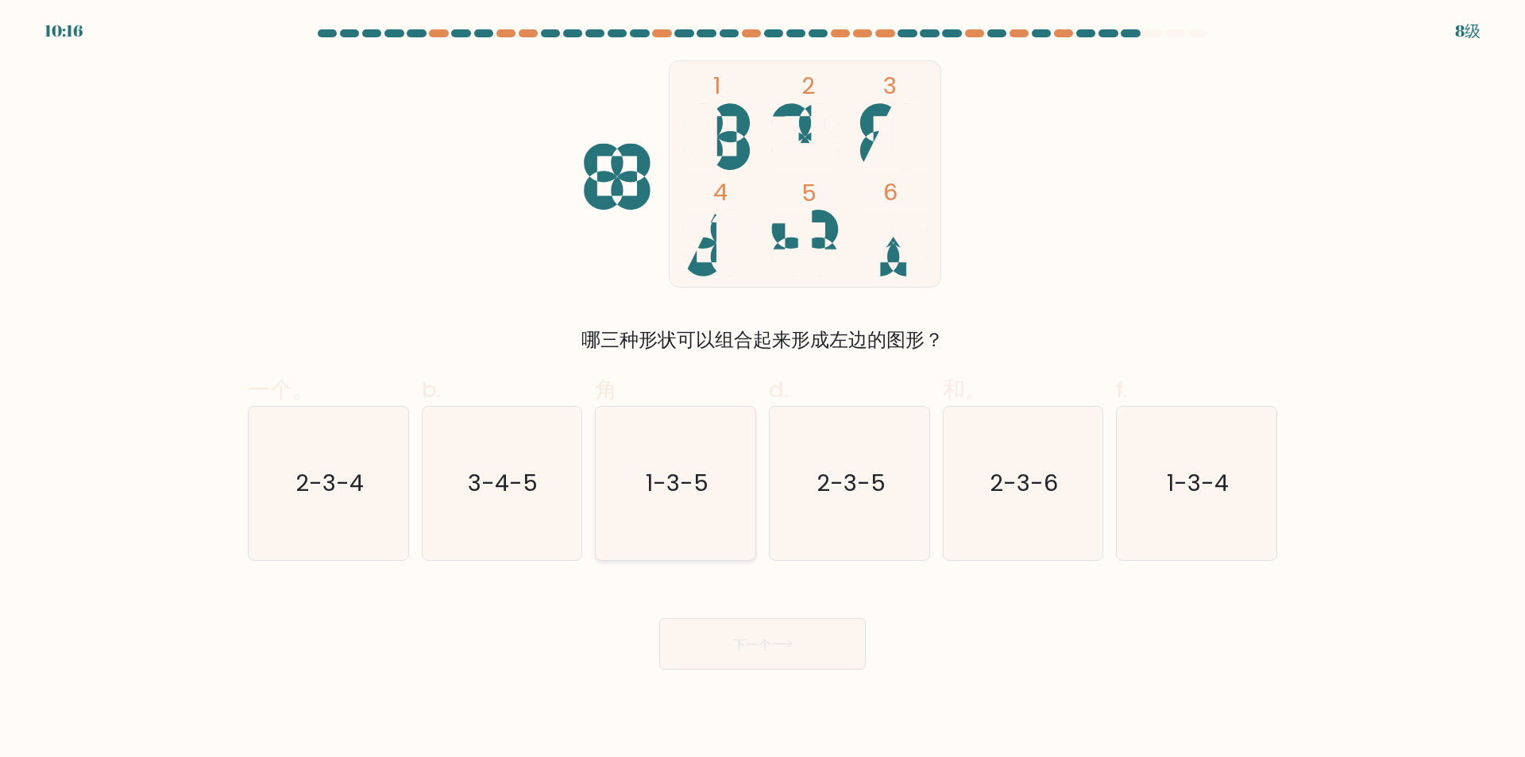
click at [667, 488] on text "1-3-5" at bounding box center [677, 484] width 63 height 32
click at [763, 389] on input "角 1-3-5" at bounding box center [763, 384] width 1 height 10
radio input "true"
click at [416, 534] on div "b. 3-4-5" at bounding box center [503, 466] width 174 height 187
click at [486, 520] on icon "3-4-5" at bounding box center [501, 483] width 153 height 153
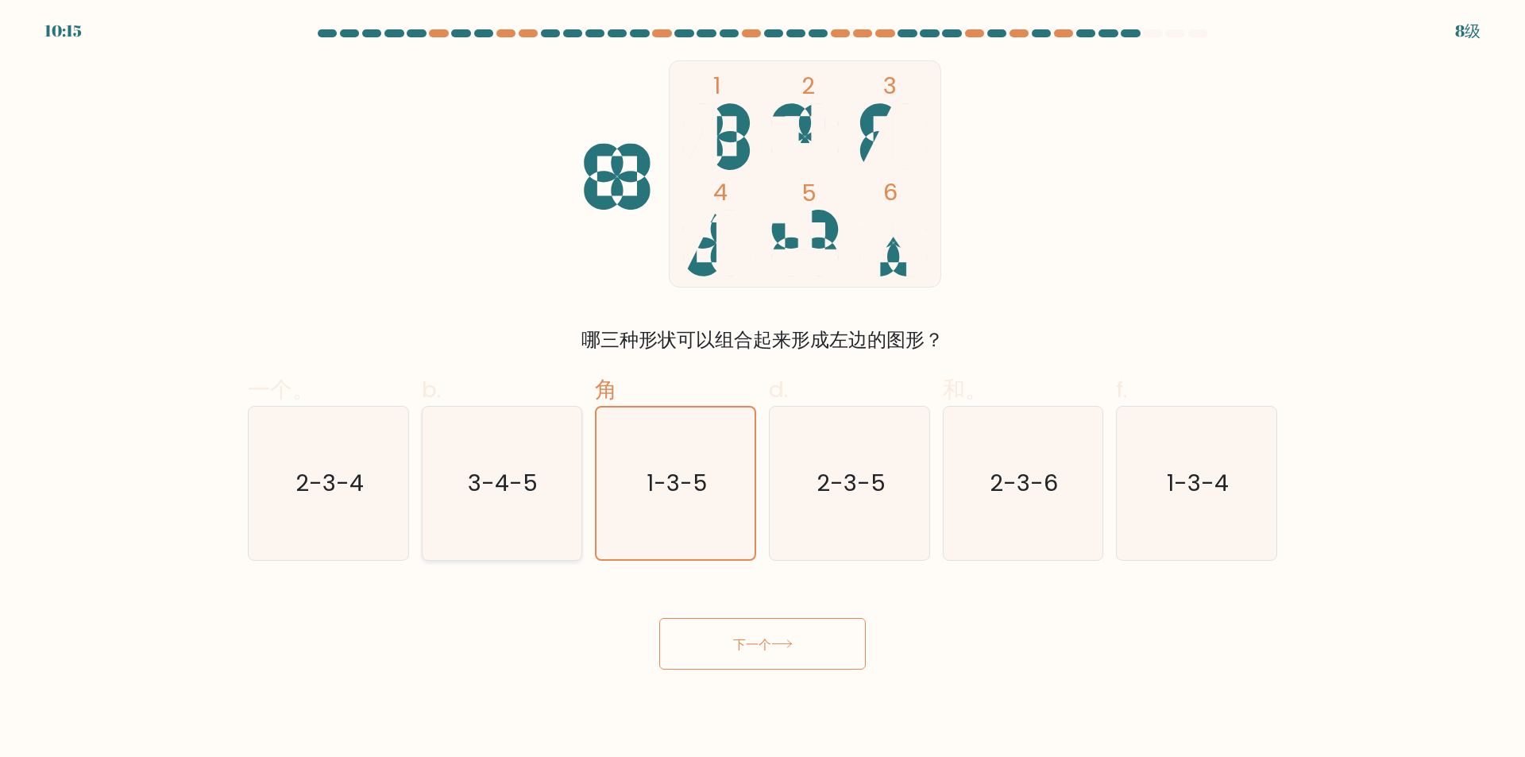
click at [763, 389] on input "b. 3-4-5" at bounding box center [763, 384] width 1 height 10
radio input "true"
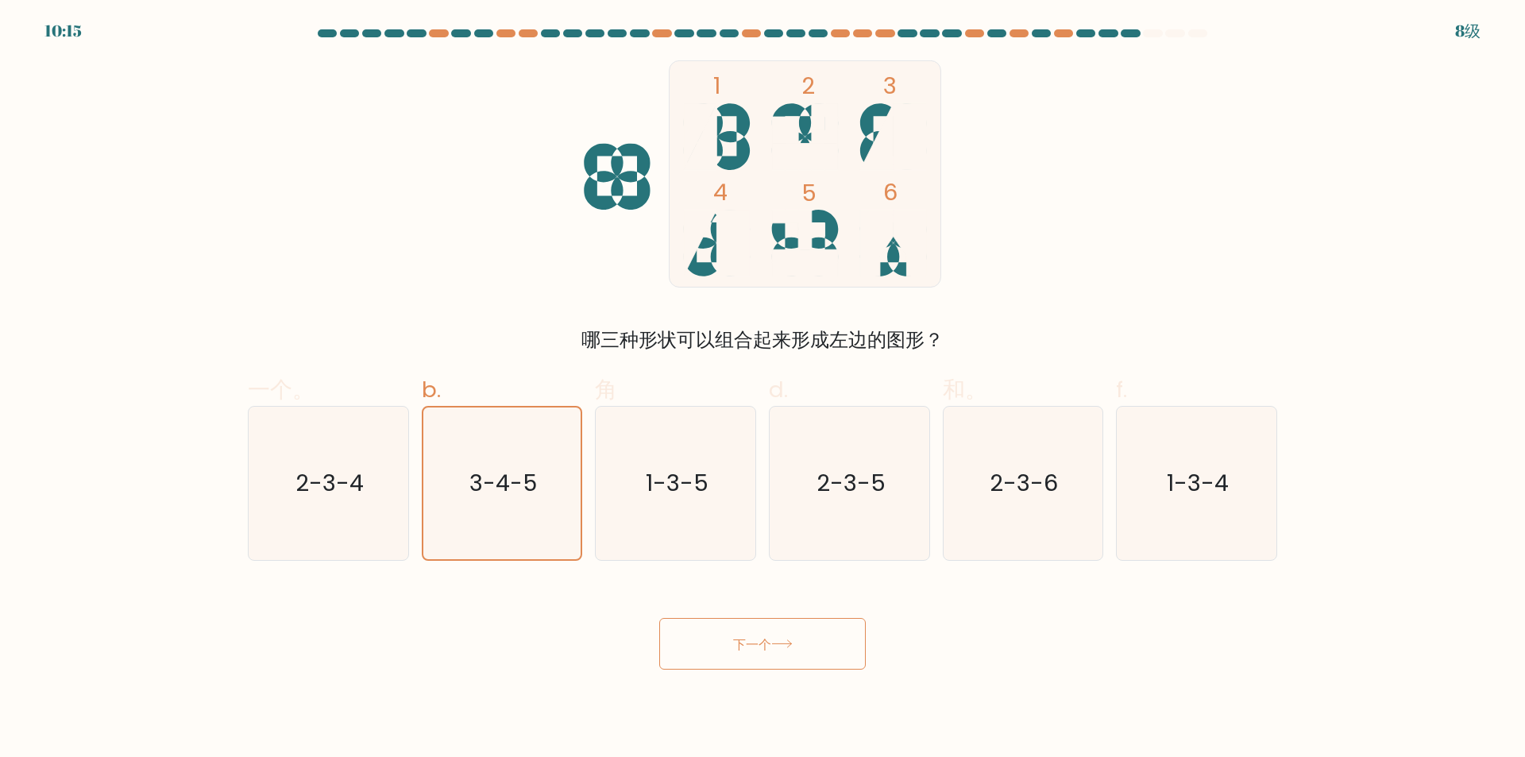
click at [733, 642] on button "下一个" at bounding box center [762, 644] width 207 height 52
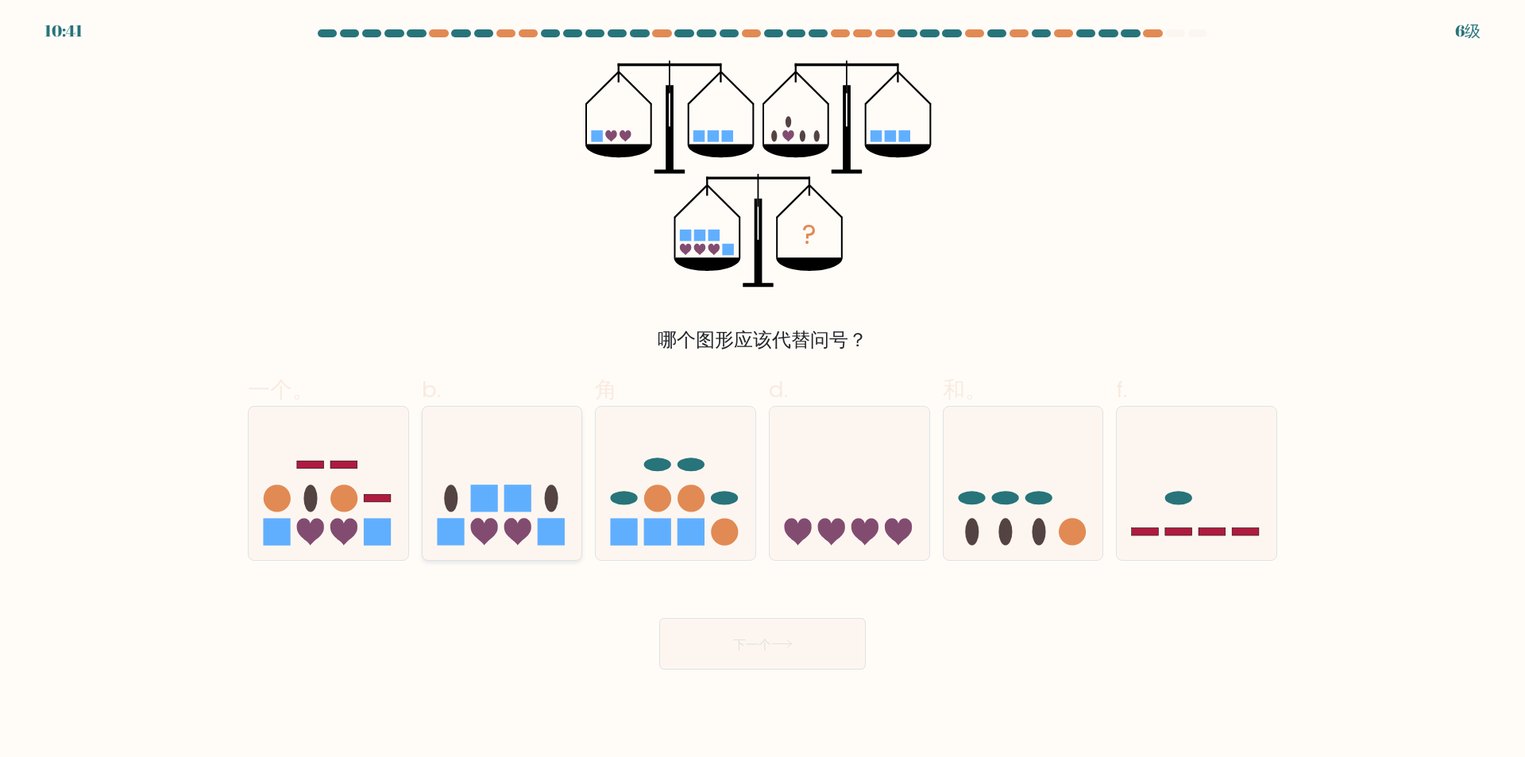
click at [514, 520] on icon at bounding box center [517, 531] width 27 height 27
click at [763, 389] on input "b." at bounding box center [763, 384] width 1 height 10
radio input "true"
click at [771, 636] on font "下一个" at bounding box center [752, 644] width 38 height 18
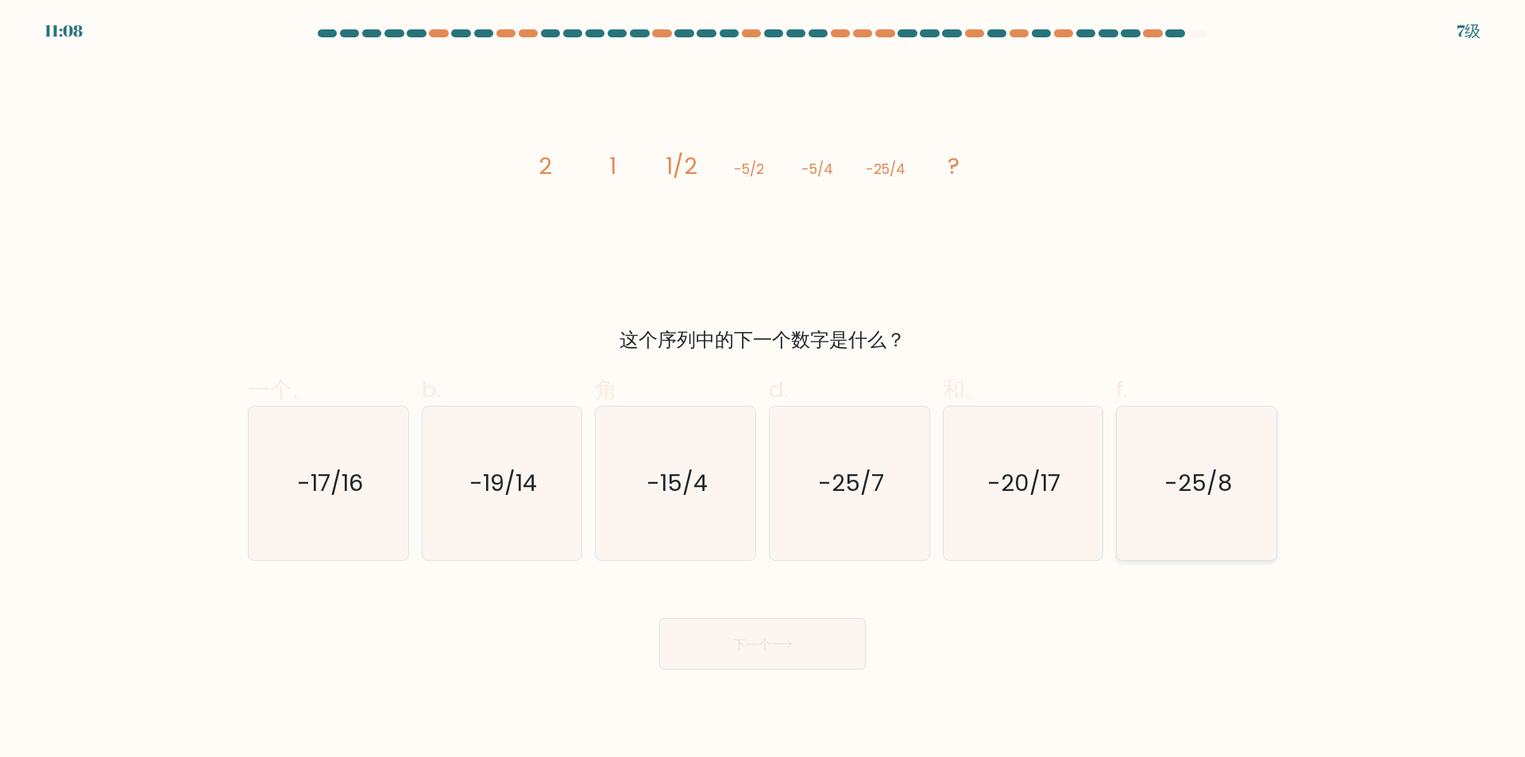
click at [1194, 493] on text "-25/8" at bounding box center [1199, 484] width 68 height 32
click at [764, 389] on input "f. -25/8" at bounding box center [763, 384] width 1 height 10
radio input "true"
click at [745, 645] on font "下一个" at bounding box center [752, 644] width 38 height 18
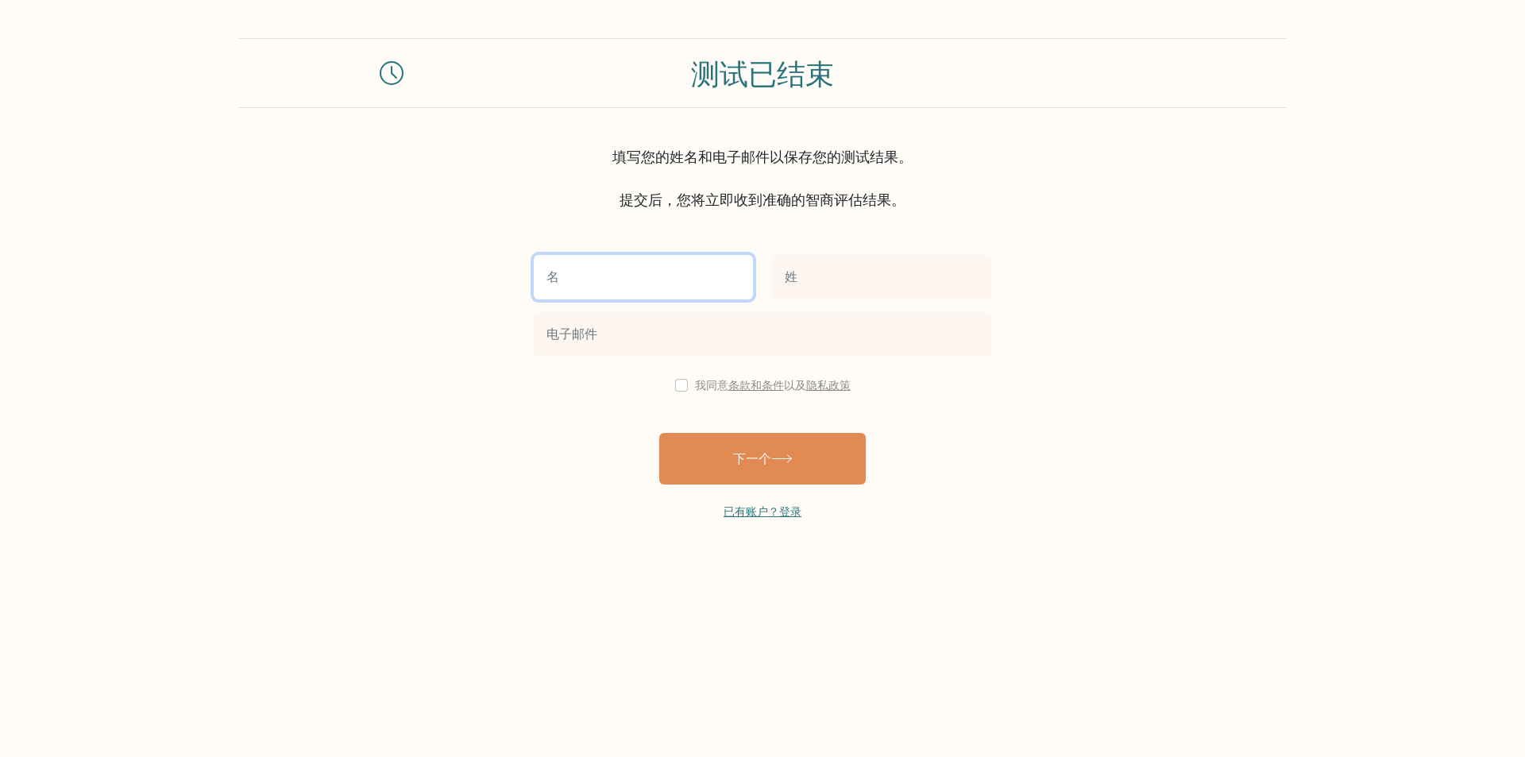
click at [622, 259] on input "text" at bounding box center [643, 277] width 219 height 44
type input "黄"
type input "jj"
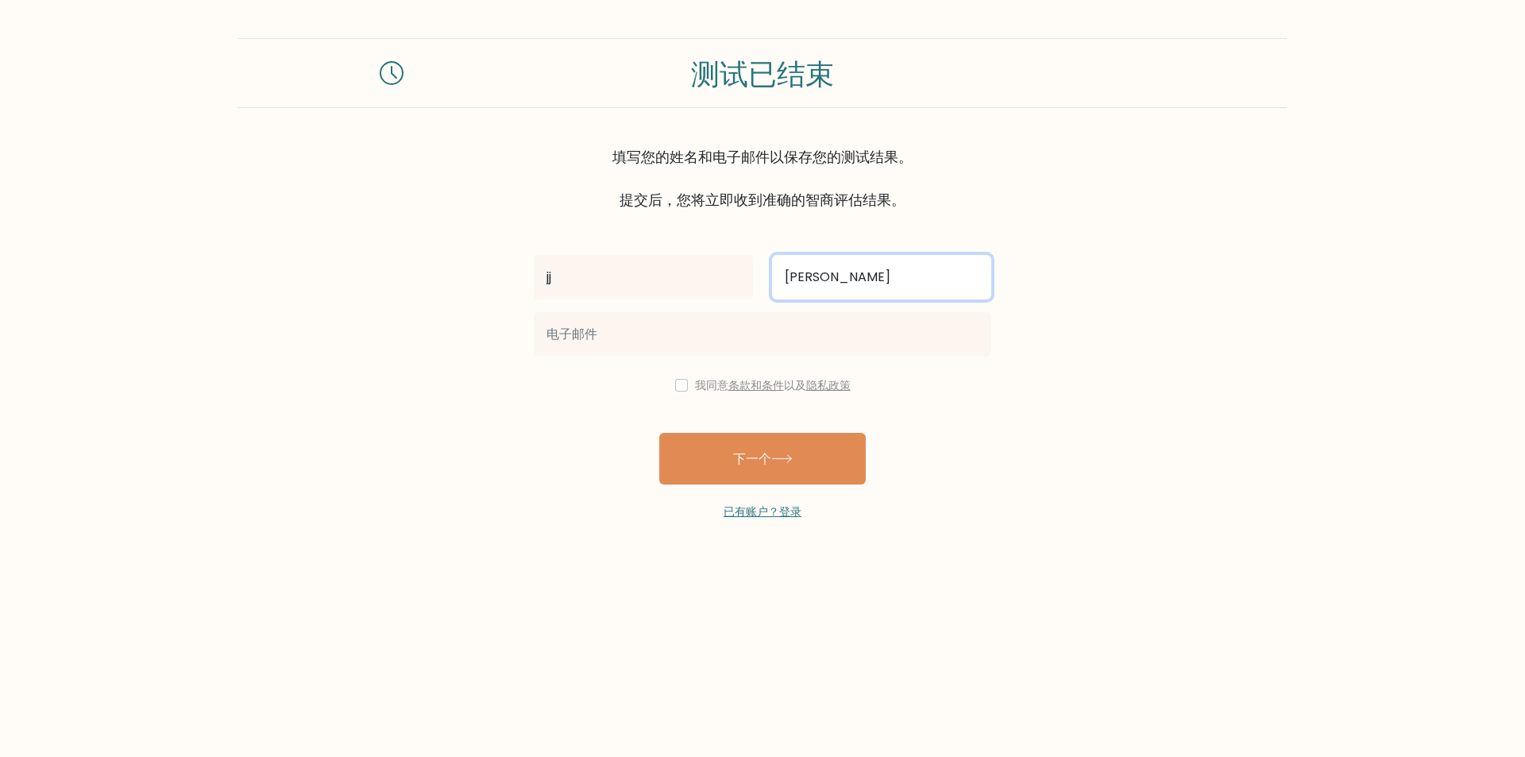
type input "huang"
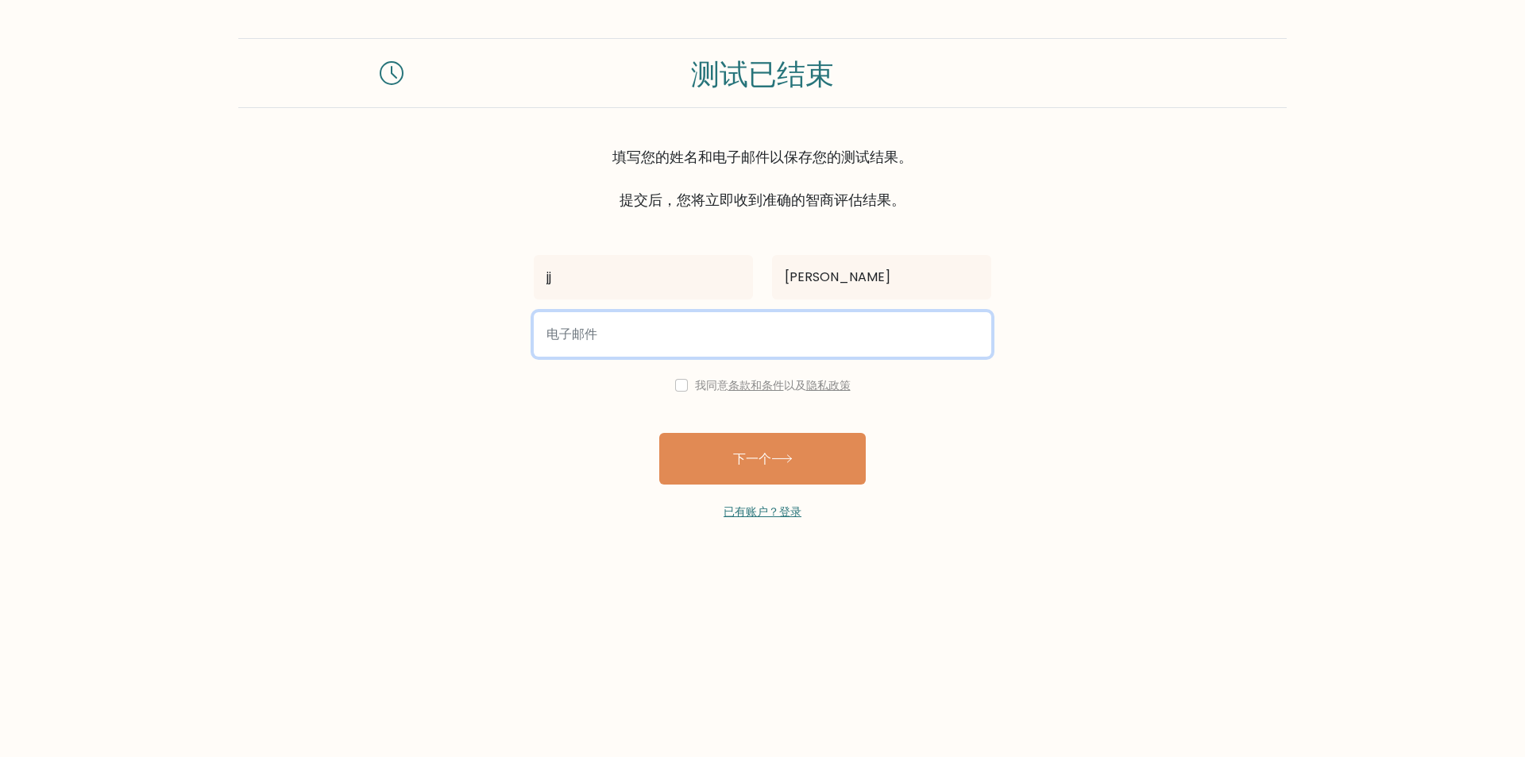
click at [895, 390] on div "jj huang 我同意 条款和条件 以及 隐私政策 下一个 已有账户？登录" at bounding box center [762, 366] width 477 height 310
type input "1599471243@qq.com"
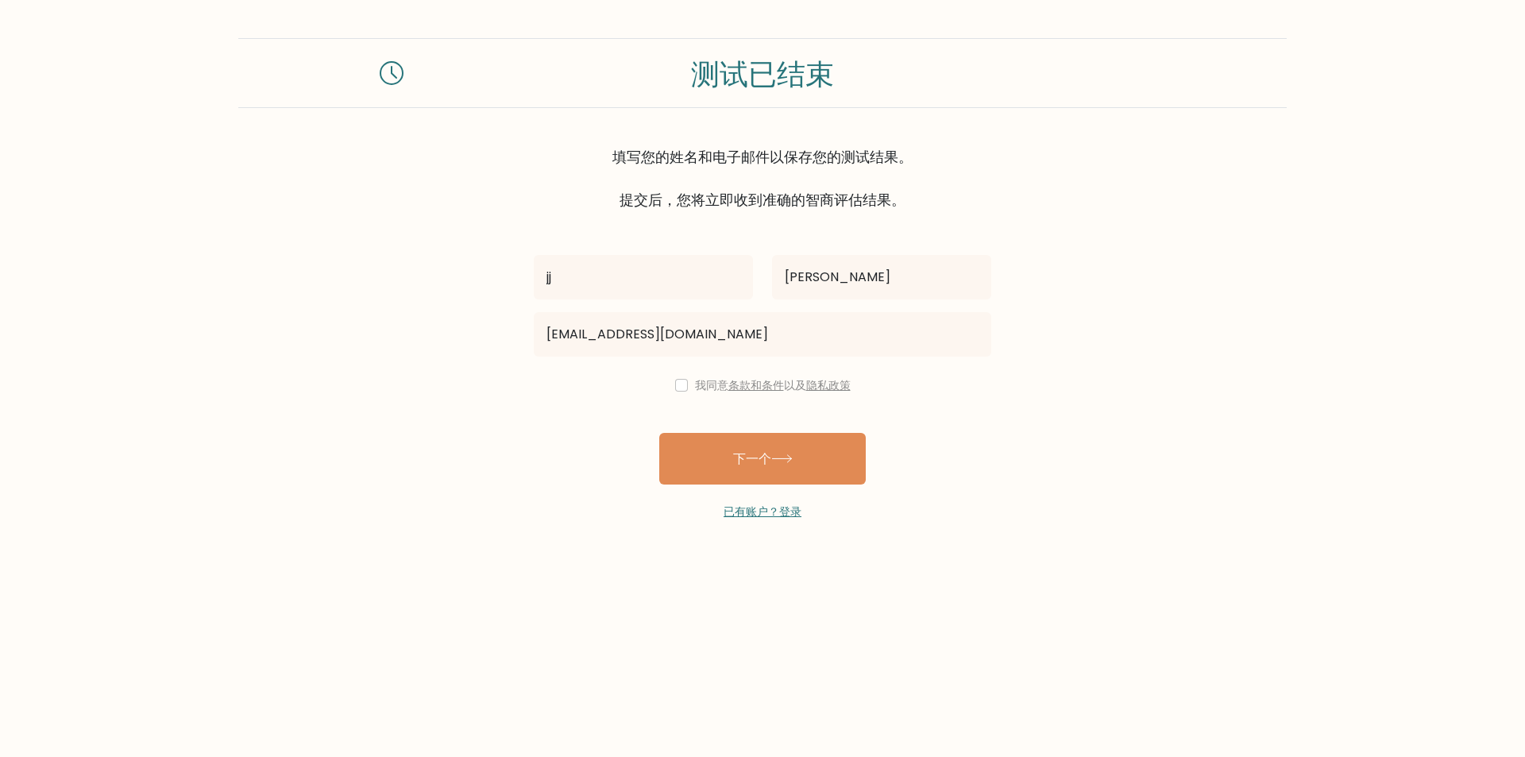
click at [682, 392] on div "我同意 条款和条件 以及 隐私政策" at bounding box center [762, 385] width 477 height 19
click at [680, 392] on div "我同意 条款和条件 以及 隐私政策" at bounding box center [762, 385] width 477 height 19
click at [681, 383] on input "checkbox" at bounding box center [681, 385] width 13 height 13
checkbox input "true"
click at [689, 456] on button "下一个" at bounding box center [762, 459] width 207 height 52
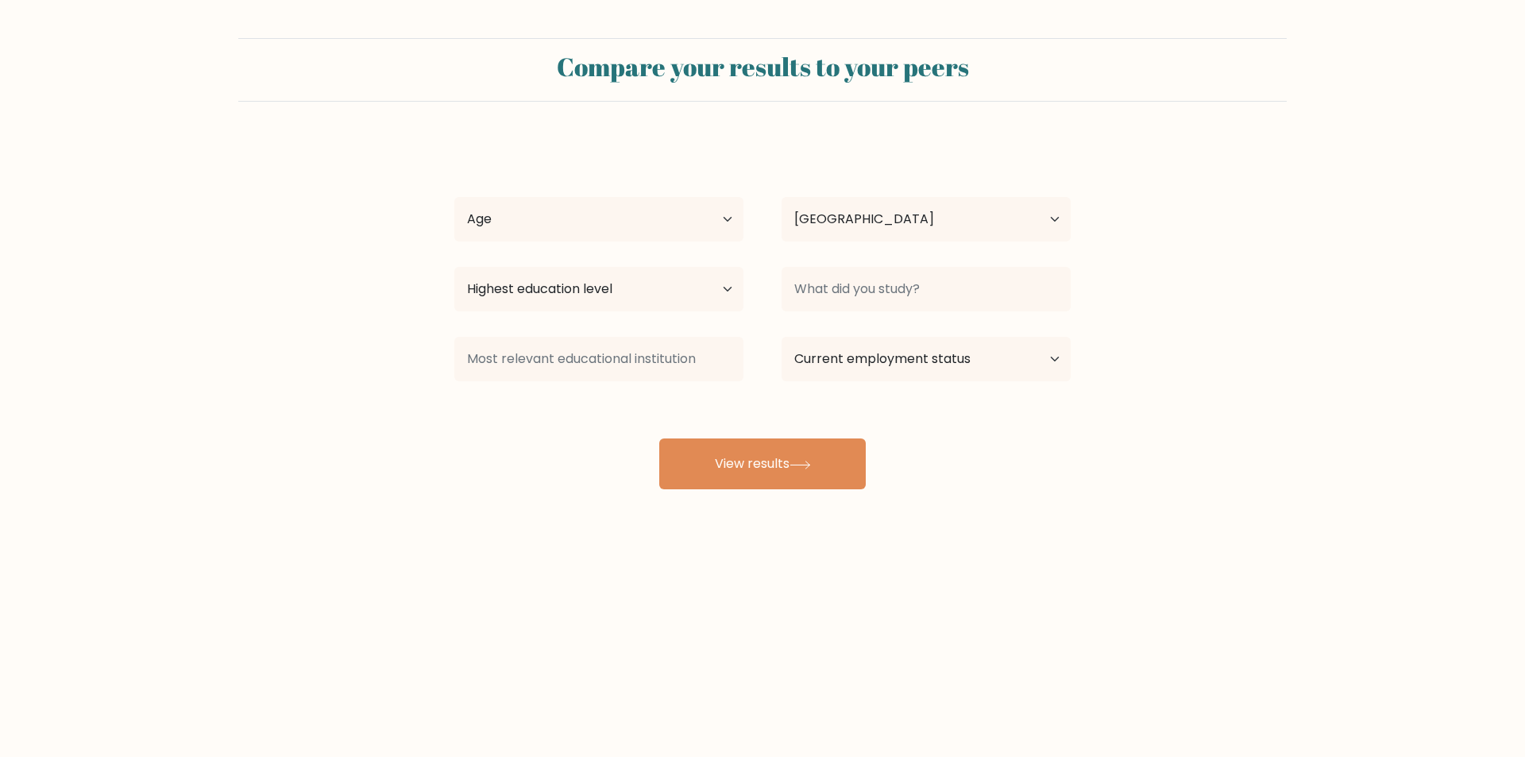
select select "US"
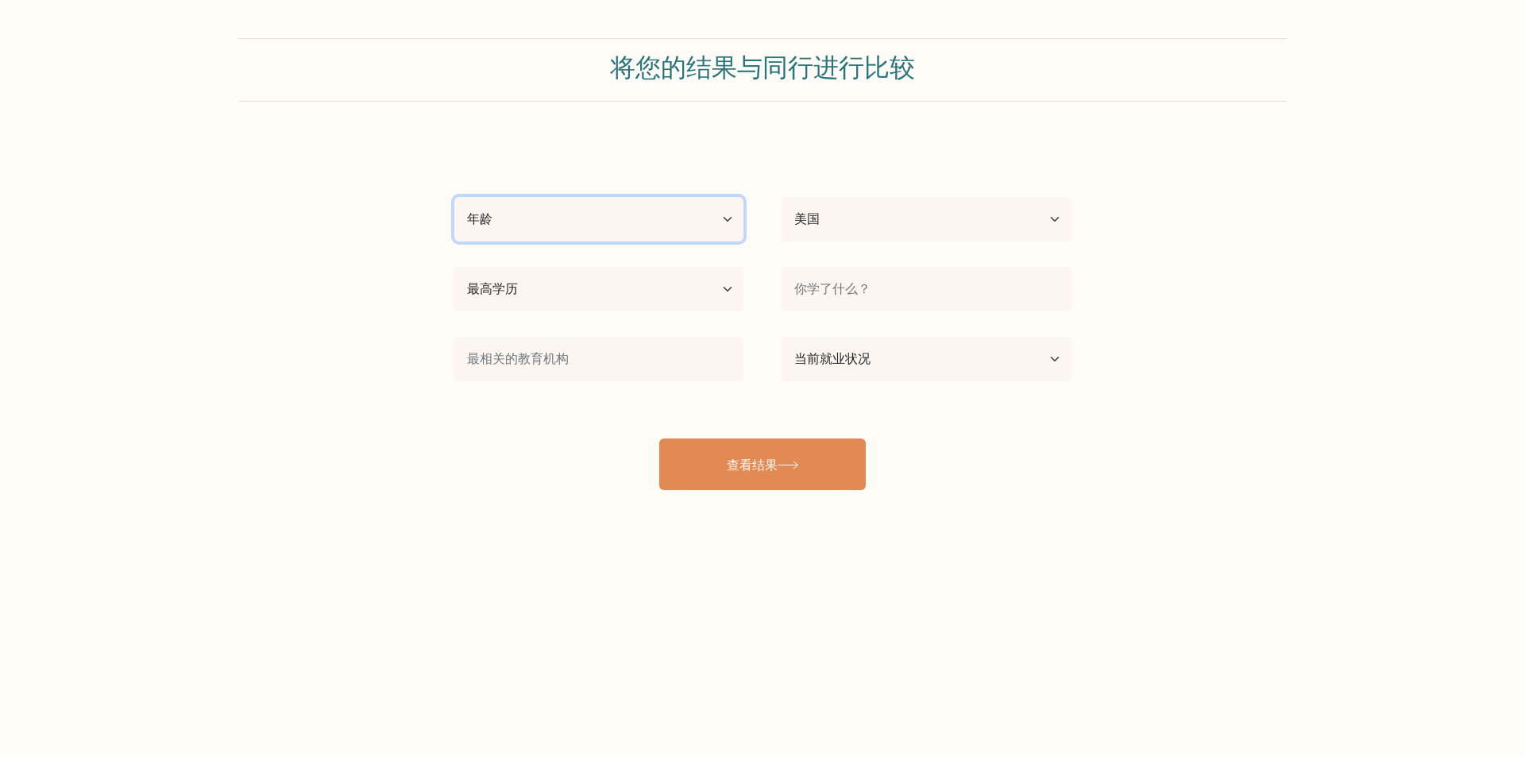
click at [597, 211] on select "年龄 未满18岁 18-24岁 25-34岁 35-44岁 45-54岁 55-64岁 65岁及以上" at bounding box center [598, 219] width 289 height 44
select select "25_34"
click at [454, 197] on select "年龄 未满18岁 18-24岁 25-34岁 35-44岁 45-54岁 55-64岁 65岁及以上" at bounding box center [598, 219] width 289 height 44
click at [600, 279] on select "最高学历 没有上学 基本的 初中 高中 职业特定 学士学位 硕士 博士学位" at bounding box center [598, 289] width 289 height 44
click at [454, 267] on select "最高学历 没有上学 基本的 初中 高中 职业特定 学士学位 硕士 博士学位" at bounding box center [598, 289] width 289 height 44
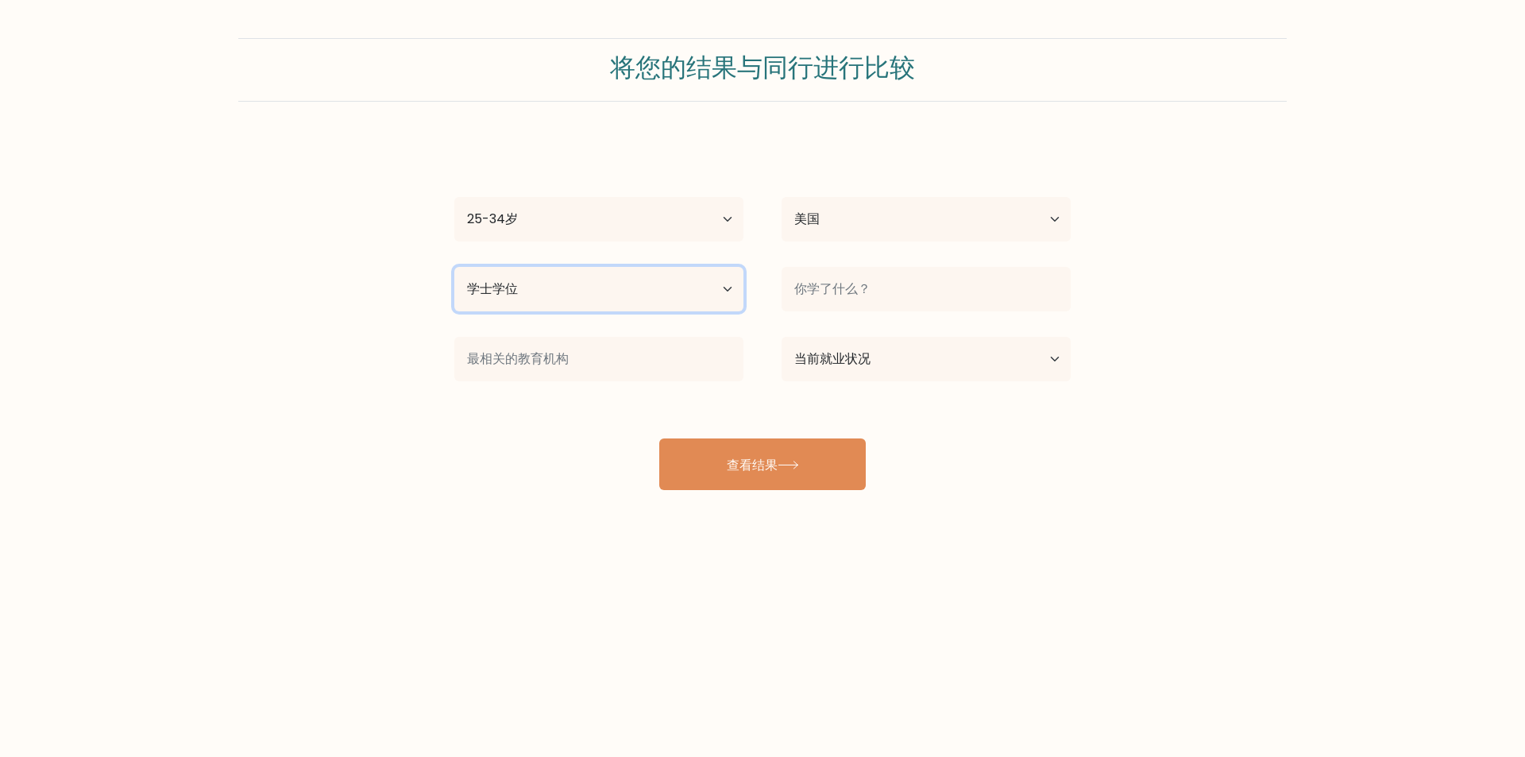
click at [651, 285] on select "最高学历 没有上学 基本的 初中 高中 职业特定 学士学位 硕士 博士学位" at bounding box center [598, 289] width 289 height 44
select select "occupation_specific"
click at [454, 267] on select "最高学历 没有上学 基本的 初中 高中 职业特定 学士学位 硕士 博士学位" at bounding box center [598, 289] width 289 height 44
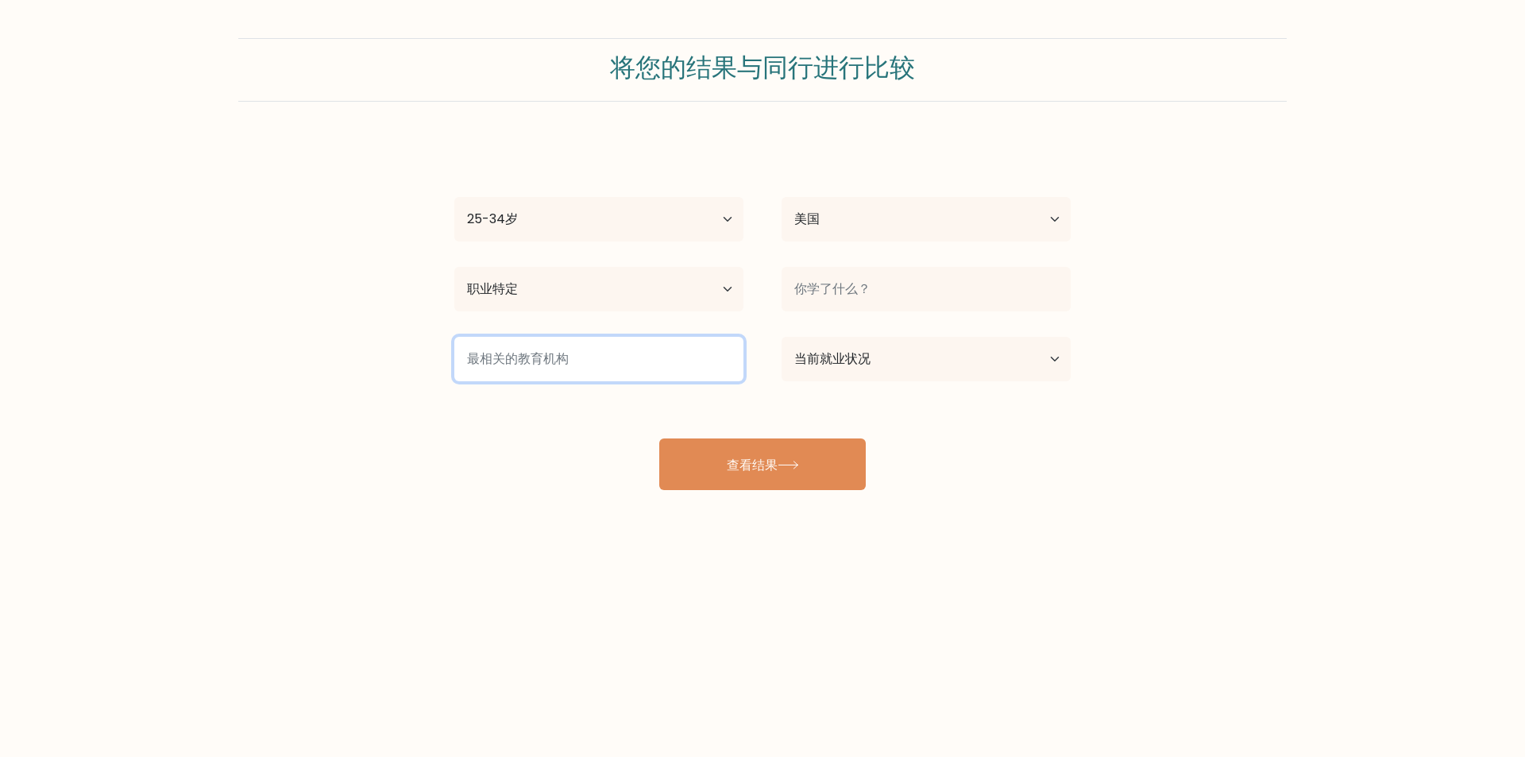
click at [629, 361] on input at bounding box center [598, 359] width 289 height 44
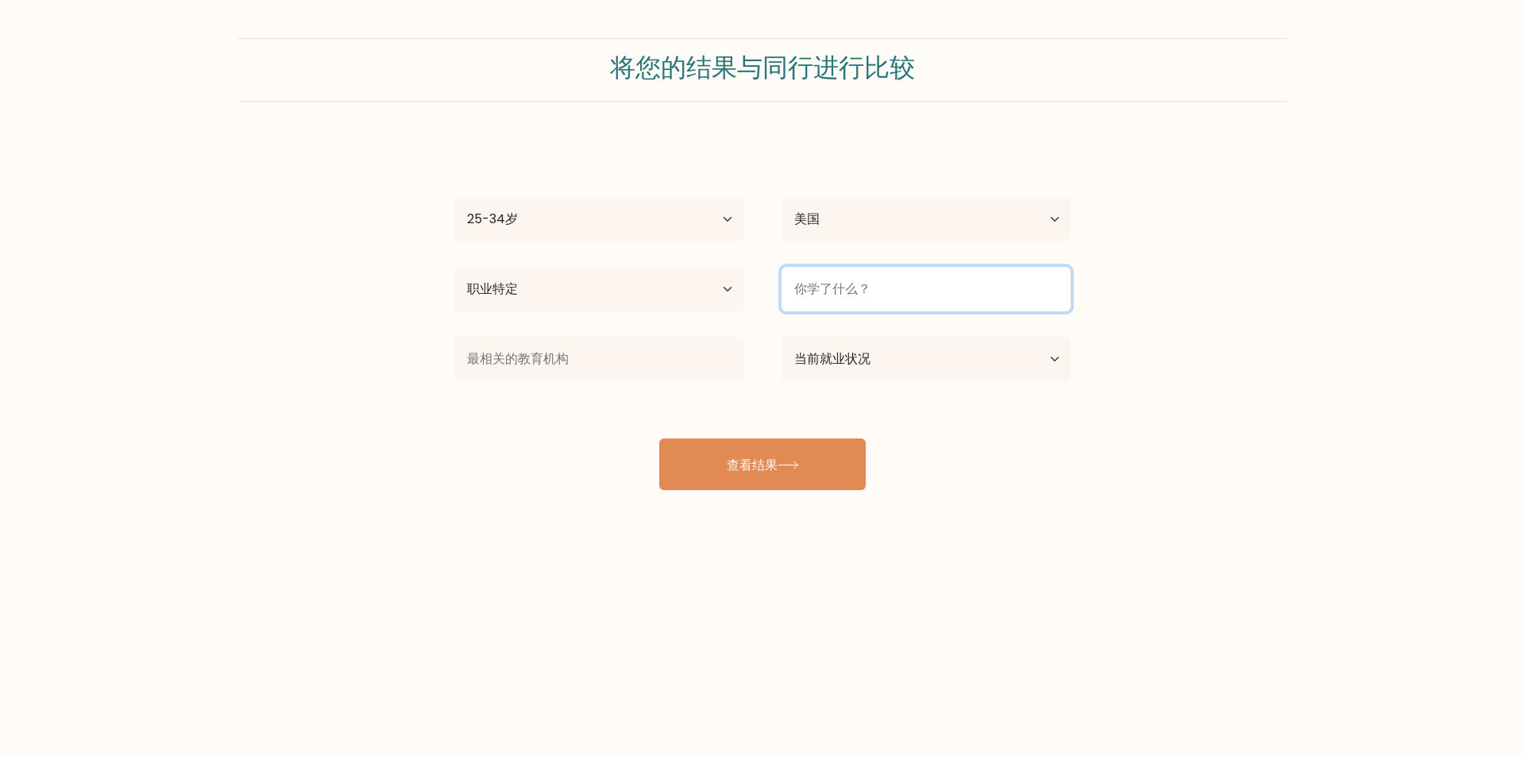
click at [853, 287] on input at bounding box center [926, 289] width 289 height 44
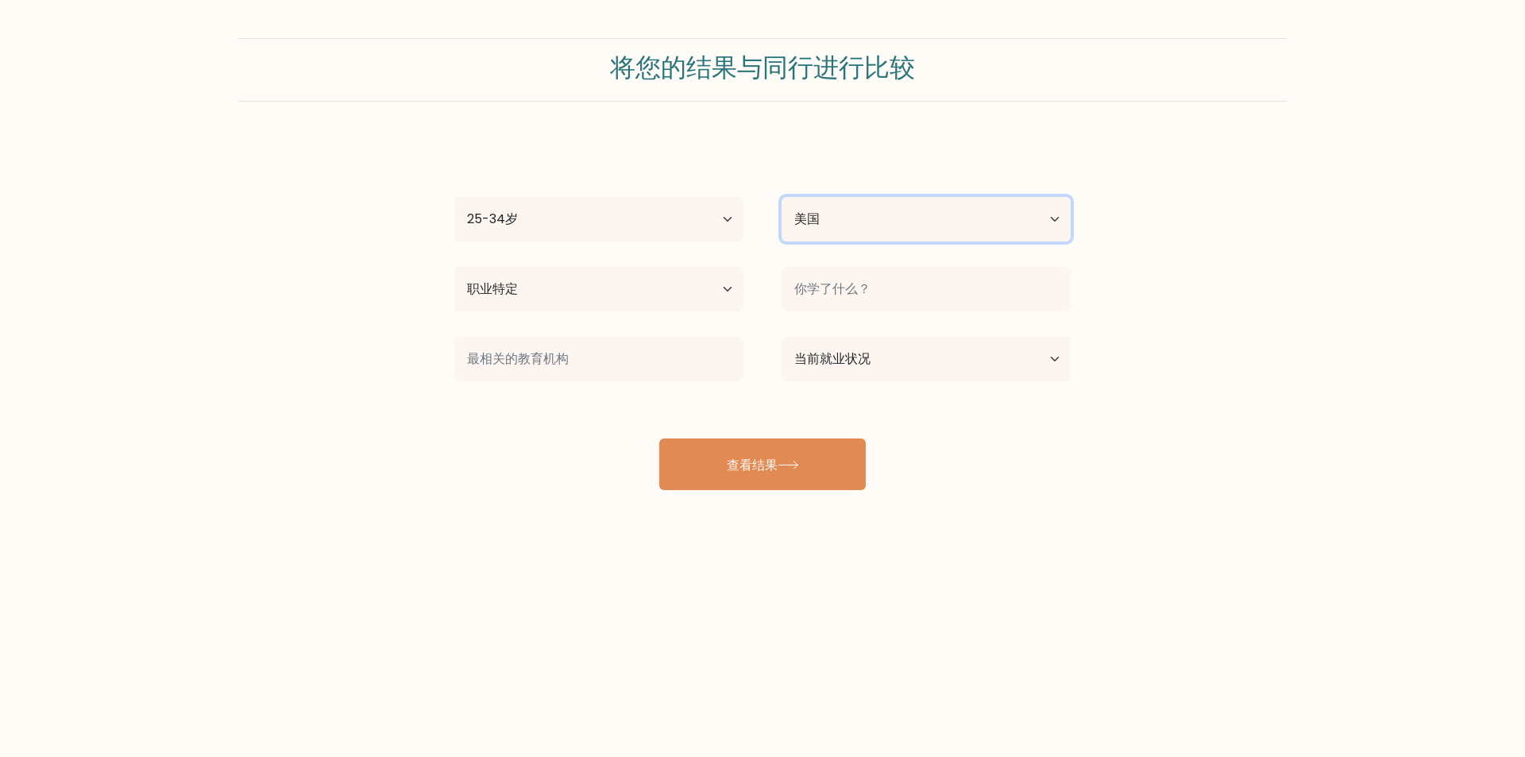
click at [934, 203] on select "国家 阿富汗 阿尔巴尼亚 阿尔及利亚 美属萨摩亚 安道尔 安哥拉 [GEOGRAPHIC_DATA] 南极洲 [GEOGRAPHIC_DATA]和巴[GEOG…" at bounding box center [926, 219] width 289 height 44
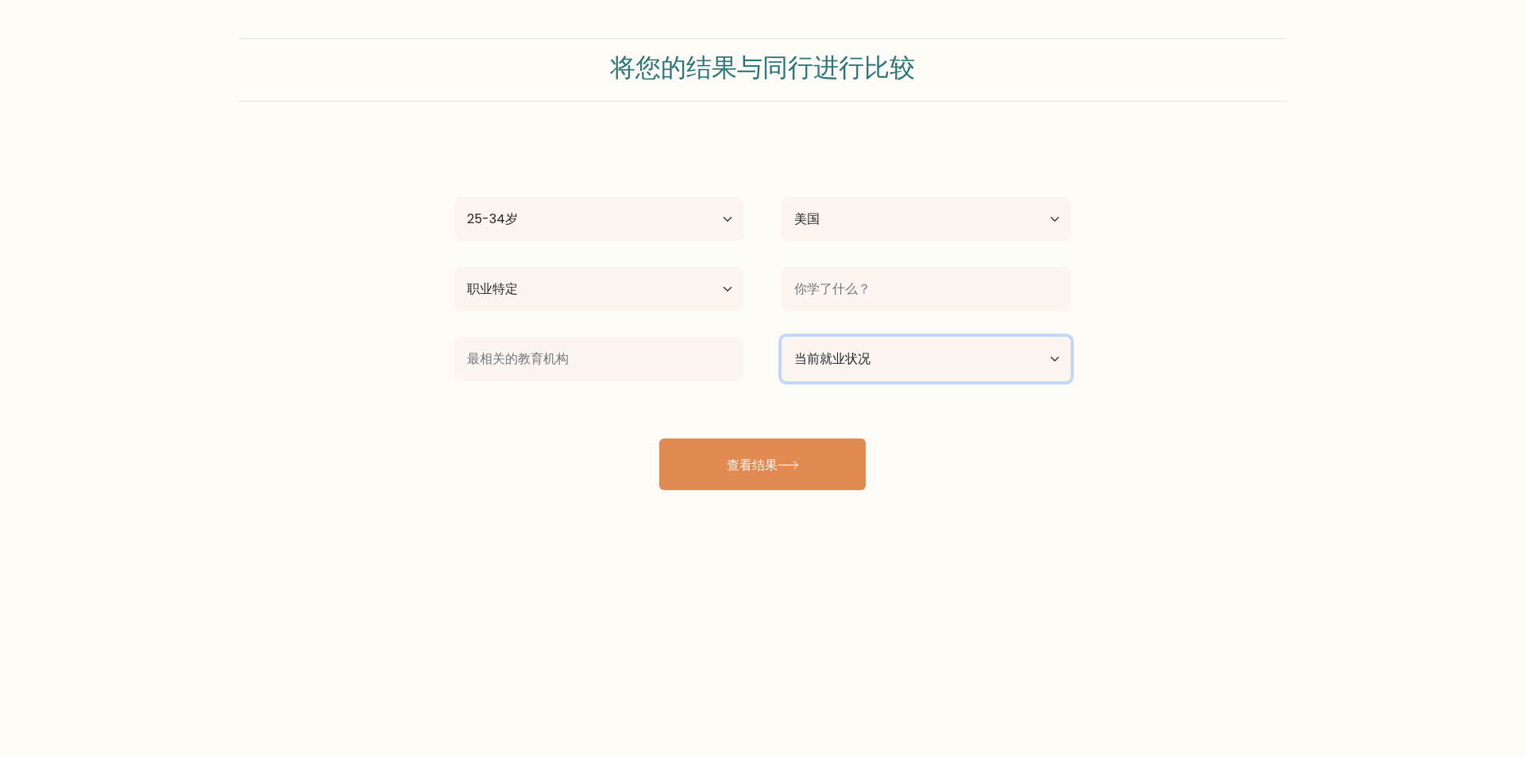
click at [910, 376] on select "当前就业状况 受雇 学生 已退休 其他/不愿回答" at bounding box center [926, 359] width 289 height 44
select select "employed"
click at [782, 337] on select "当前就业状况 受雇 学生 已退休 其他/不愿回答" at bounding box center [926, 359] width 289 height 44
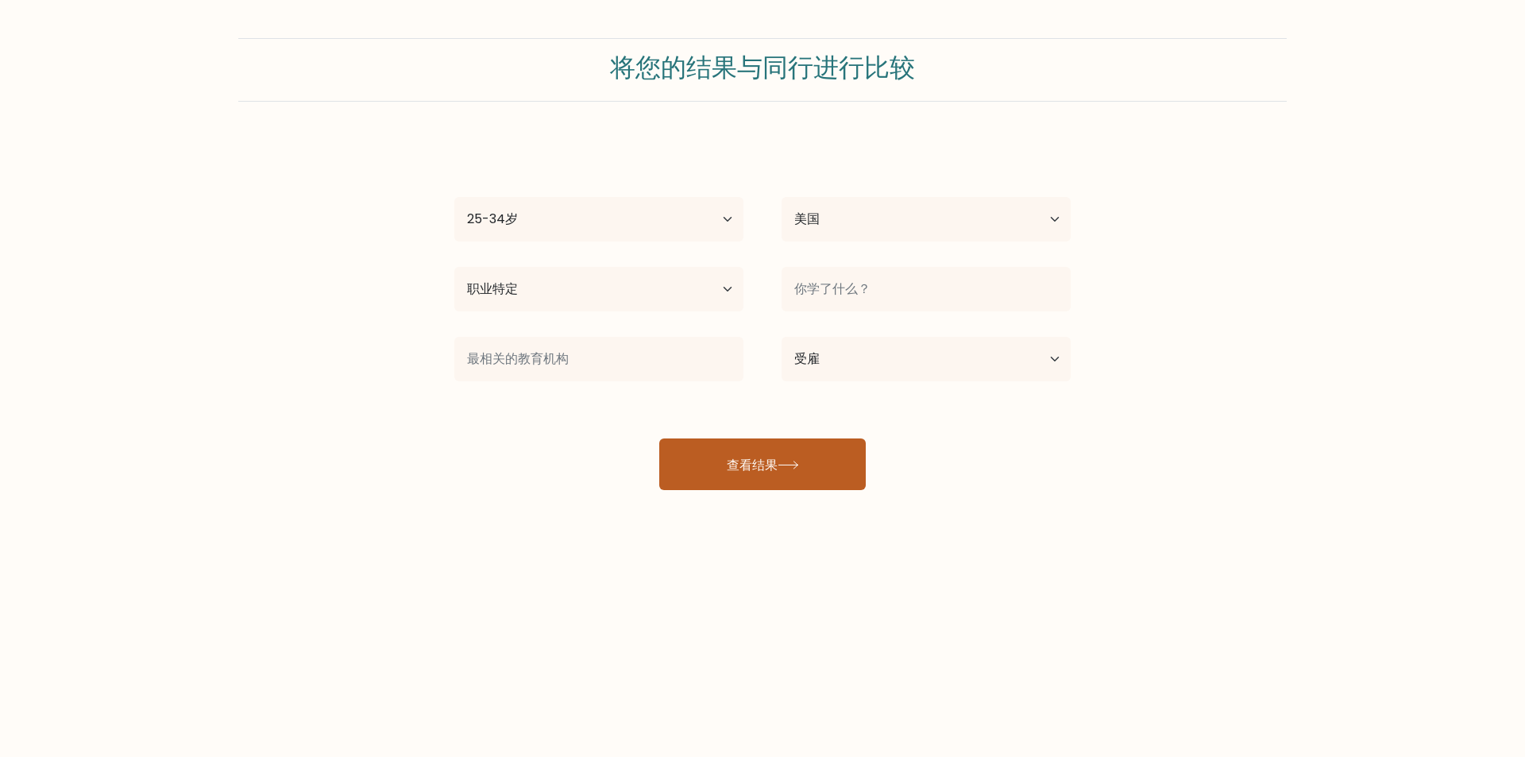
click at [771, 466] on font "查看结果" at bounding box center [752, 464] width 51 height 18
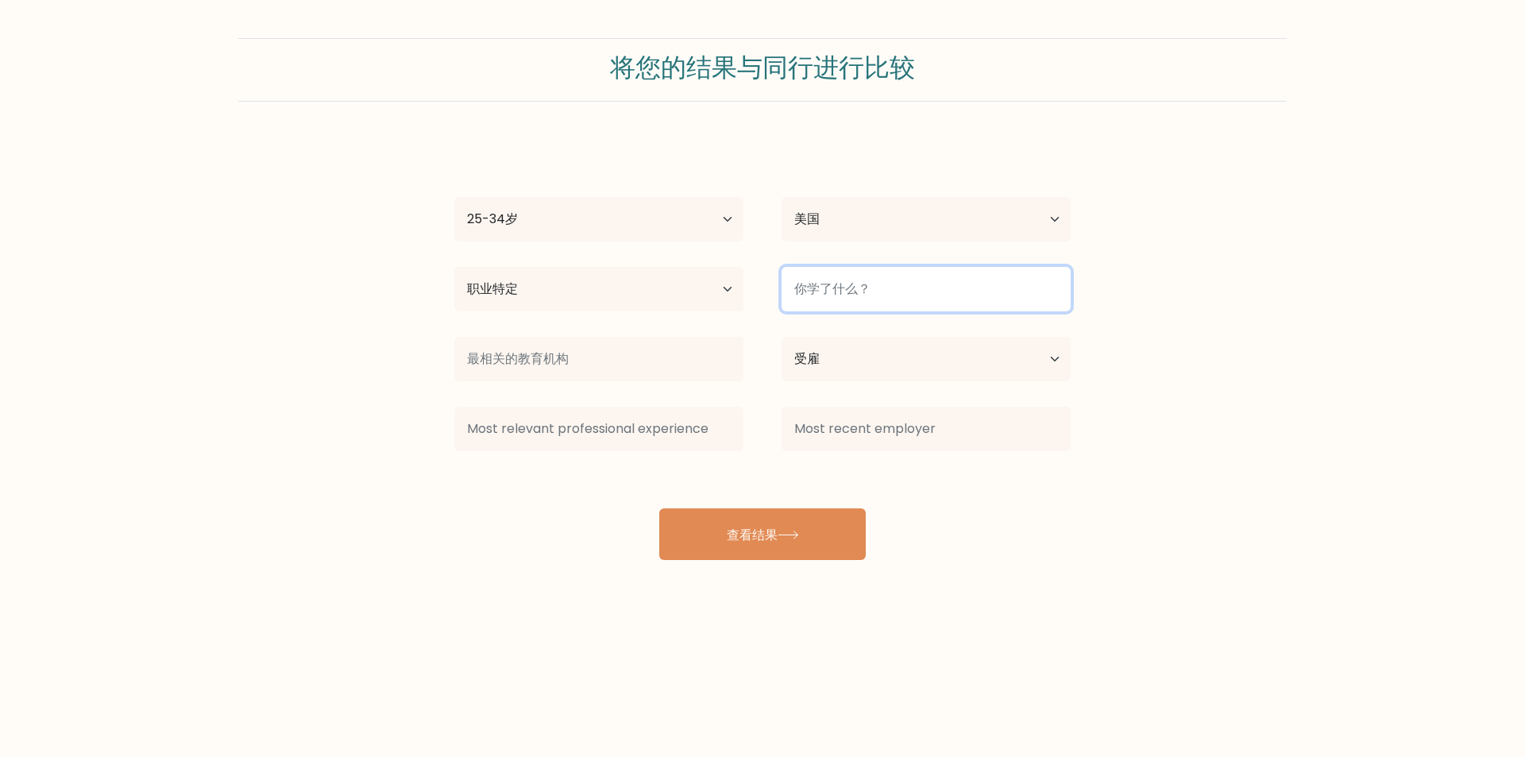
click at [873, 291] on input at bounding box center [926, 289] width 289 height 44
type input "航海工程"
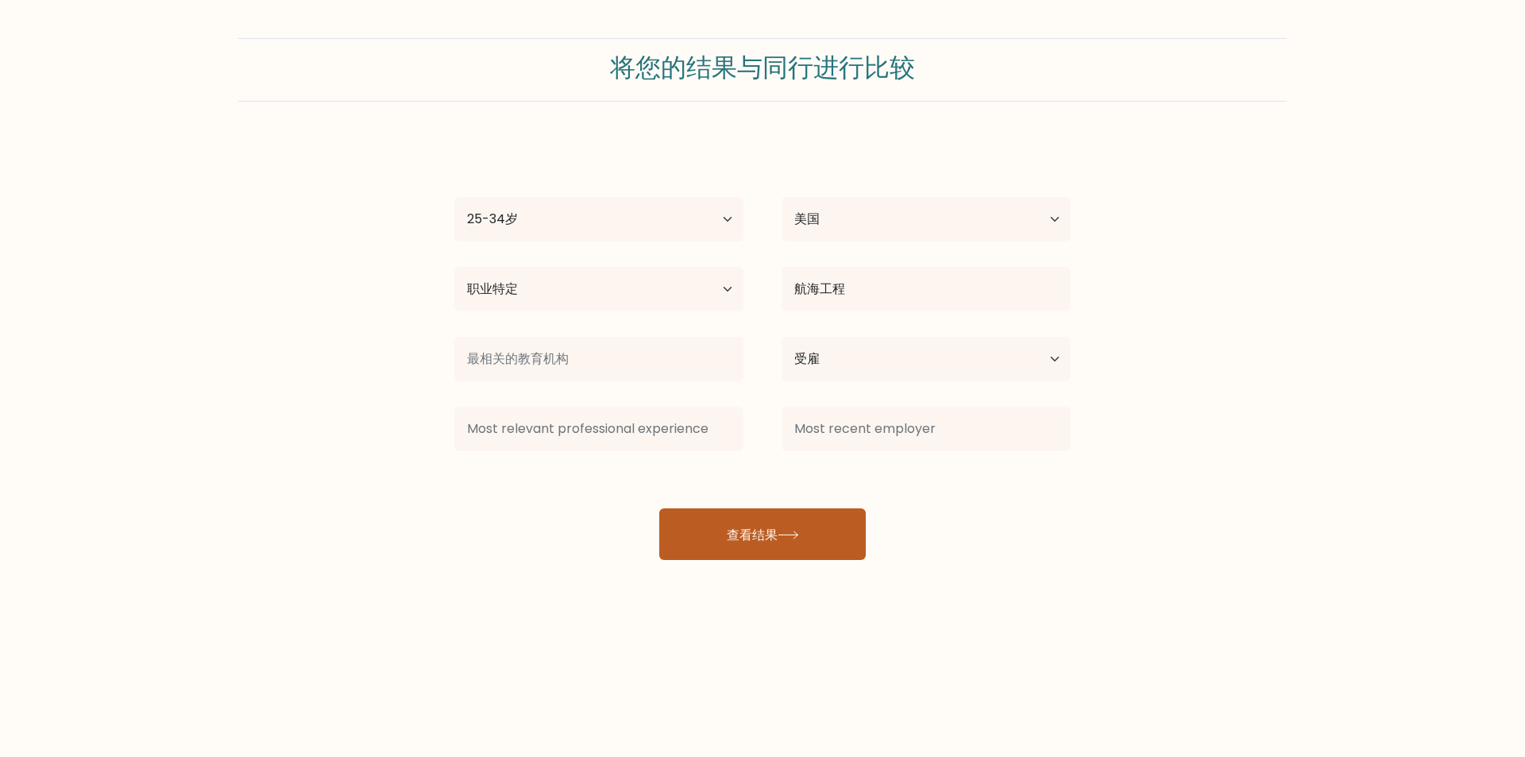
click at [737, 525] on font "查看结果" at bounding box center [752, 534] width 51 height 18
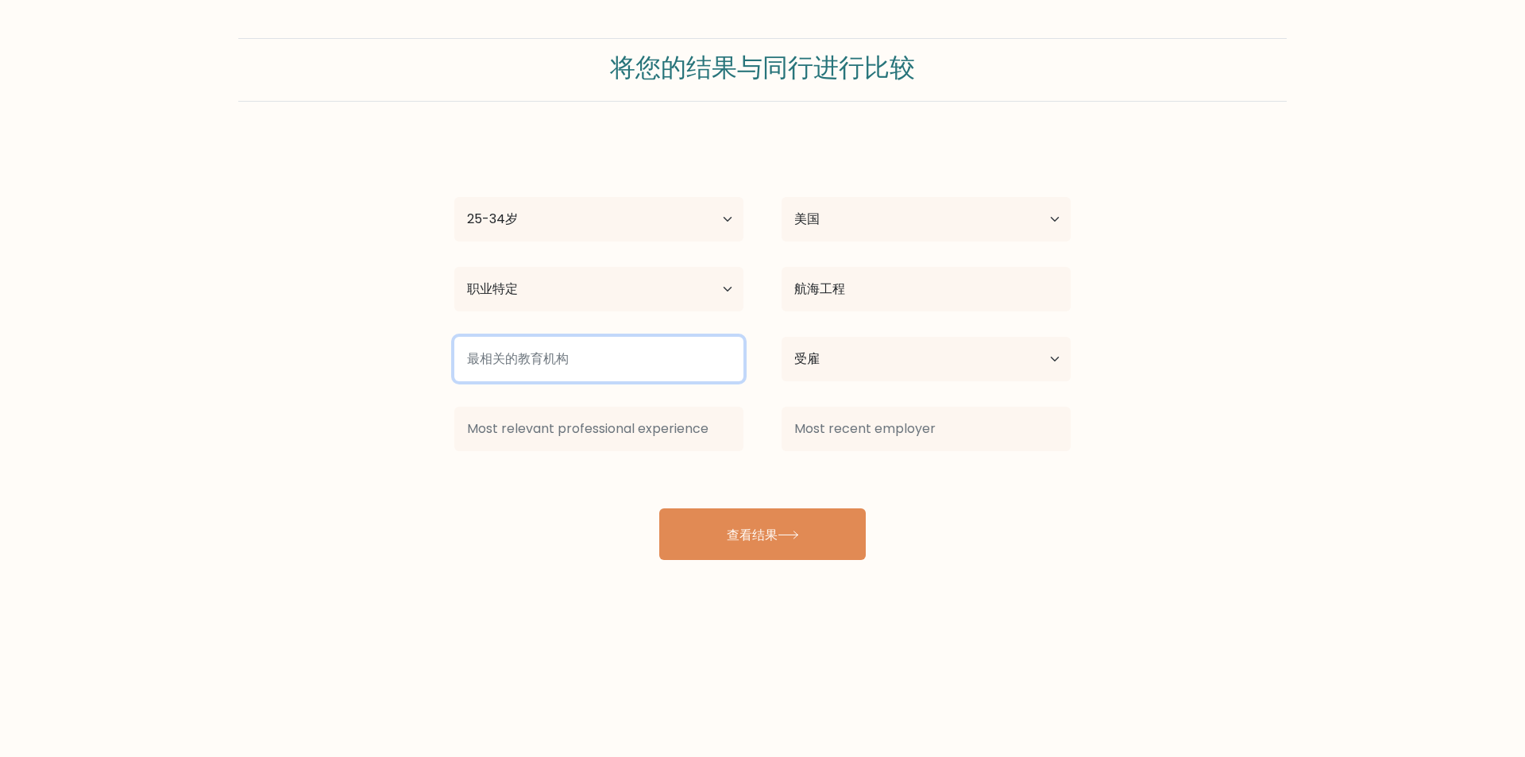
click at [615, 361] on input at bounding box center [598, 359] width 289 height 44
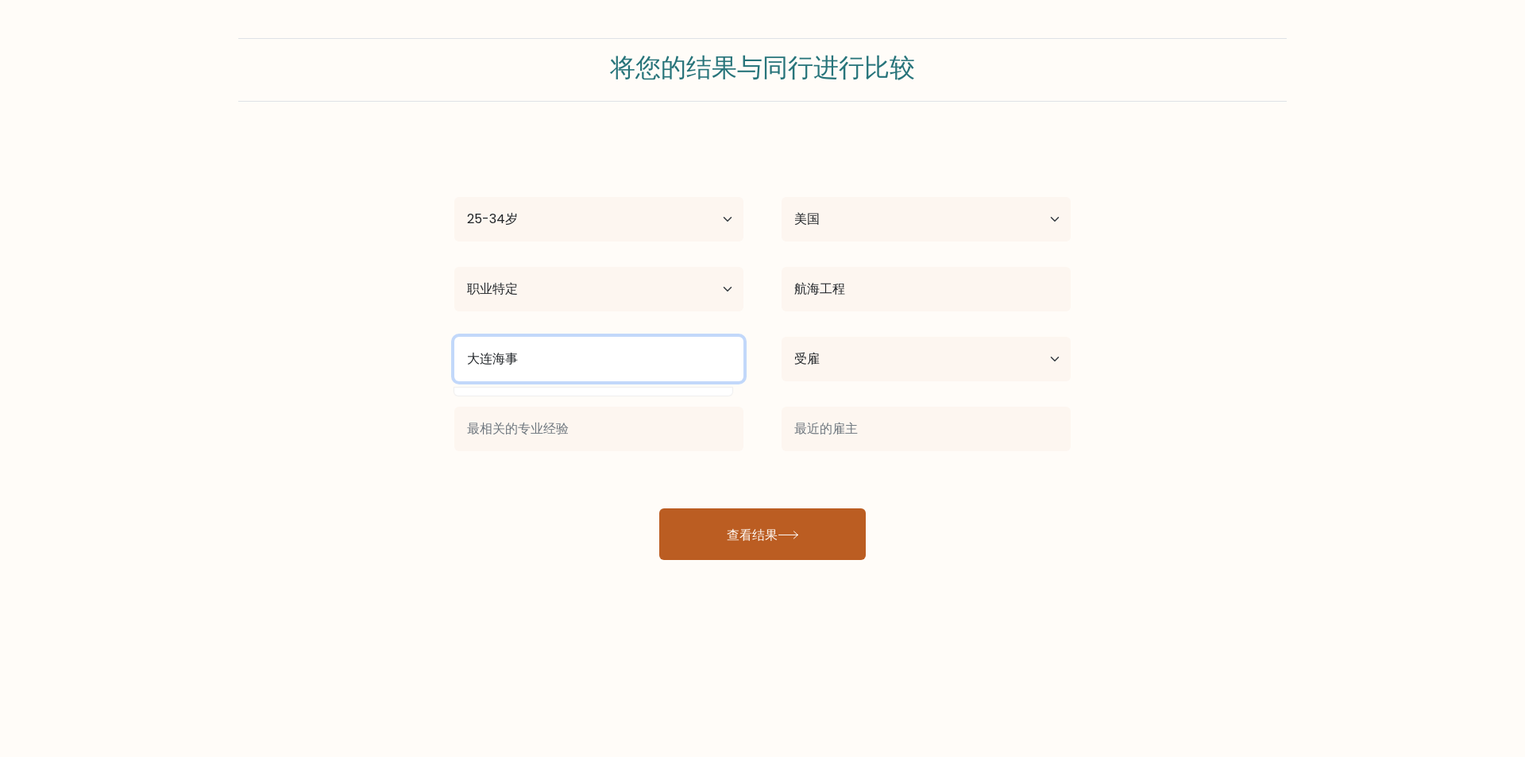
type input "大连海事"
click at [724, 525] on button "查看结果" at bounding box center [762, 534] width 207 height 52
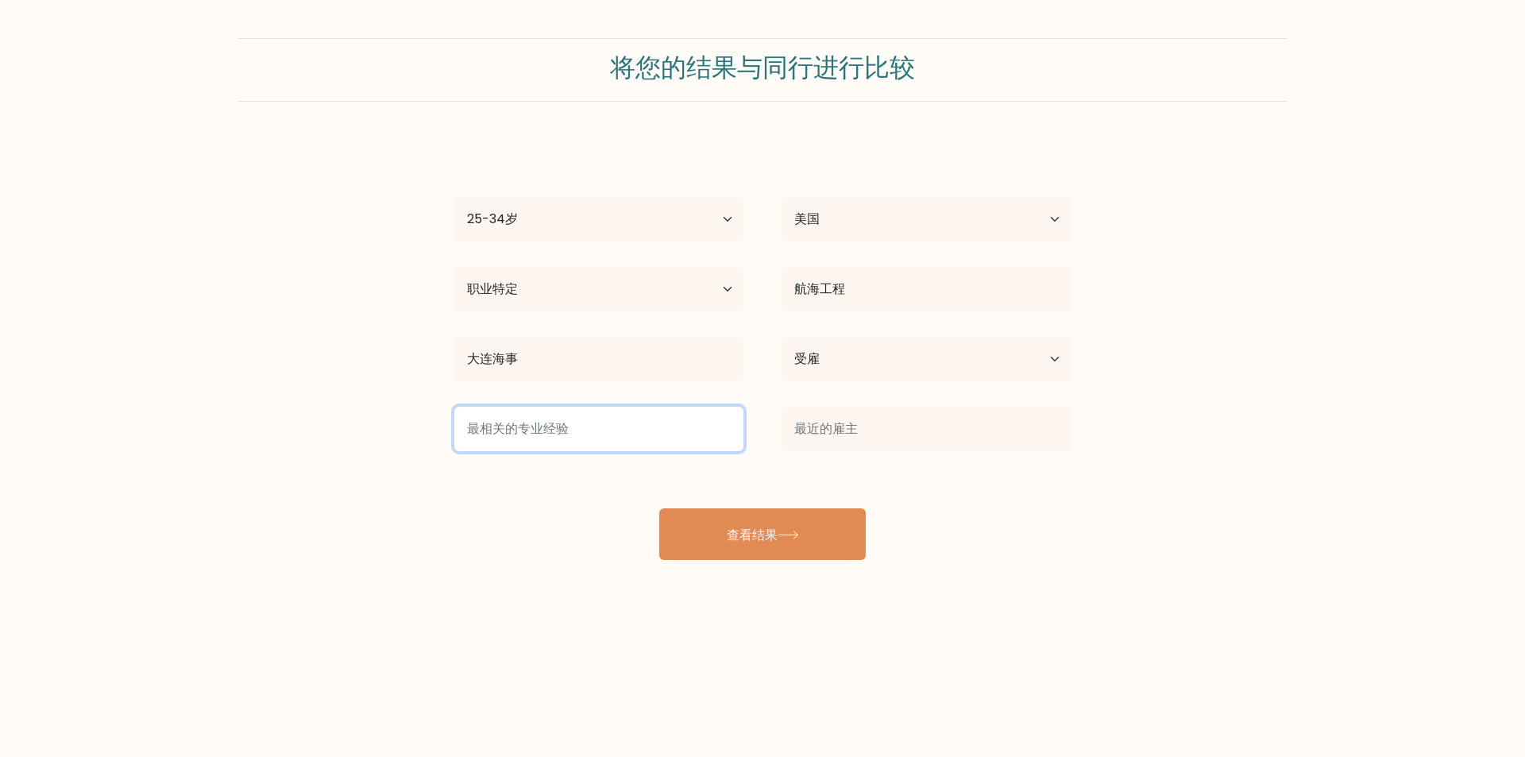
click at [684, 433] on input at bounding box center [598, 429] width 289 height 44
type input "海洋探测"
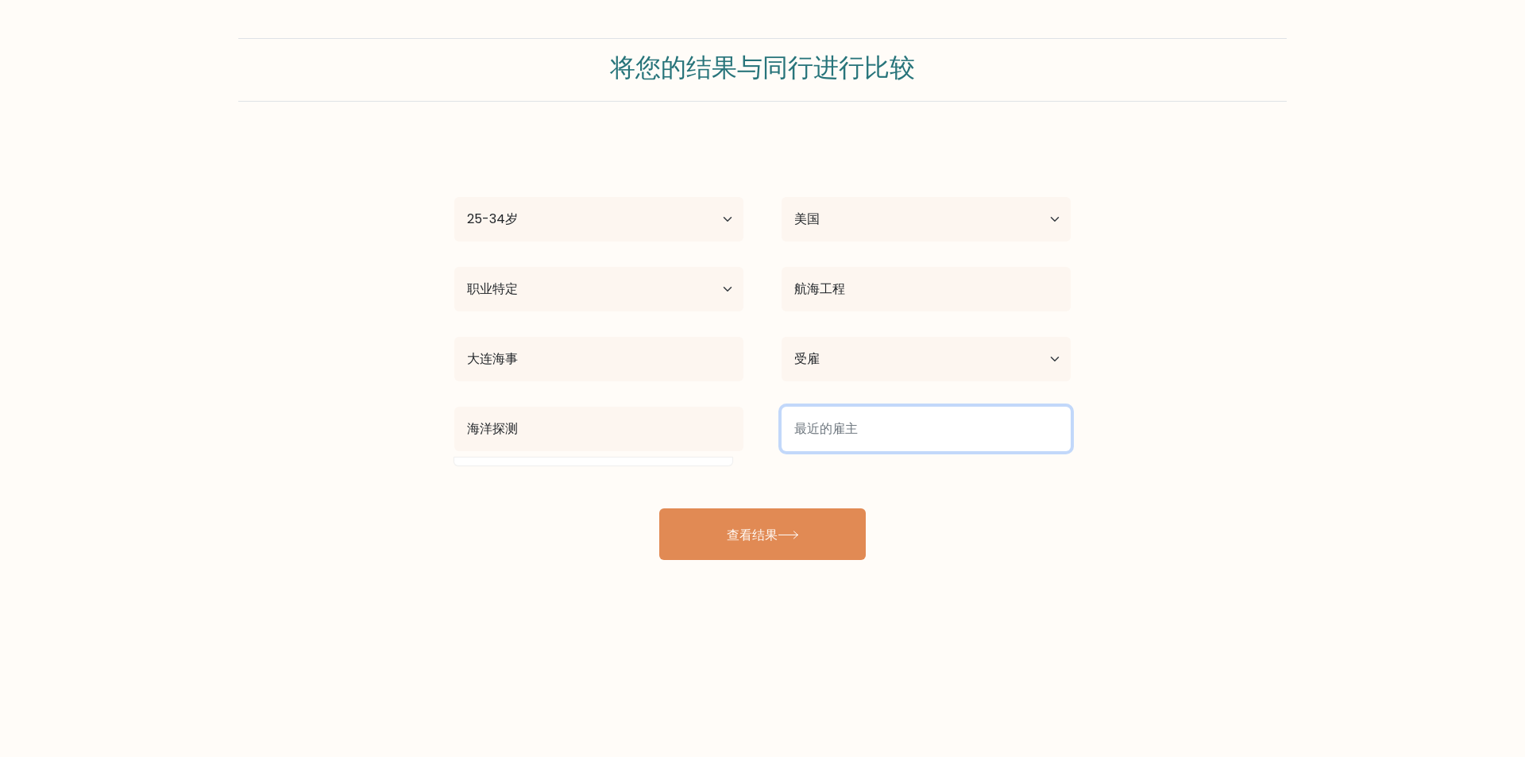
click at [845, 427] on input at bounding box center [926, 429] width 289 height 44
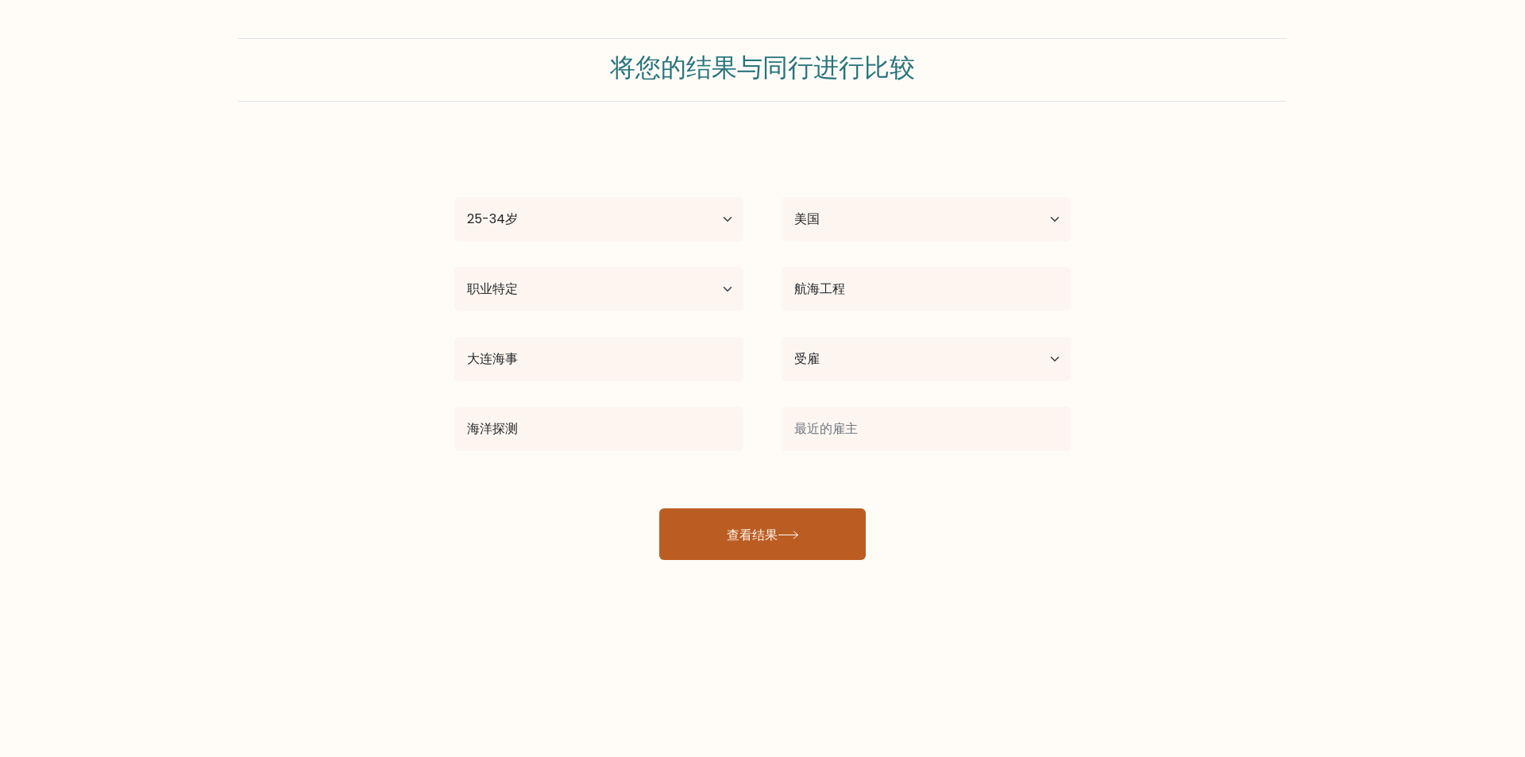
click at [734, 518] on button "查看结果" at bounding box center [762, 534] width 207 height 52
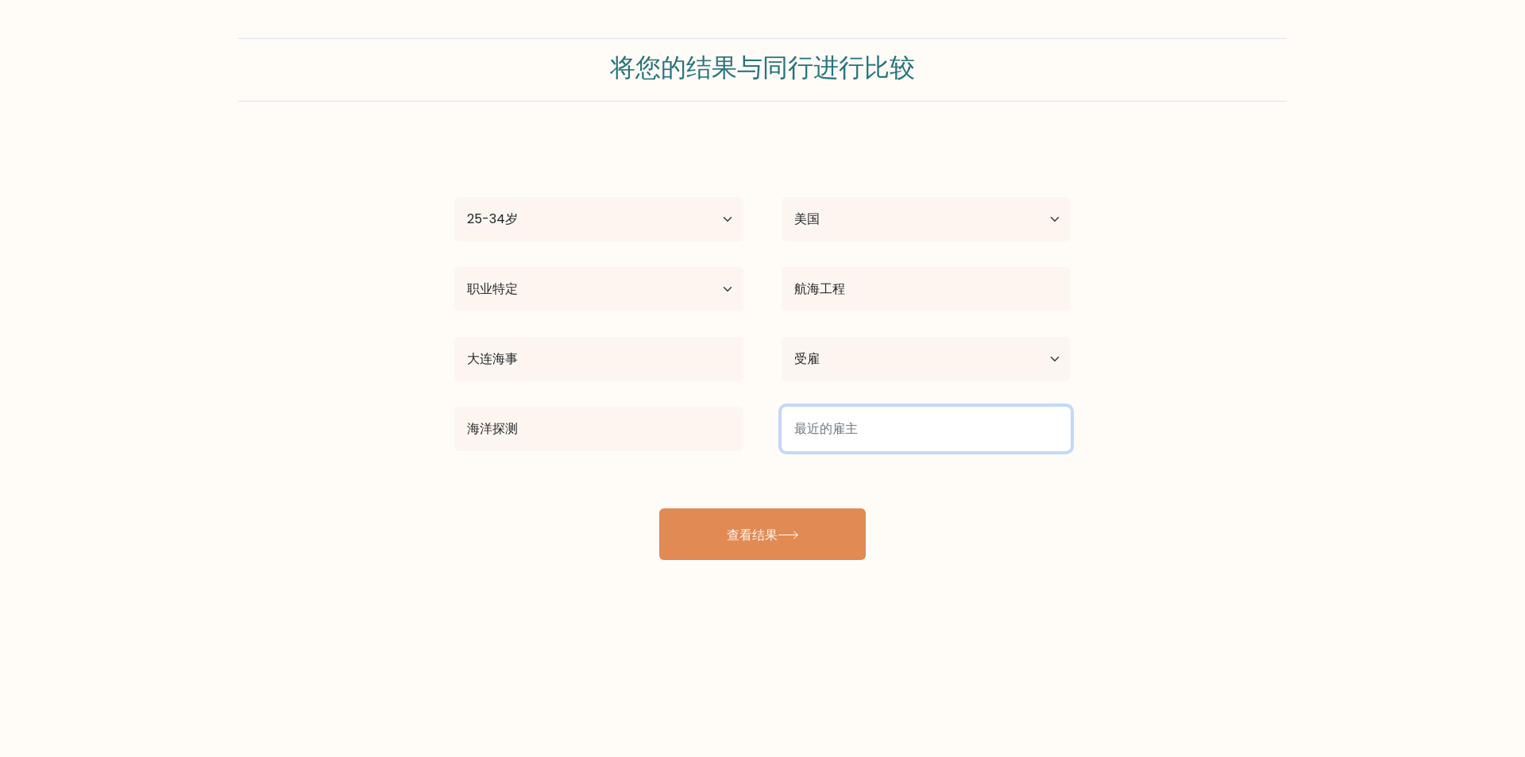
click at [861, 443] on input at bounding box center [926, 429] width 289 height 44
type input "公司"
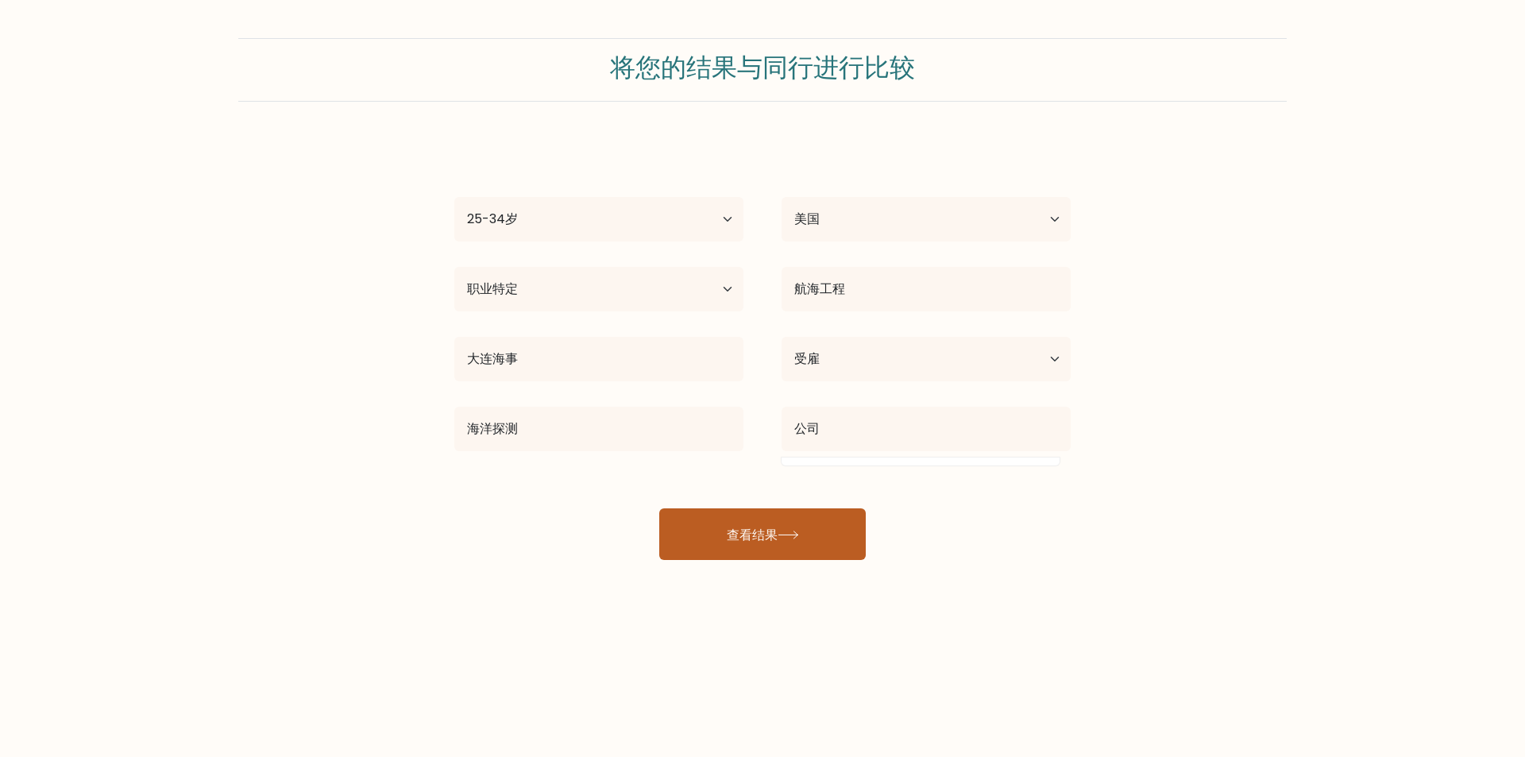
click at [758, 550] on button "查看结果" at bounding box center [762, 534] width 207 height 52
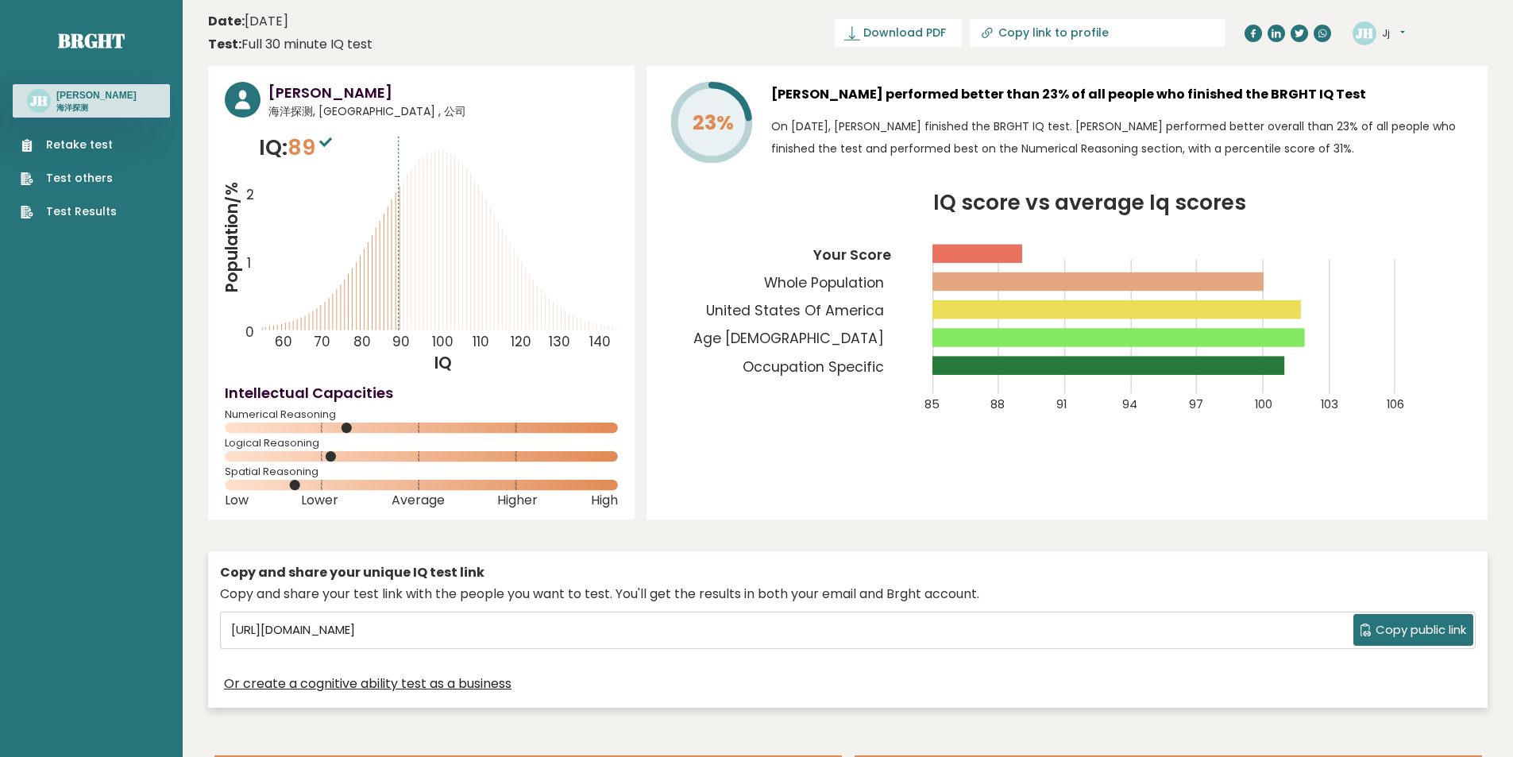
drag, startPoint x: 768, startPoint y: 466, endPoint x: 744, endPoint y: 438, distance: 37.2
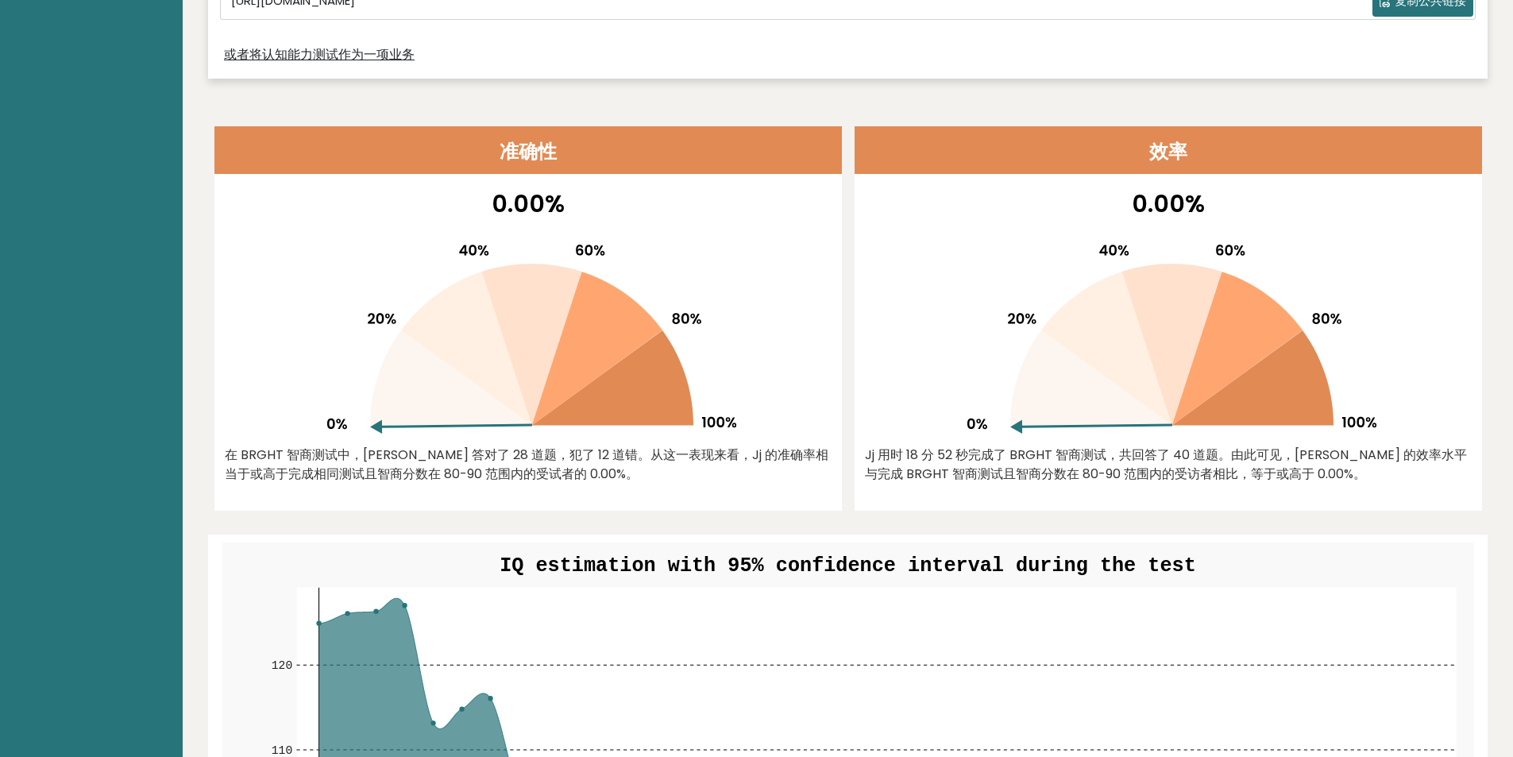
scroll to position [794, 0]
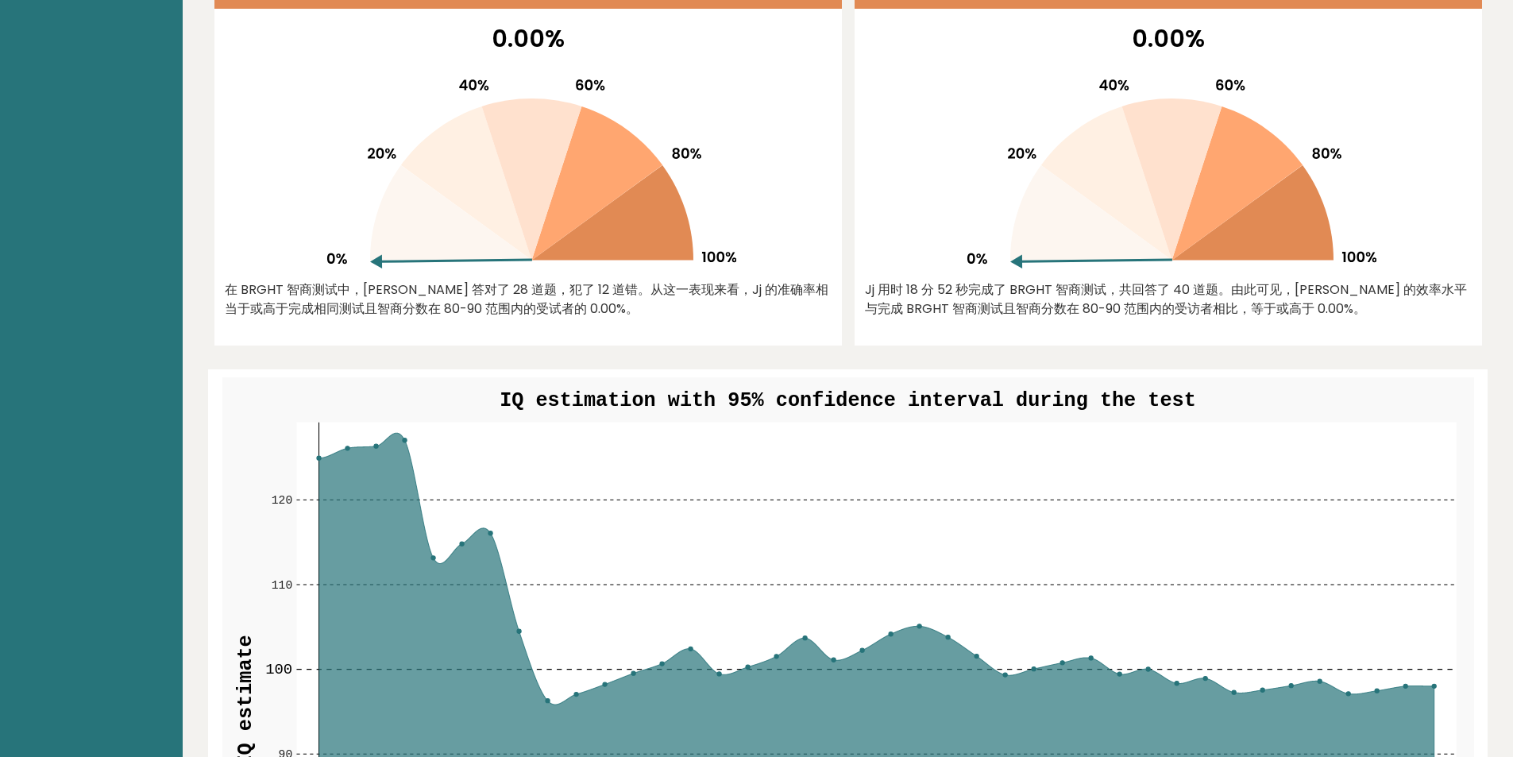
click at [1089, 160] on icon at bounding box center [1107, 183] width 131 height 154
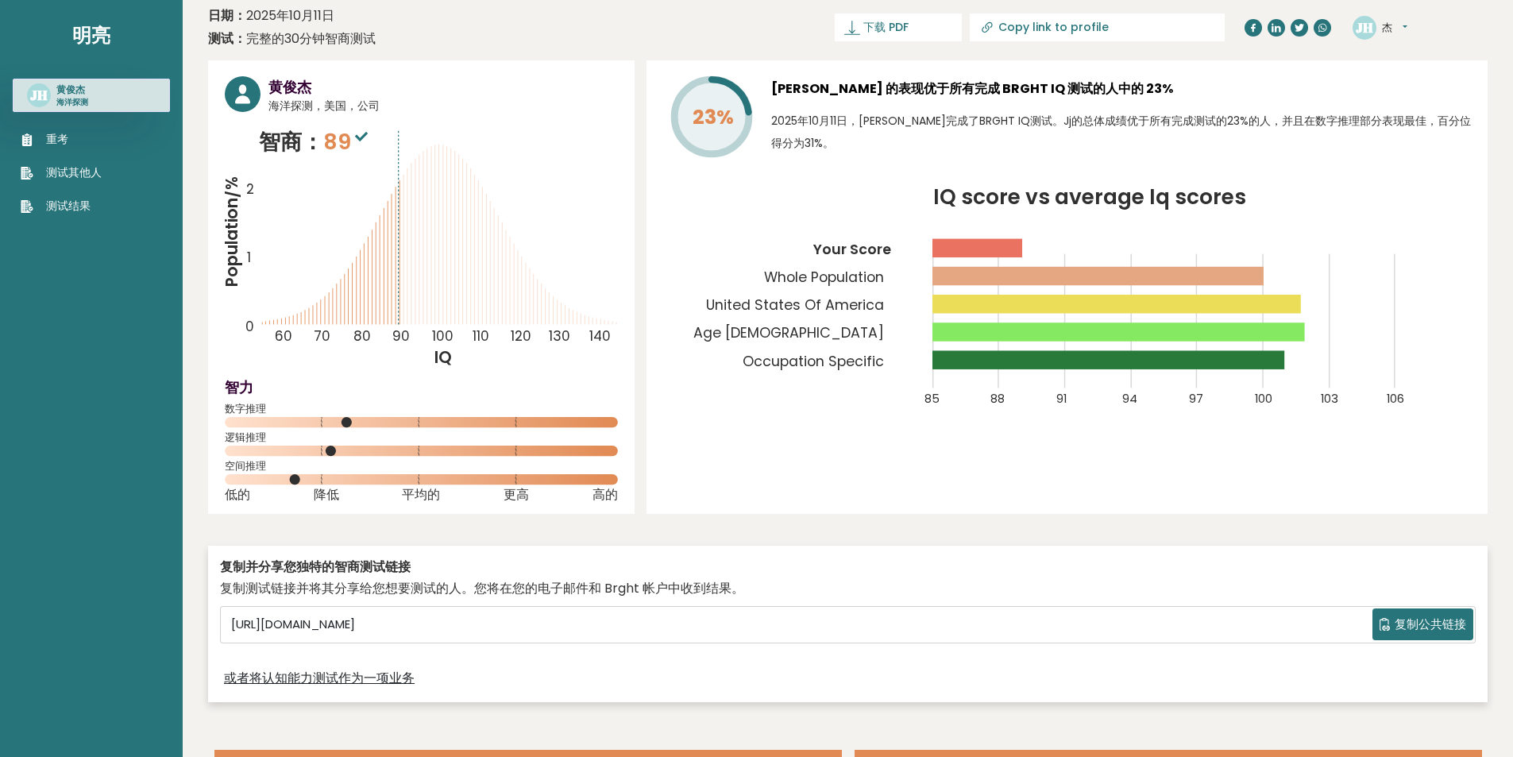
scroll to position [0, 0]
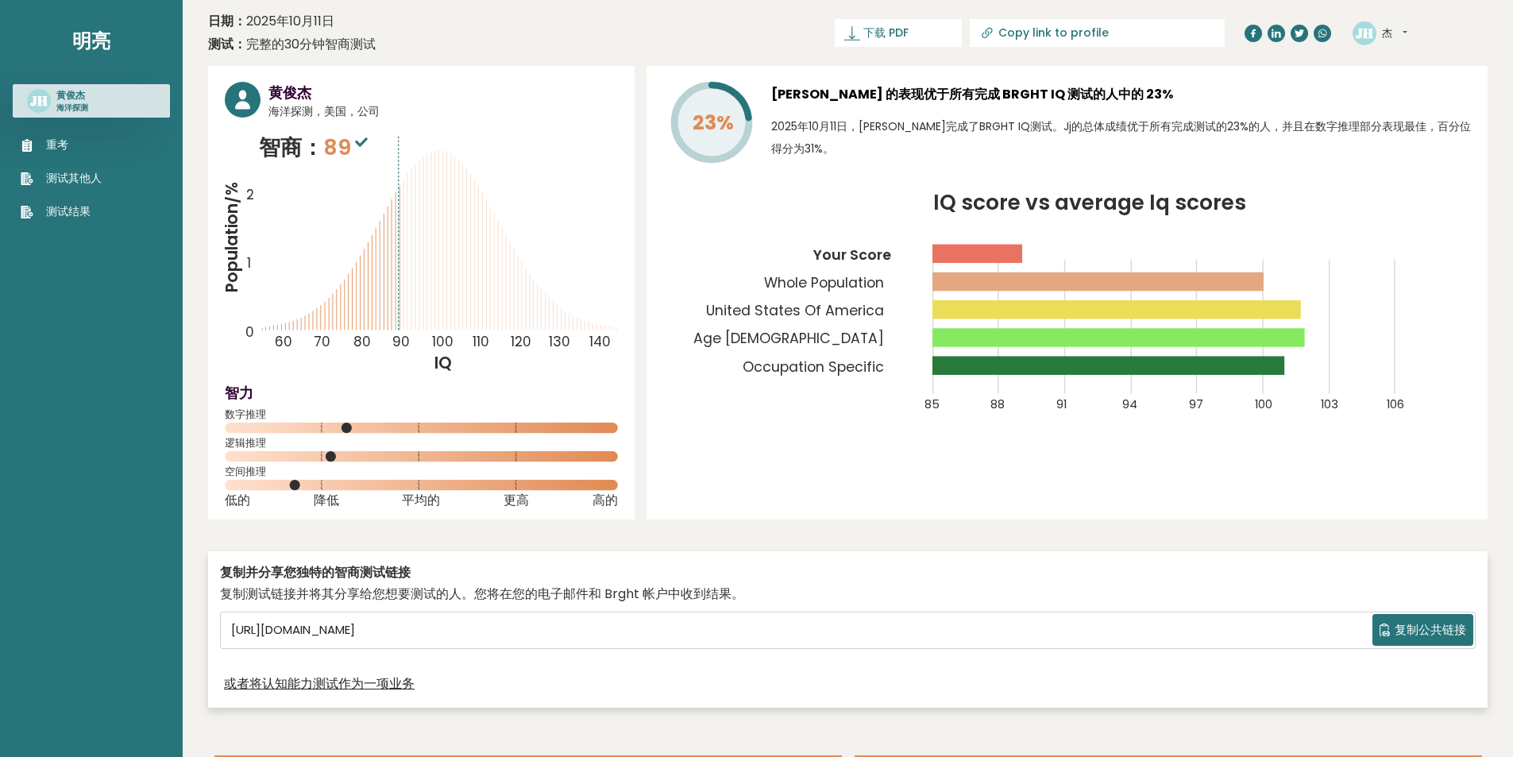
click at [719, 118] on tspan "23%" at bounding box center [713, 123] width 41 height 28
click at [354, 201] on icon "Population/% IQ 0 1 2 60 70 80 90 100 110 120 130 140" at bounding box center [421, 253] width 393 height 242
click at [416, 159] on icon "Population/% IQ 0 1 2 60 70 80 90 100 110 120 130 140" at bounding box center [421, 253] width 393 height 242
click at [485, 164] on icon "Population/% IQ 0 1 2 60 70 80 90 100 110 120 130 140" at bounding box center [421, 253] width 393 height 242
drag, startPoint x: 492, startPoint y: 172, endPoint x: 234, endPoint y: 122, distance: 262.2
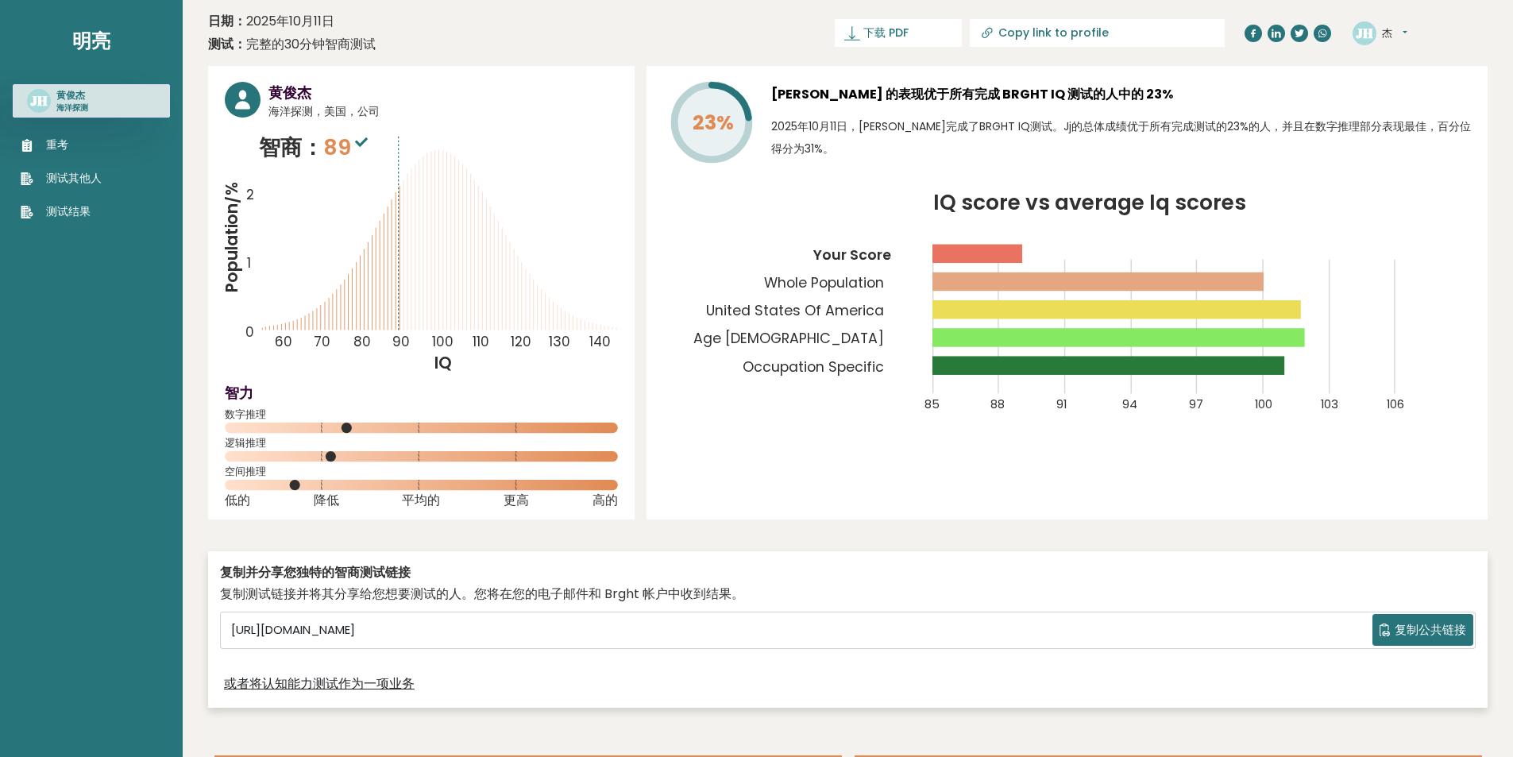
click at [459, 187] on icon "Population/% IQ 0 1 2 60 70 80 90 100 110 120 130 140" at bounding box center [421, 253] width 393 height 242
click at [232, 91] on icon at bounding box center [243, 100] width 36 height 36
drag, startPoint x: 479, startPoint y: 238, endPoint x: 511, endPoint y: 279, distance: 51.5
click at [508, 279] on icon "Population/% IQ 0 1 2 60 70 80 90 100 110 120 130 140" at bounding box center [421, 253] width 393 height 242
